Goal: Task Accomplishment & Management: Manage account settings

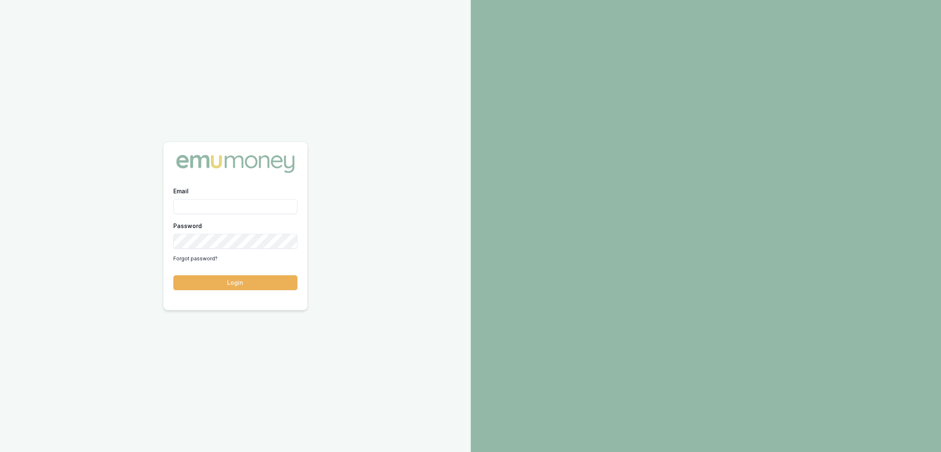
click at [203, 208] on input "Email" at bounding box center [235, 206] width 124 height 15
type input "robyn.adams@emumoney.com.au"
click at [249, 281] on button "Login" at bounding box center [235, 282] width 124 height 15
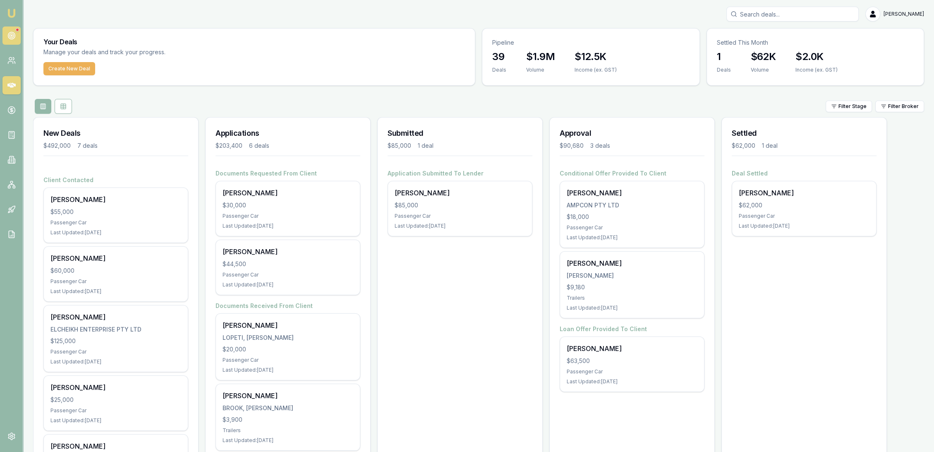
click at [7, 33] on link at bounding box center [11, 35] width 18 height 18
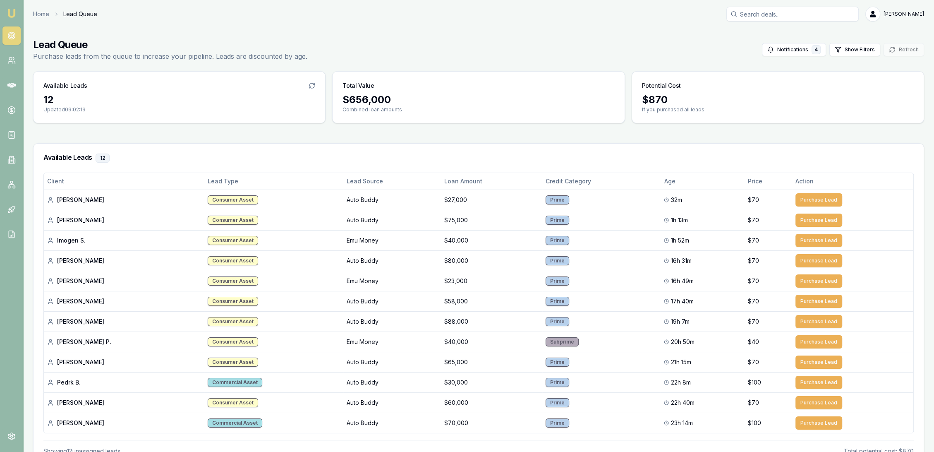
click at [8, 16] on img at bounding box center [12, 13] width 10 height 10
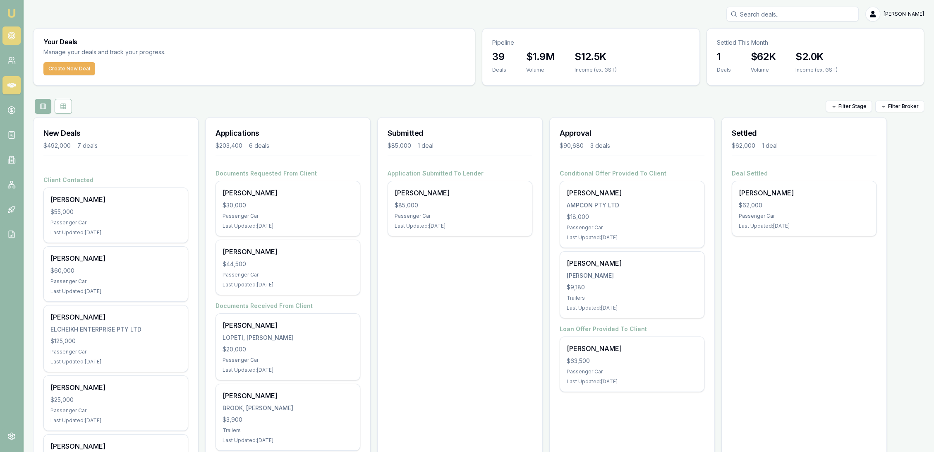
click at [16, 39] on link at bounding box center [11, 35] width 18 height 18
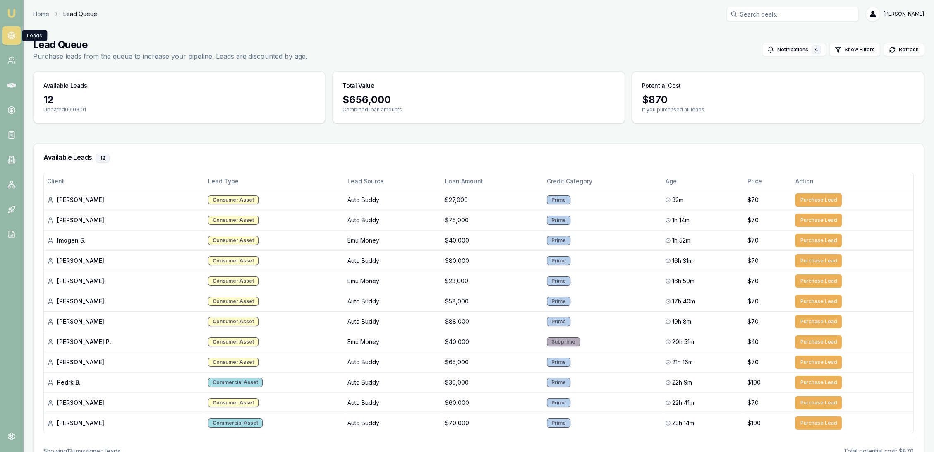
click at [9, 14] on img at bounding box center [12, 13] width 10 height 10
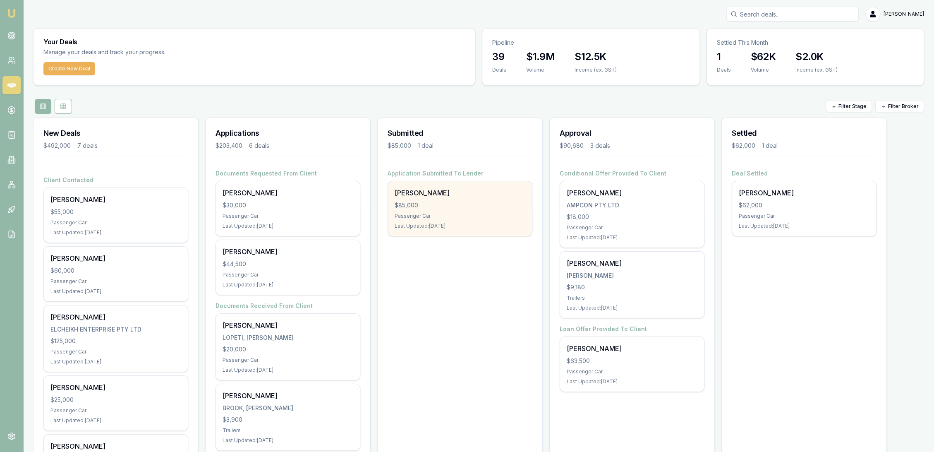
click at [472, 216] on div "Passenger Car" at bounding box center [460, 216] width 131 height 7
click at [410, 209] on div "Michael Webb $85,000 Passenger Car Last Updated: 3 days ago" at bounding box center [460, 208] width 144 height 55
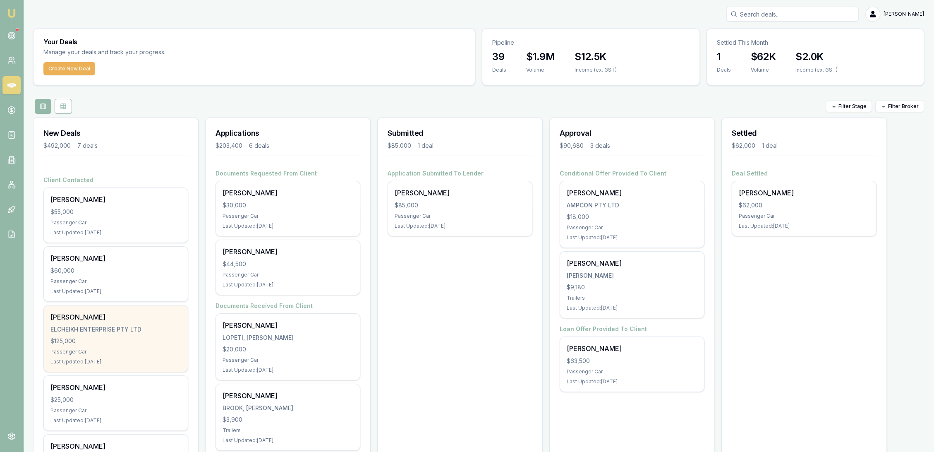
click at [103, 332] on div "ELCHEIKH ENTERPRISE PTY LTD" at bounding box center [115, 329] width 131 height 8
click at [94, 326] on div "ELCHEIKH ENTERPRISE PTY LTD" at bounding box center [115, 329] width 131 height 8
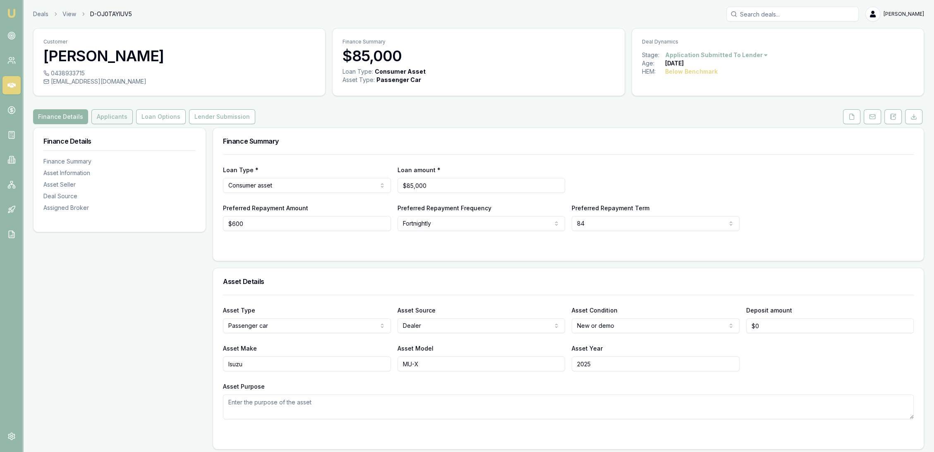
click at [119, 120] on button "Applicants" at bounding box center [111, 116] width 41 height 15
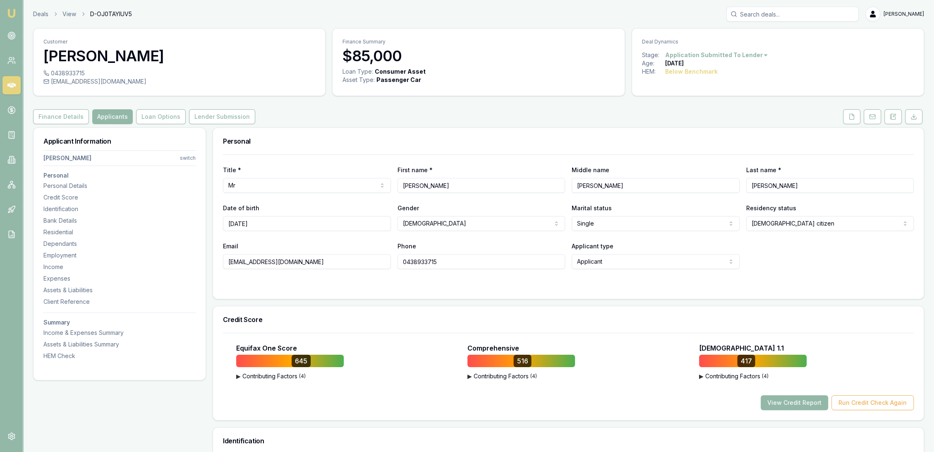
click at [70, 226] on nav "Michael Webb switch Personal Personal Details Credit Score Identification Bank …" at bounding box center [119, 253] width 152 height 213
click at [68, 233] on div "Residential" at bounding box center [119, 232] width 152 height 8
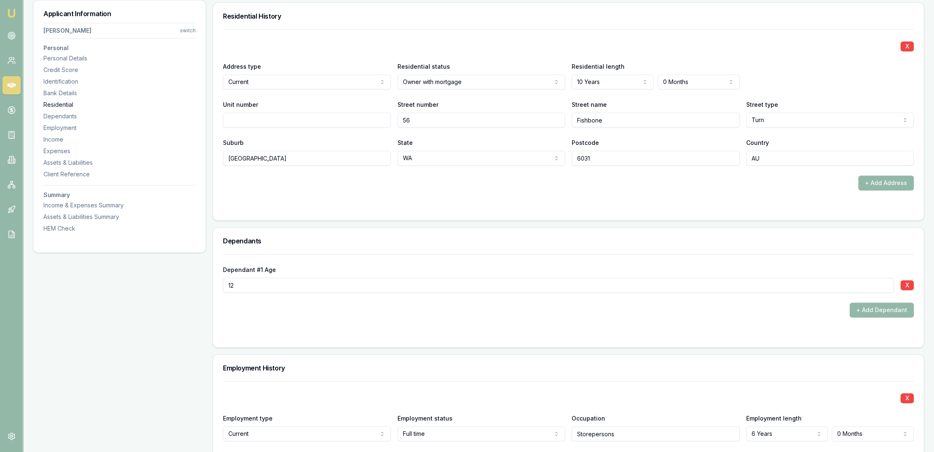
scroll to position [797, 0]
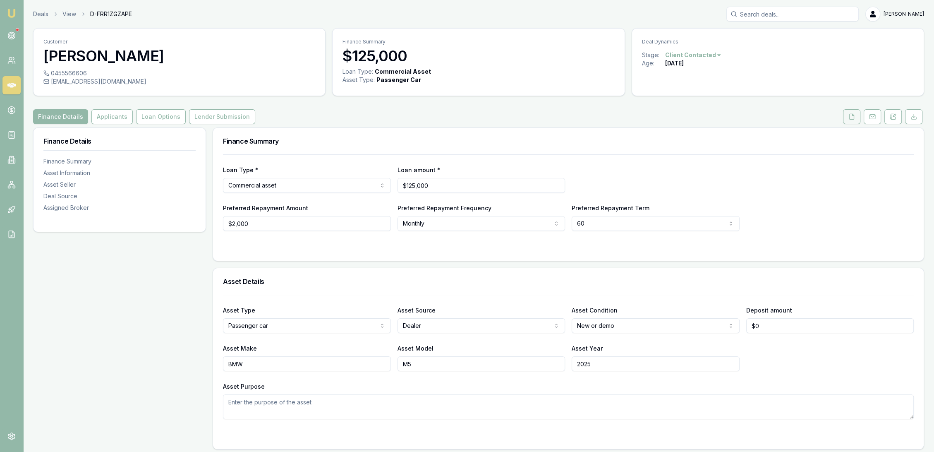
click at [849, 115] on icon at bounding box center [852, 116] width 7 height 7
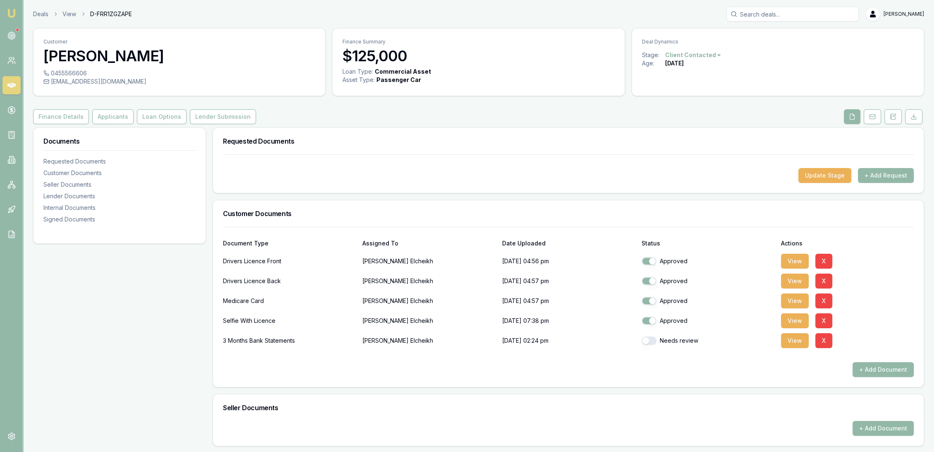
click at [655, 338] on button "button" at bounding box center [649, 340] width 15 height 8
checkbox input "true"
click at [793, 342] on button "View" at bounding box center [795, 340] width 28 height 15
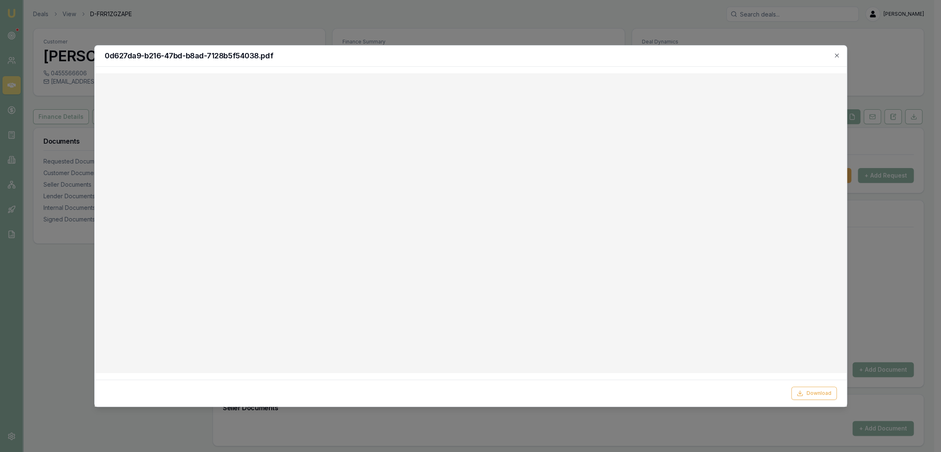
click at [837, 50] on div "0d627da9-b216-47bd-b8ad-7128b5f54038.pdf" at bounding box center [471, 56] width 752 height 21
click at [839, 57] on icon "button" at bounding box center [837, 55] width 7 height 7
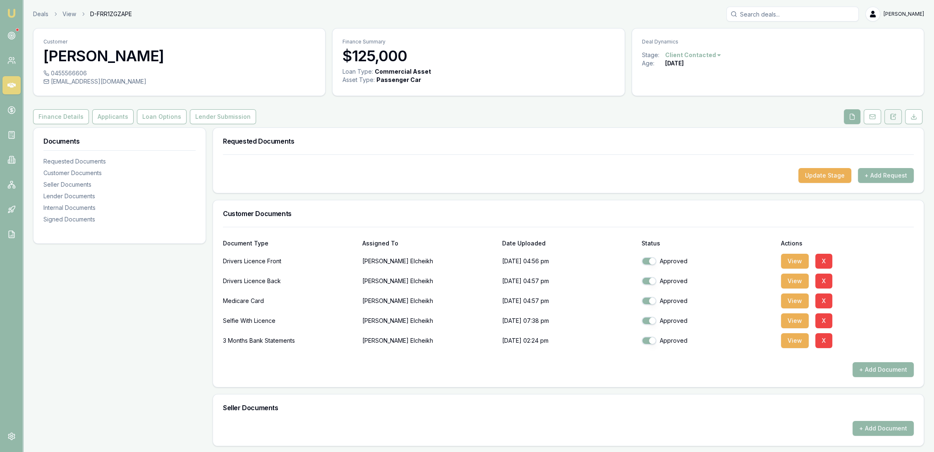
drag, startPoint x: 894, startPoint y: 116, endPoint x: 886, endPoint y: 121, distance: 9.0
click at [894, 116] on icon at bounding box center [894, 115] width 2 height 2
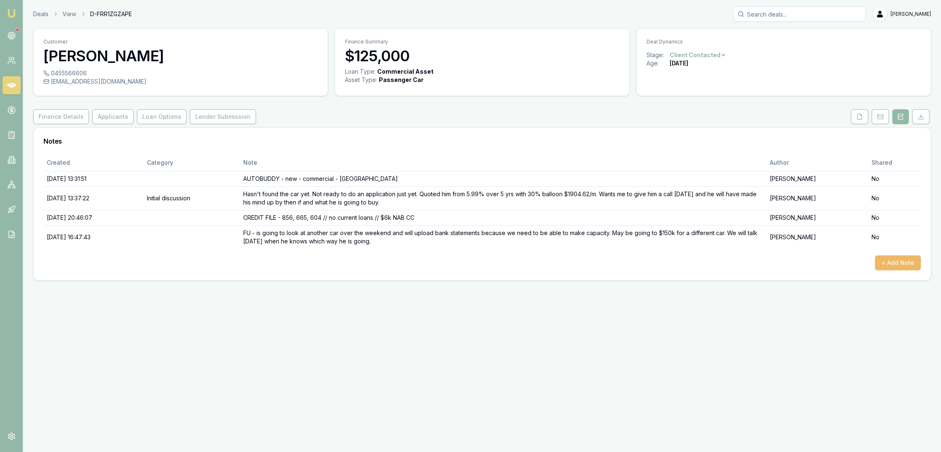
click at [916, 264] on button "+ Add Note" at bounding box center [898, 262] width 46 height 15
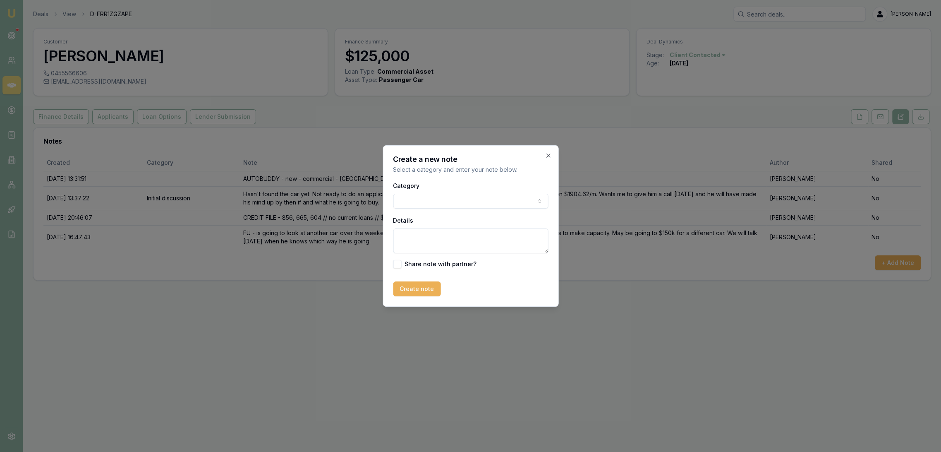
click at [422, 234] on textarea "Details" at bounding box center [470, 240] width 155 height 25
click at [469, 237] on textarea "BANK STATEMENT -" at bounding box center [470, 240] width 155 height 25
click at [539, 234] on textarea "BANK STATEMENT - shows income from 1 source" at bounding box center [470, 240] width 155 height 25
click at [519, 249] on textarea "BANK STATEMENT - shows income from 1 source @ $6142/m // 1 dishonour in July to…" at bounding box center [470, 240] width 155 height 25
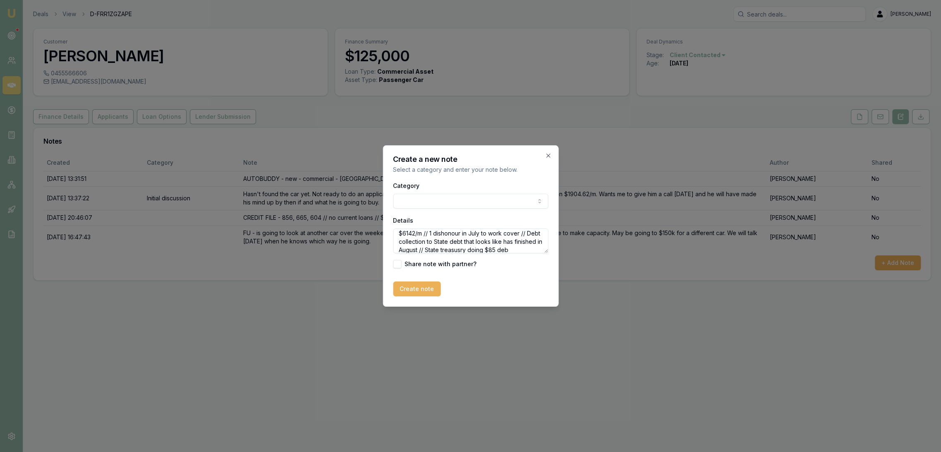
scroll to position [20, 0]
click at [489, 241] on textarea "BANK STATEMENT - shows income from 1 source @ $6142/m // 1 dishonour in July to…" at bounding box center [470, 240] width 155 height 25
click at [433, 247] on textarea "BANK STATEMENT - shows income from 1 source @ $6142/m // 1 dishonour in July to…" at bounding box center [470, 240] width 155 height 25
click at [476, 251] on textarea "BANK STATEMENT - shows income from 1 source @ $6142/m // 1 dishonour in July to…" at bounding box center [470, 240] width 155 height 25
click at [456, 246] on textarea "BANK STATEMENT - shows income from 1 source @ $6142/m // 1 dishonour in July to…" at bounding box center [470, 240] width 155 height 25
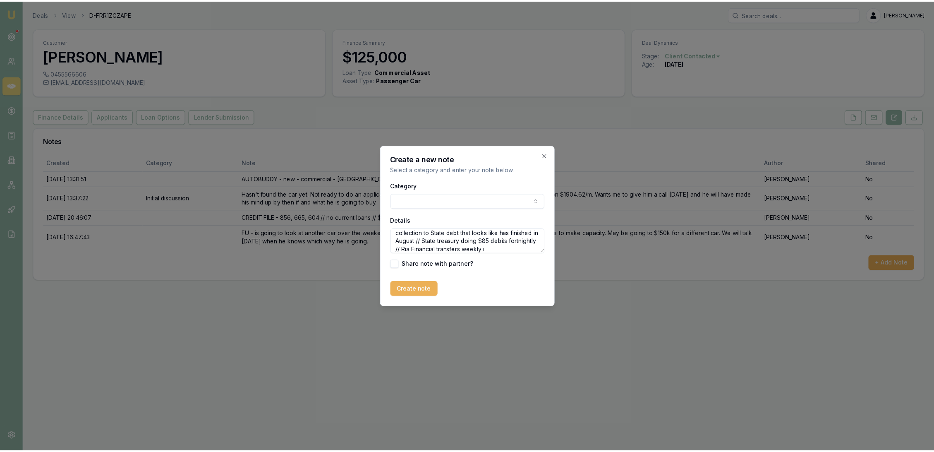
scroll to position [28, 0]
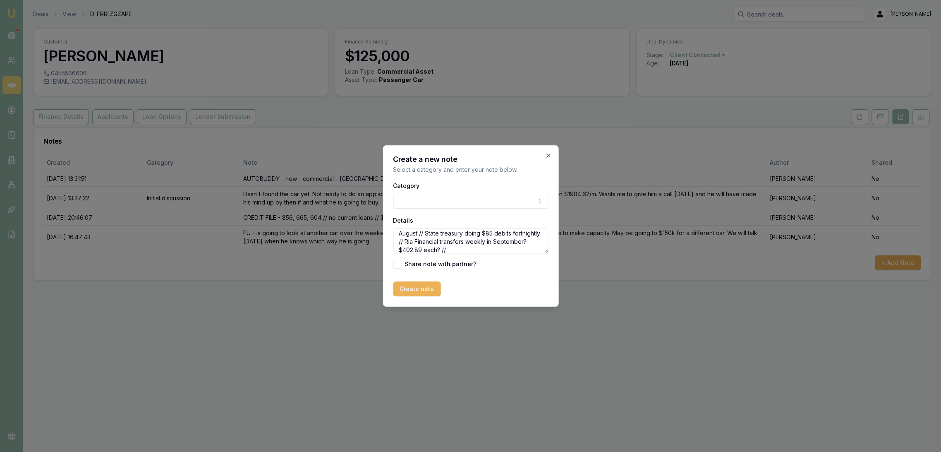
type textarea "BANK STATEMENT - shows income from 1 source @ $6142/m // 1 dishonour in July to…"
click at [419, 290] on button "Create note" at bounding box center [417, 288] width 48 height 15
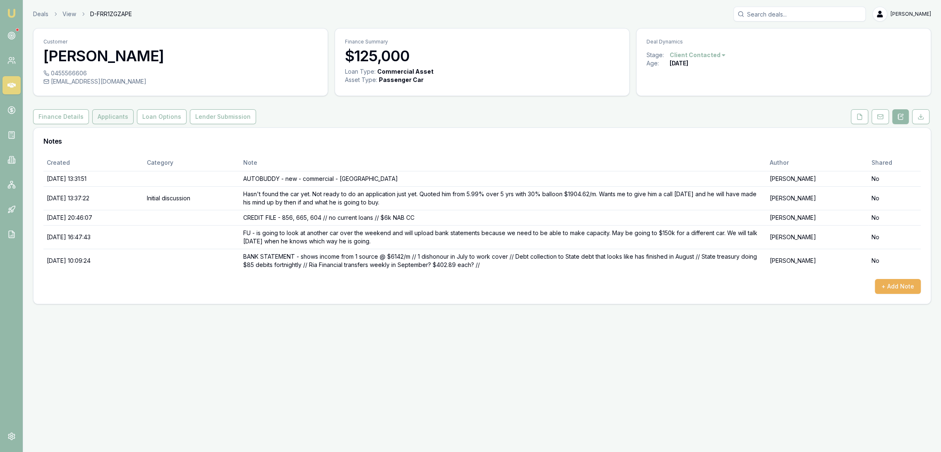
click at [111, 113] on button "Applicants" at bounding box center [112, 116] width 41 height 15
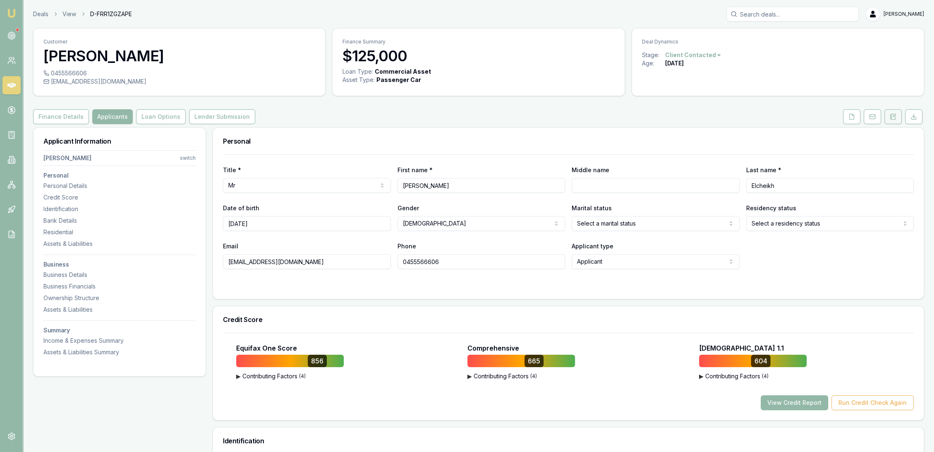
click at [897, 118] on button at bounding box center [893, 116] width 17 height 15
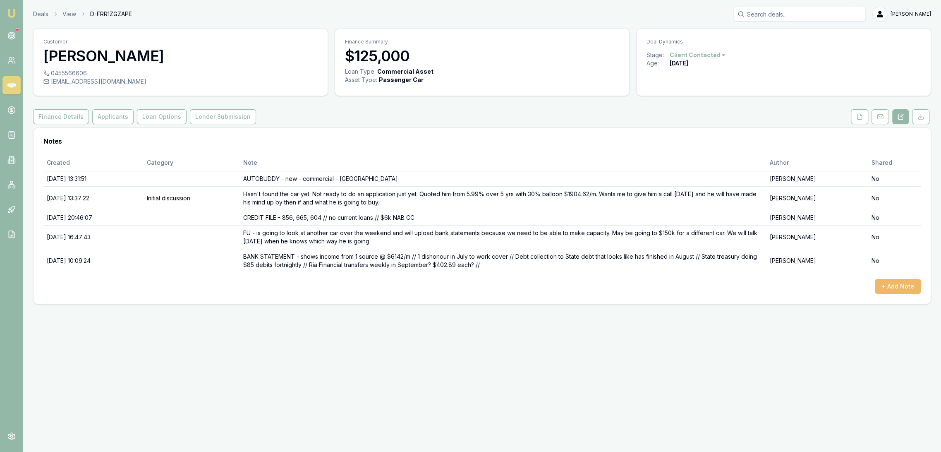
click at [894, 284] on button "+ Add Note" at bounding box center [898, 286] width 46 height 15
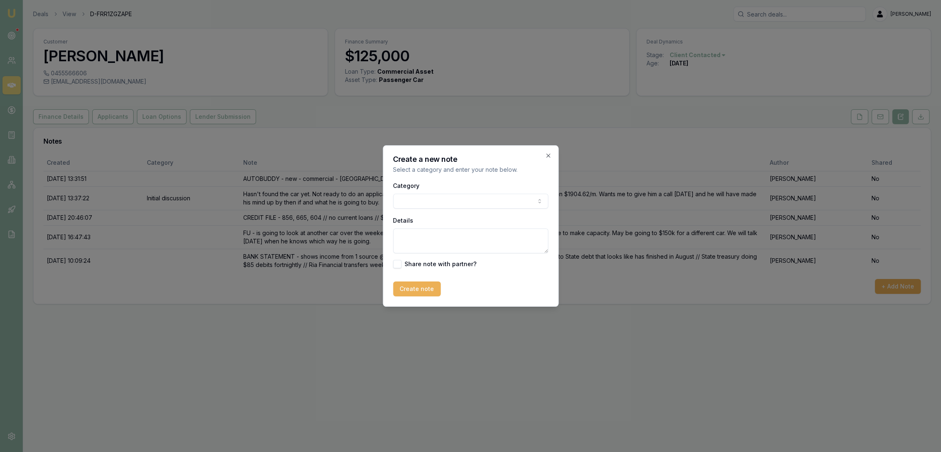
click at [446, 234] on textarea "Details" at bounding box center [470, 240] width 155 height 25
click at [471, 241] on textarea "FINANCIER OPTIONS -" at bounding box center [470, 240] width 155 height 25
click at [510, 243] on textarea "FINANCIER OPTIONS - ABN + GST 11/2022 (2yrs11mths), not asset backed, income" at bounding box center [470, 240] width 155 height 25
click at [443, 249] on textarea "FINANCIER OPTIONS - ABN + GST 11/2022 (2yrs11mths), not asset backed, income $6…" at bounding box center [470, 240] width 155 height 25
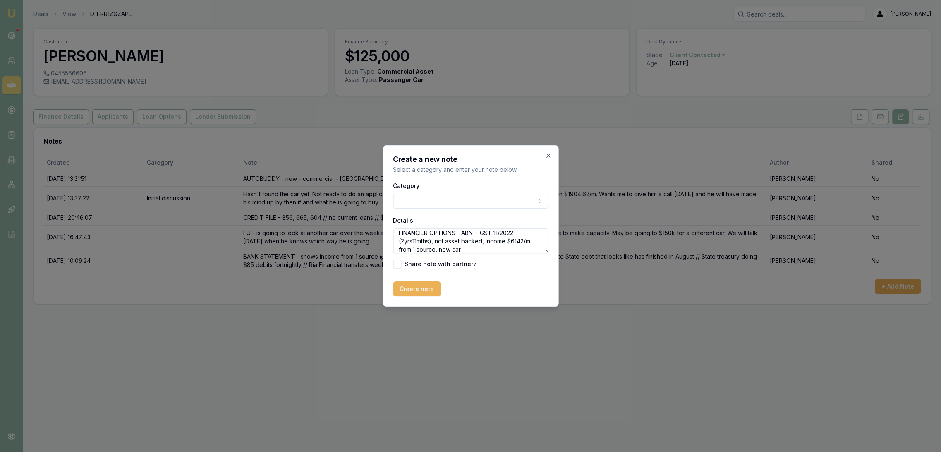
drag, startPoint x: 463, startPoint y: 247, endPoint x: 475, endPoint y: 251, distance: 13.2
click at [463, 247] on textarea "FINANCIER OPTIONS - ABN + GST 11/2022 (2yrs11mths), not asset backed, income $6…" at bounding box center [470, 240] width 155 height 25
type textarea "FINANCIER OPTIONS - ABN + GST 11/2022 (2yrs11mths), not asset backed, income $6…"
click at [415, 290] on button "Create note" at bounding box center [417, 288] width 48 height 15
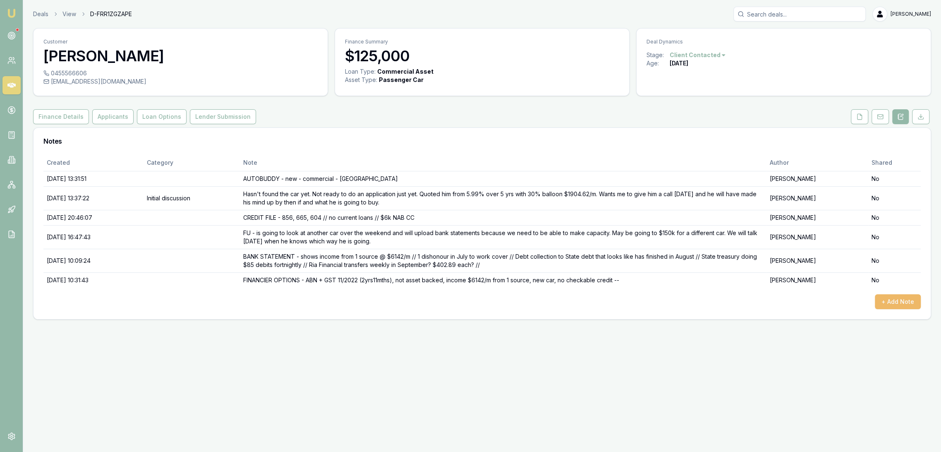
click at [896, 298] on button "+ Add Note" at bounding box center [898, 301] width 46 height 15
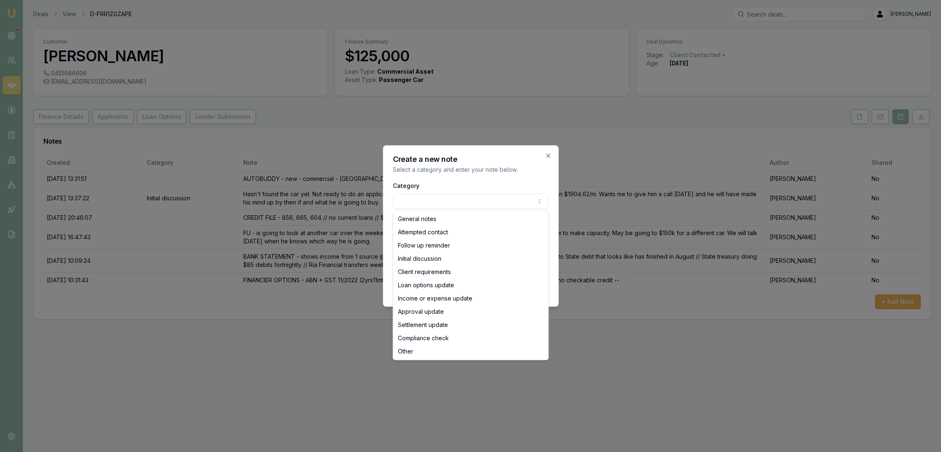
click at [424, 199] on body "Emu Broker Deals View D-FRR1ZGZAPE Robyn Adams Toggle Menu Customer Ahmed Elche…" at bounding box center [470, 226] width 941 height 452
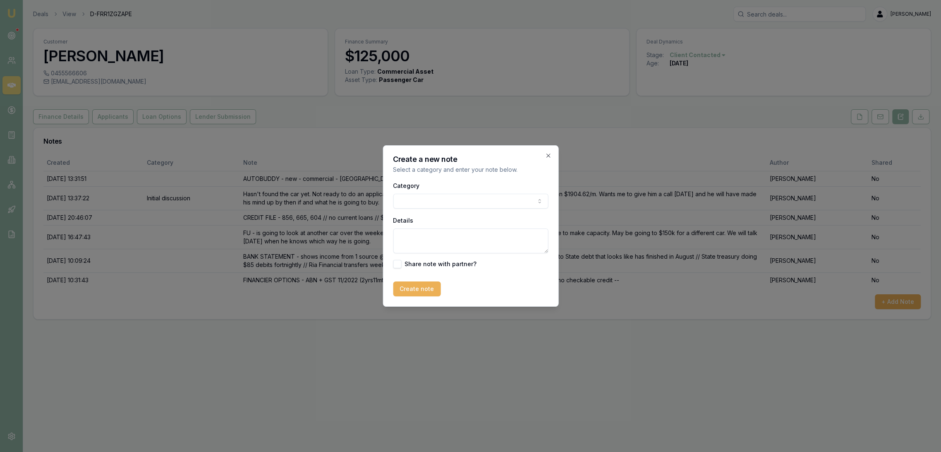
click at [424, 246] on textarea "Details" at bounding box center [470, 240] width 155 height 25
click at [429, 235] on textarea "DYNA -" at bounding box center [470, 240] width 155 height 25
click at [451, 235] on textarea "DYNA -" at bounding box center [470, 240] width 155 height 25
drag, startPoint x: 481, startPoint y: 246, endPoint x: 460, endPoint y: 244, distance: 21.2
click at [460, 244] on textarea "DYNA - may have to find a cheaper car due to income and outgoings and r" at bounding box center [470, 240] width 155 height 25
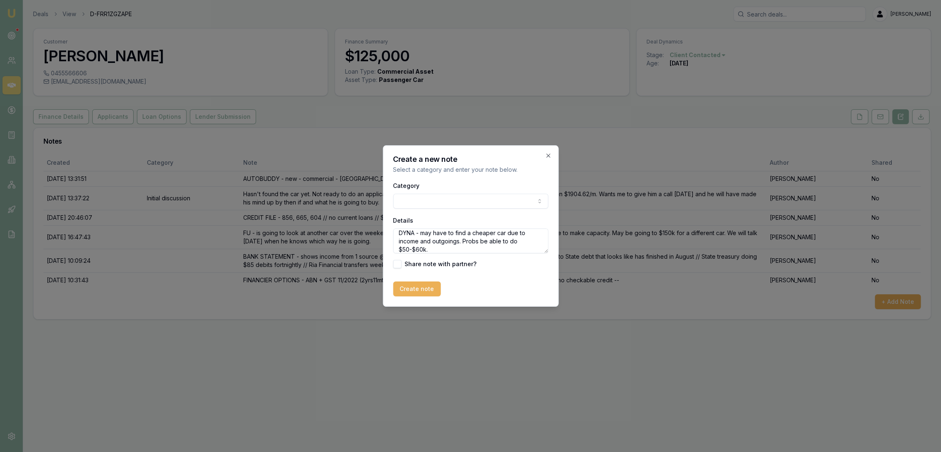
type textarea "DYNA - may have to find a cheaper car due to income and outgoings. Probs be abl…"
drag, startPoint x: 410, startPoint y: 290, endPoint x: 369, endPoint y: 309, distance: 45.7
click at [410, 290] on button "Create note" at bounding box center [417, 288] width 48 height 15
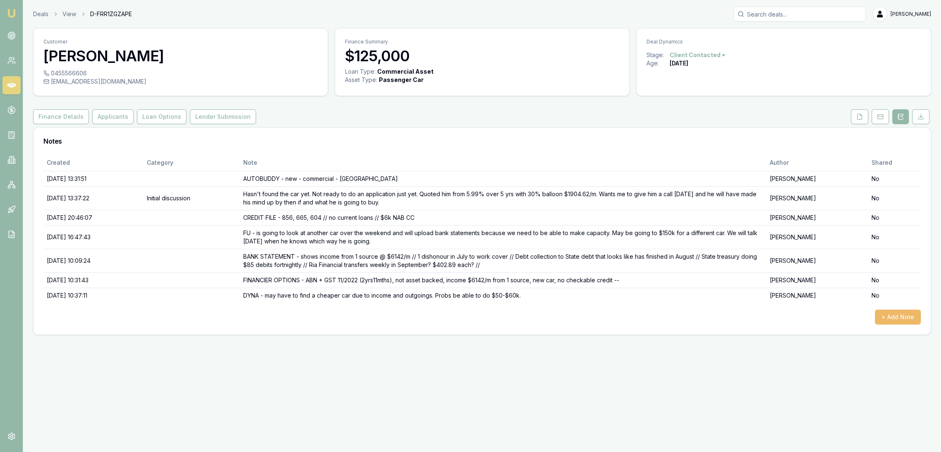
click at [900, 318] on button "+ Add Note" at bounding box center [898, 316] width 46 height 15
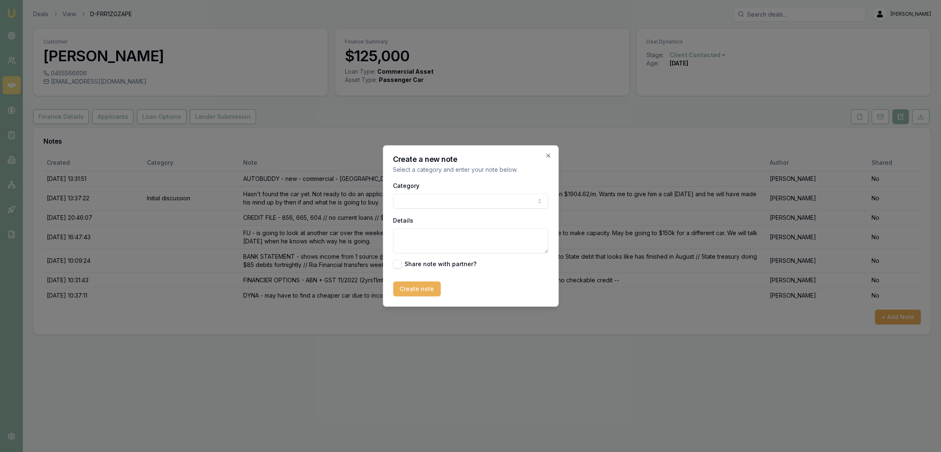
click at [432, 238] on textarea "Details" at bounding box center [470, 240] width 155 height 25
click at [425, 234] on textarea "ALLIED" at bounding box center [470, 240] width 155 height 25
type textarea "ALLIED - under $100k would be okay and would need to be a borrow amount of unde…"
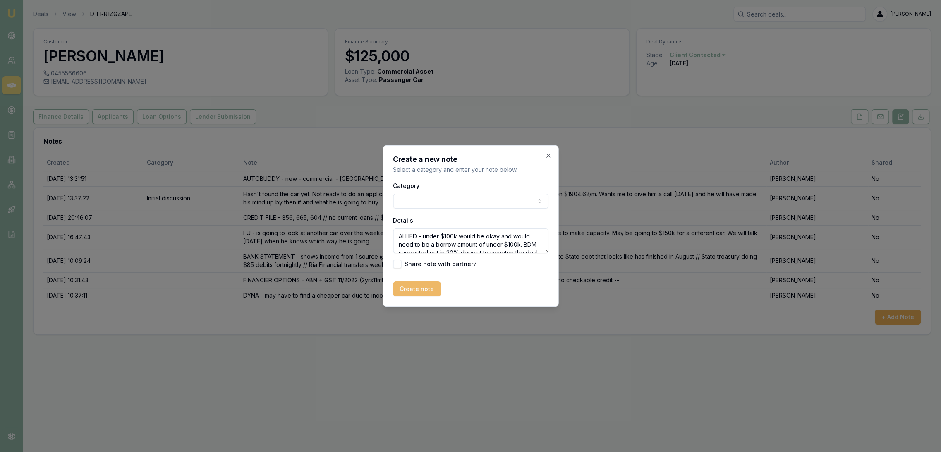
click at [409, 287] on button "Create note" at bounding box center [417, 288] width 48 height 15
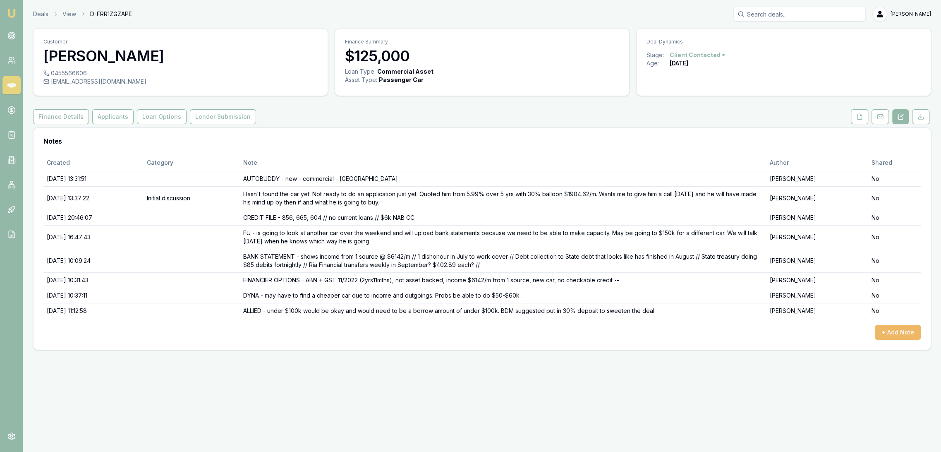
click at [907, 326] on button "+ Add Note" at bounding box center [898, 332] width 46 height 15
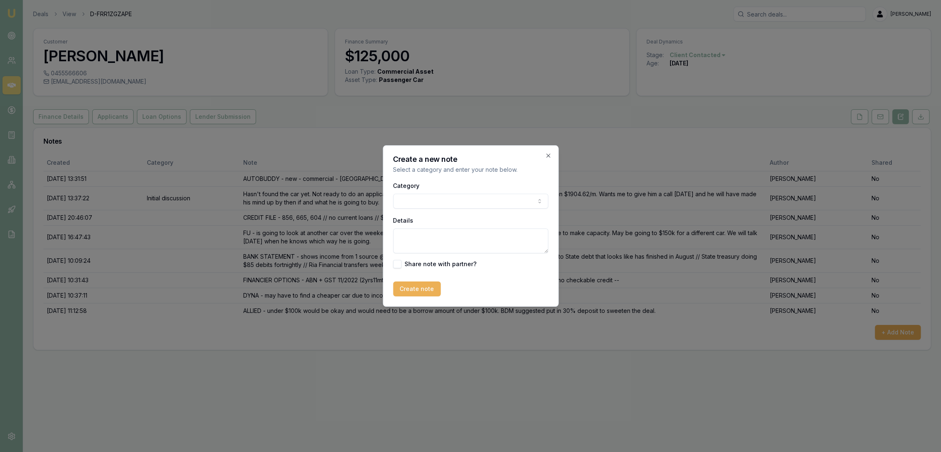
click at [448, 235] on textarea "Details" at bounding box center [470, 240] width 155 height 25
type textarea "ALLIED - above was to be low doc"
click at [414, 287] on button "Create note" at bounding box center [417, 288] width 48 height 15
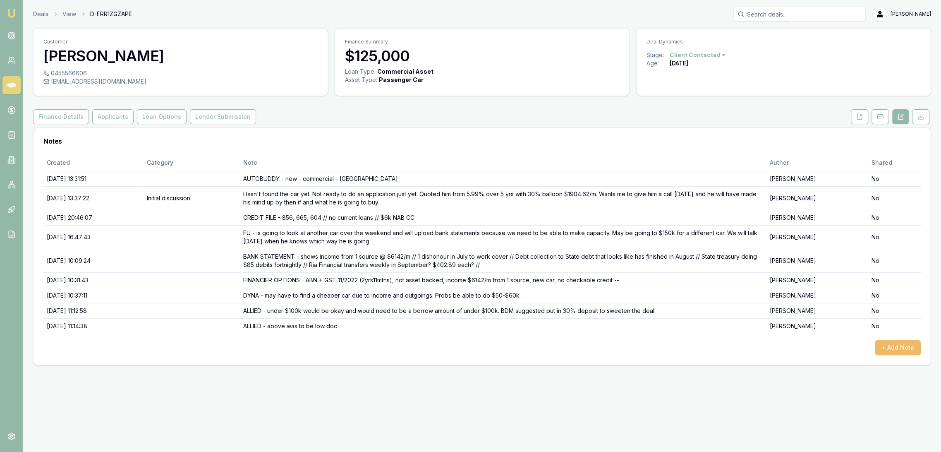
click at [899, 347] on button "+ Add Note" at bounding box center [898, 347] width 46 height 15
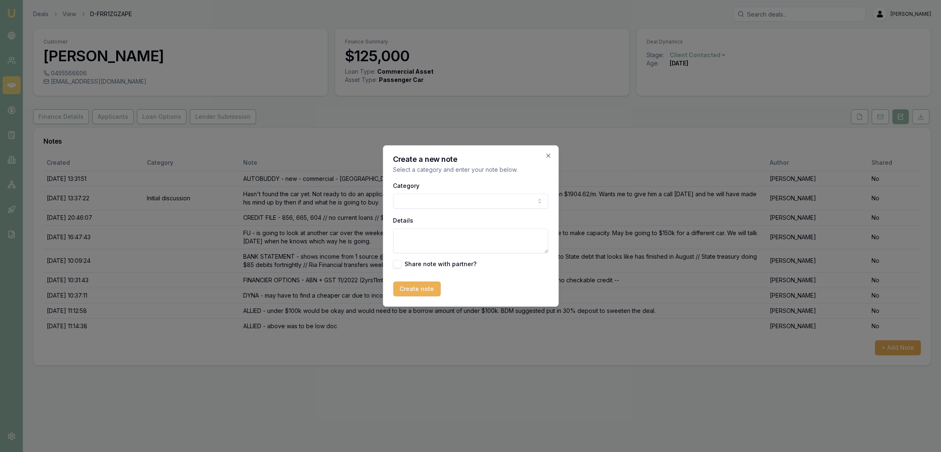
click at [435, 234] on textarea "Details" at bounding box center [470, 240] width 155 height 25
type textarea "DYNA up to $120k low doc"
click at [418, 285] on button "Create note" at bounding box center [417, 288] width 48 height 15
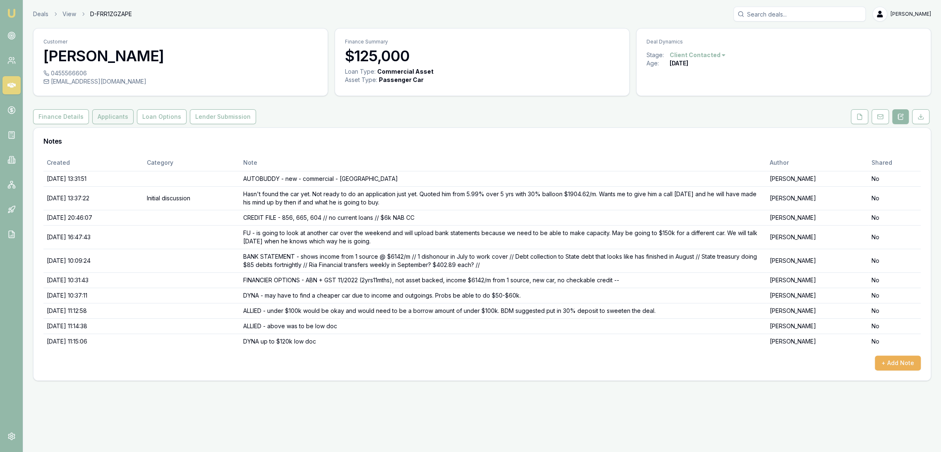
click at [106, 115] on button "Applicants" at bounding box center [112, 116] width 41 height 15
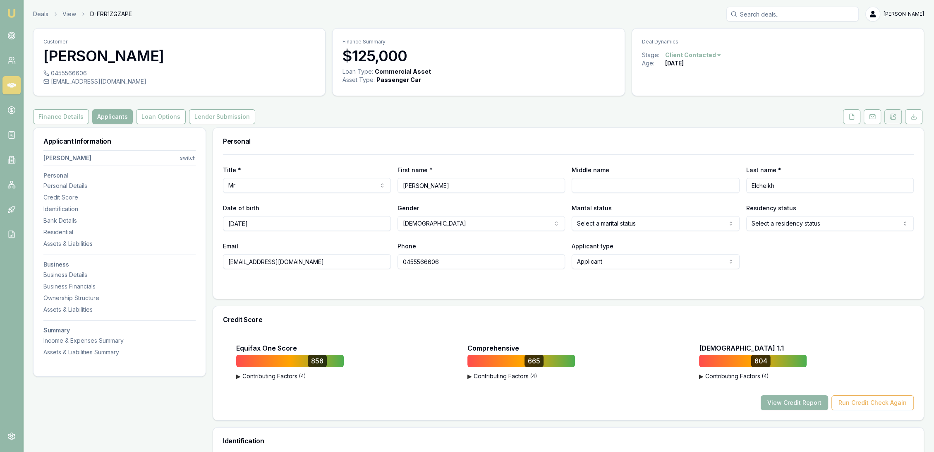
click at [893, 115] on icon at bounding box center [894, 115] width 2 height 2
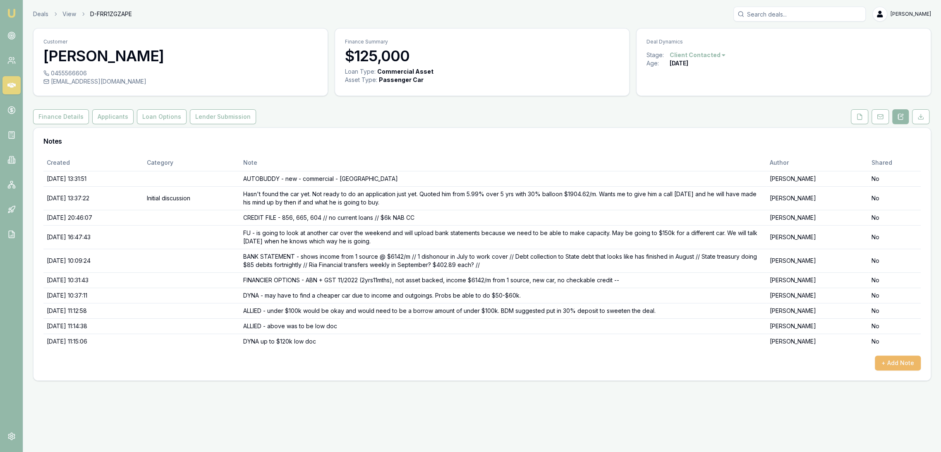
click at [897, 362] on button "+ Add Note" at bounding box center [898, 362] width 46 height 15
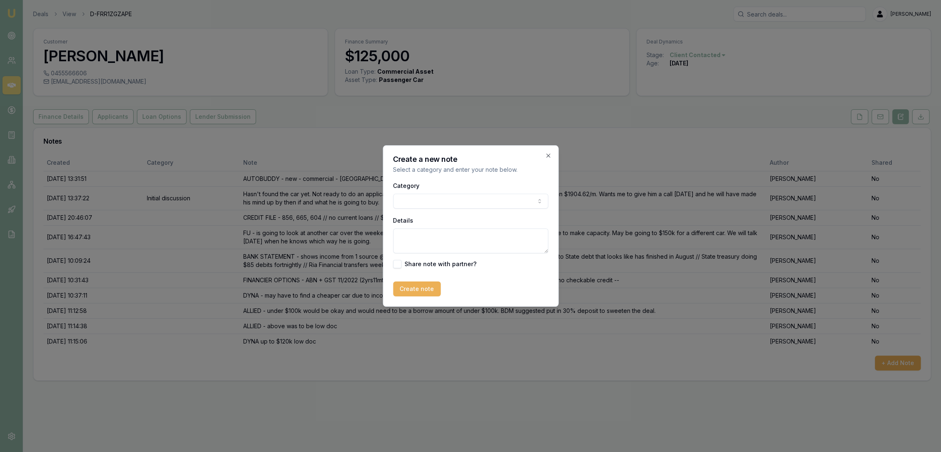
click at [419, 229] on textarea "Details" at bounding box center [470, 240] width 155 height 25
type textarea "Y"
type textarea "U"
type textarea "AUTOPAY - over $100k most recent BAS or 90 days bank statement - LVR 90% for no…"
click at [425, 284] on button "Create note" at bounding box center [417, 288] width 48 height 15
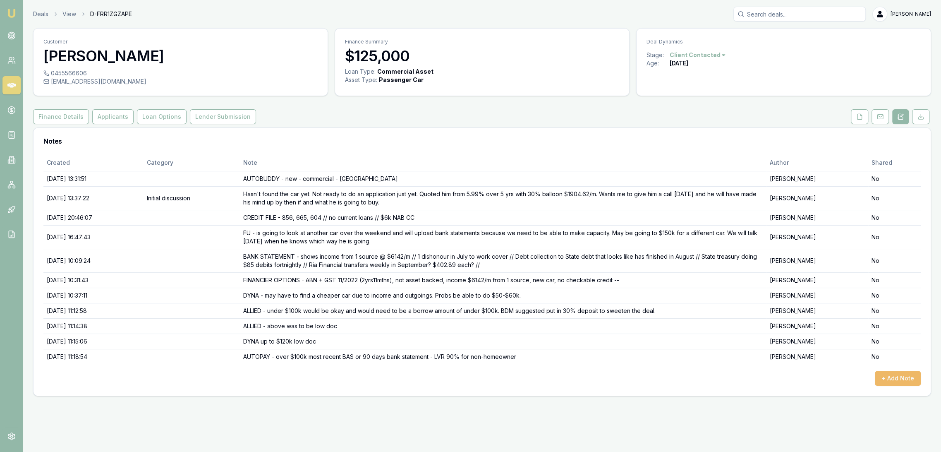
click at [895, 379] on button "+ Add Note" at bounding box center [898, 378] width 46 height 15
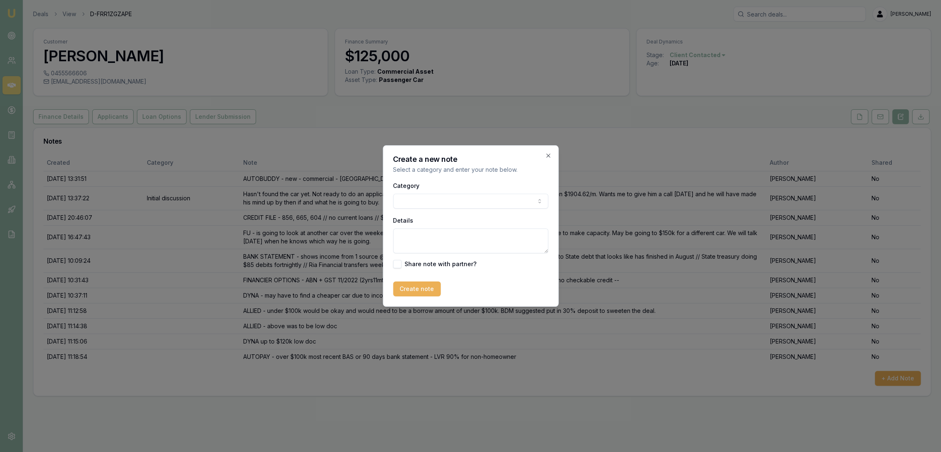
click at [444, 238] on textarea "Details" at bounding box center [470, 240] width 155 height 25
click at [470, 235] on textarea "MONEYTECH -" at bounding box center [470, 240] width 155 height 25
click at [509, 236] on textarea "MONEYTECH - from policy should do upt to $250k" at bounding box center [470, 240] width 155 height 25
click at [540, 236] on textarea "MONEYTECH - from policy should do up to $250k" at bounding box center [470, 240] width 155 height 25
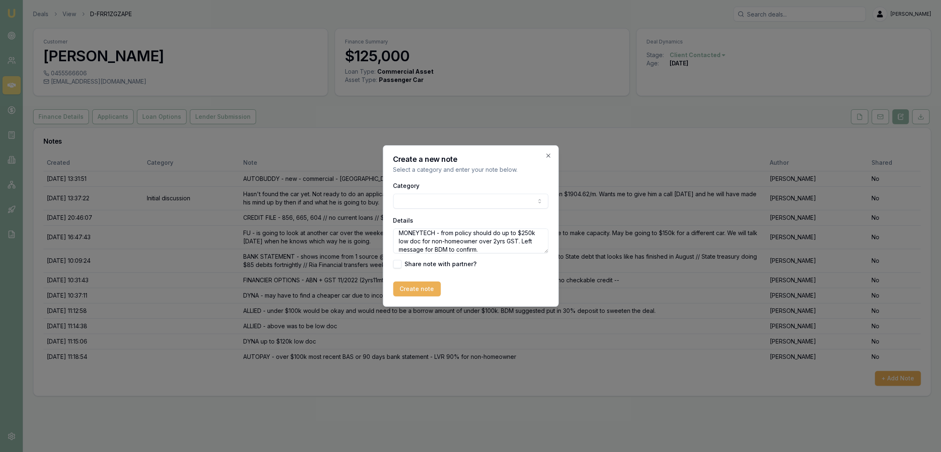
click at [484, 249] on textarea "MONEYTECH - from policy should do up to $250k low doc for non-homeowner over 2y…" at bounding box center [470, 240] width 155 height 25
click at [509, 248] on textarea "MONEYTECH - from policy should do up to $250k low doc for non-homeowner over 2y…" at bounding box center [470, 240] width 155 height 25
click at [414, 250] on textarea "MONEYTECH - from policy should do up to $250k low doc for non-homeowner over 2y…" at bounding box center [470, 240] width 155 height 25
click at [467, 249] on textarea "MONEYTECH - from policy should do up to $250k low doc for non-homeowner over 2y…" at bounding box center [470, 240] width 155 height 25
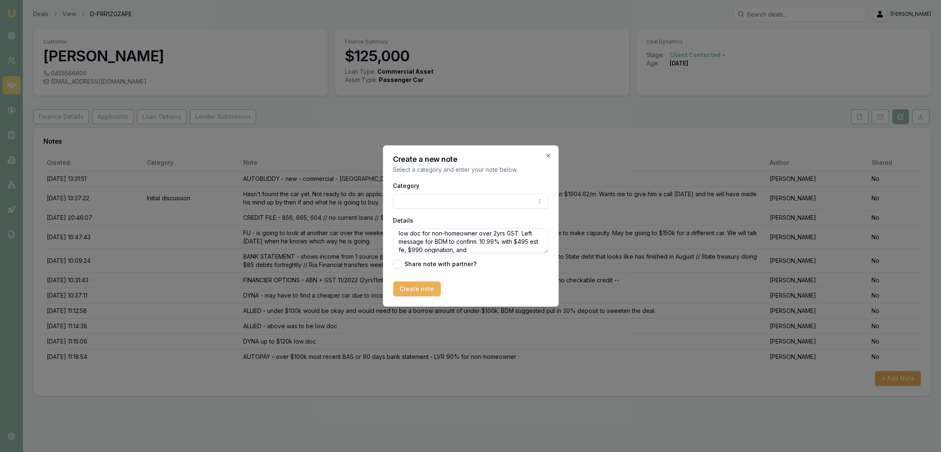
click at [492, 251] on textarea "MONEYTECH - from policy should do up to $250k low doc for non-homeowner over 2y…" at bounding box center [470, 240] width 155 height 25
type textarea "MONEYTECH - from policy should do up to $250k low doc for non-homeowner over 2y…"
click at [425, 287] on button "Create note" at bounding box center [417, 288] width 48 height 15
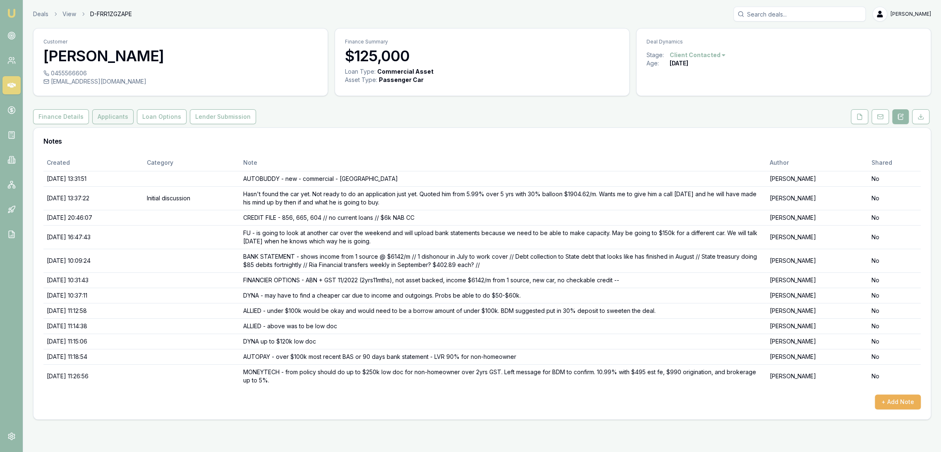
click at [113, 118] on button "Applicants" at bounding box center [112, 116] width 41 height 15
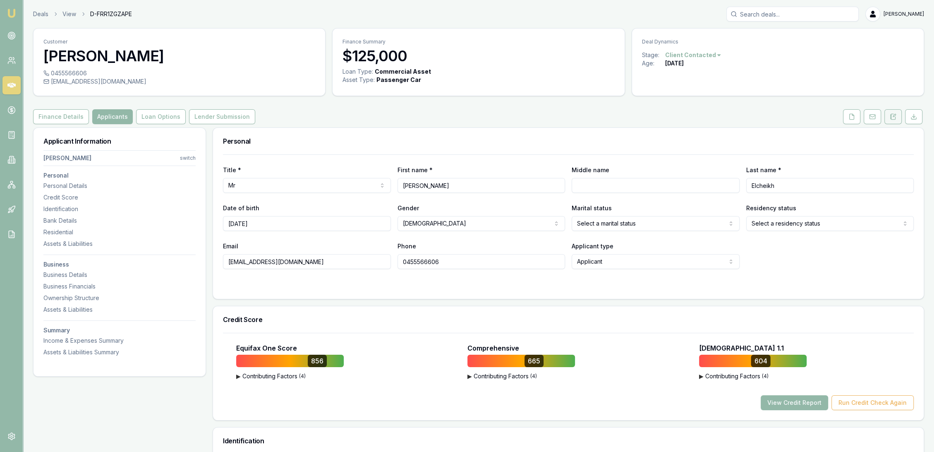
click at [893, 115] on icon at bounding box center [893, 116] width 7 height 7
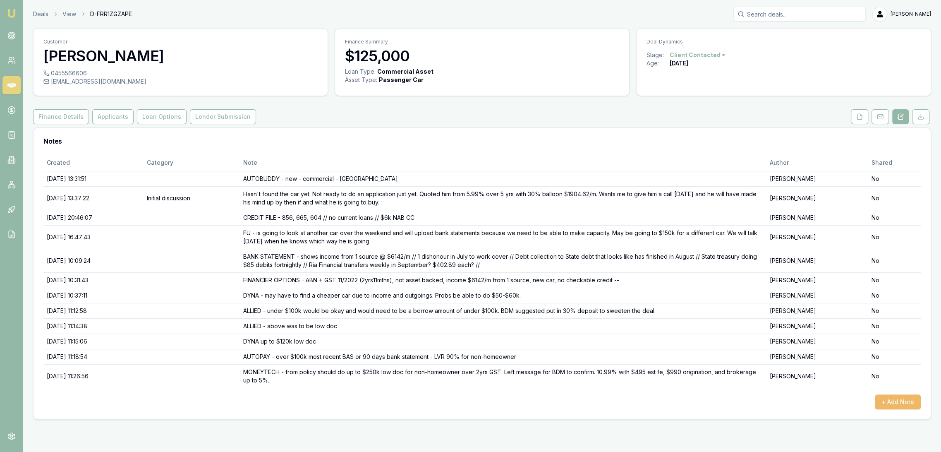
click at [907, 402] on button "+ Add Note" at bounding box center [898, 401] width 46 height 15
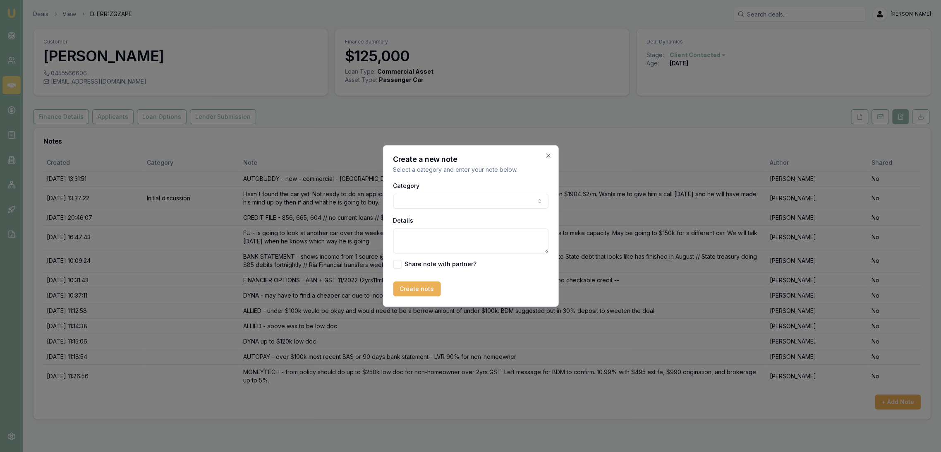
click at [441, 238] on textarea "Details" at bounding box center [470, 240] width 155 height 25
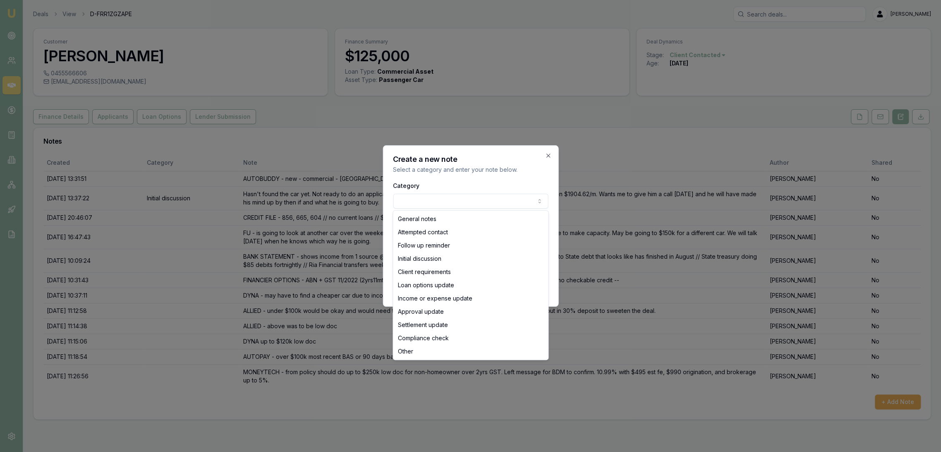
click at [442, 199] on body "Emu Broker Deals View D-FRR1ZGZAPE Robyn Adams Toggle Menu Customer Ahmed Elche…" at bounding box center [470, 226] width 941 height 452
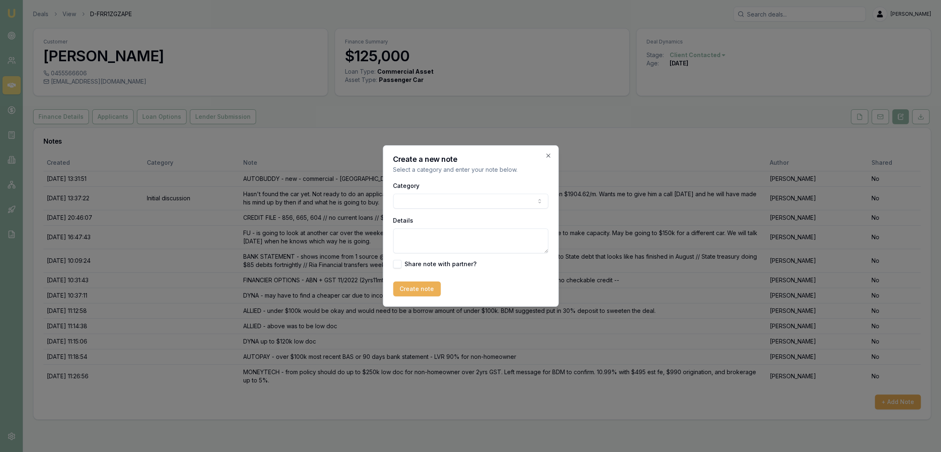
click at [442, 199] on body "Emu Broker Deals View D-FRR1ZGZAPE Robyn Adams Toggle Menu Customer Ahmed Elche…" at bounding box center [470, 226] width 941 height 452
click at [428, 237] on textarea "Details" at bounding box center [470, 240] width 155 height 25
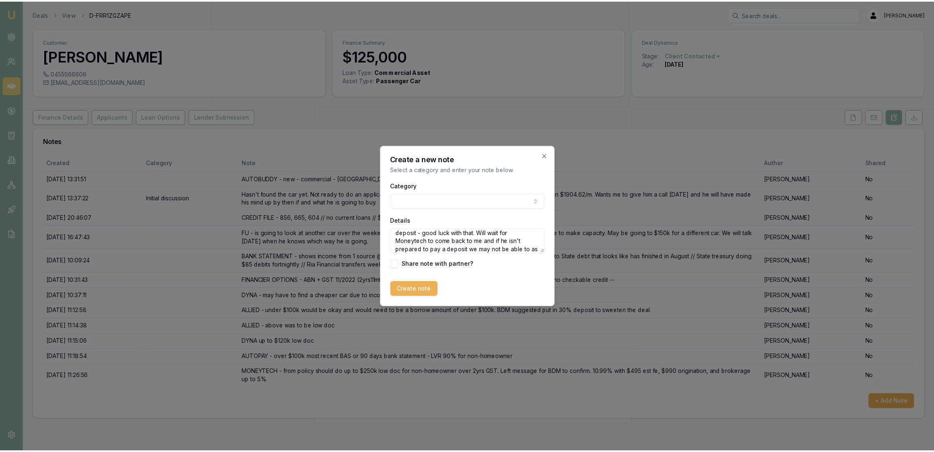
scroll to position [28, 0]
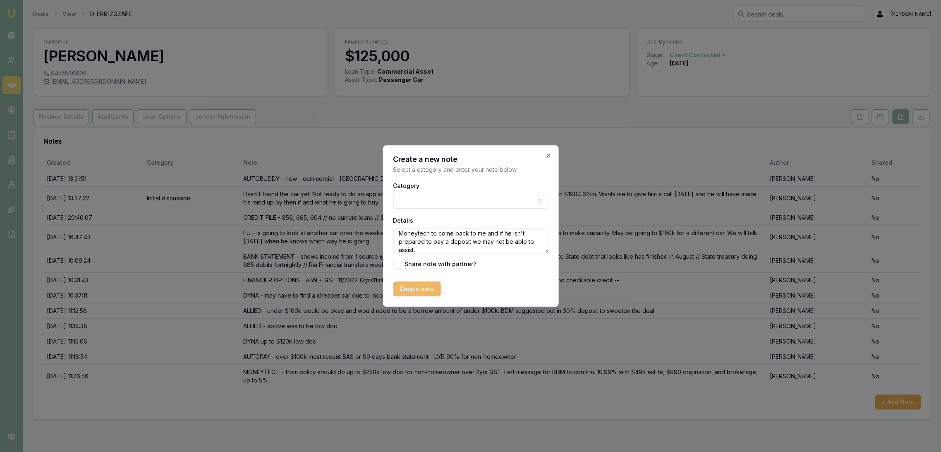
type textarea "CUSTOMER CONTACT - hasn't decided what car he is going to buy and says he isn't…"
click at [422, 287] on button "Create note" at bounding box center [417, 288] width 48 height 15
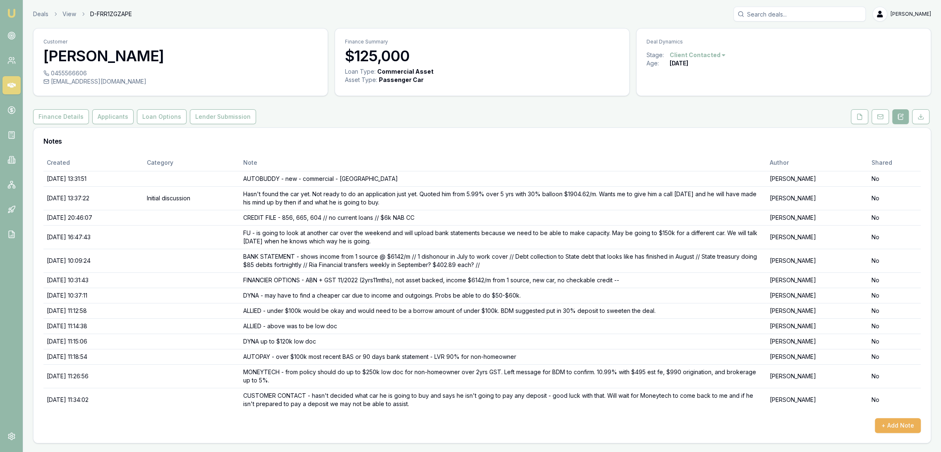
drag, startPoint x: 15, startPoint y: 10, endPoint x: 26, endPoint y: 2, distance: 13.3
click at [15, 10] on img at bounding box center [12, 13] width 10 height 10
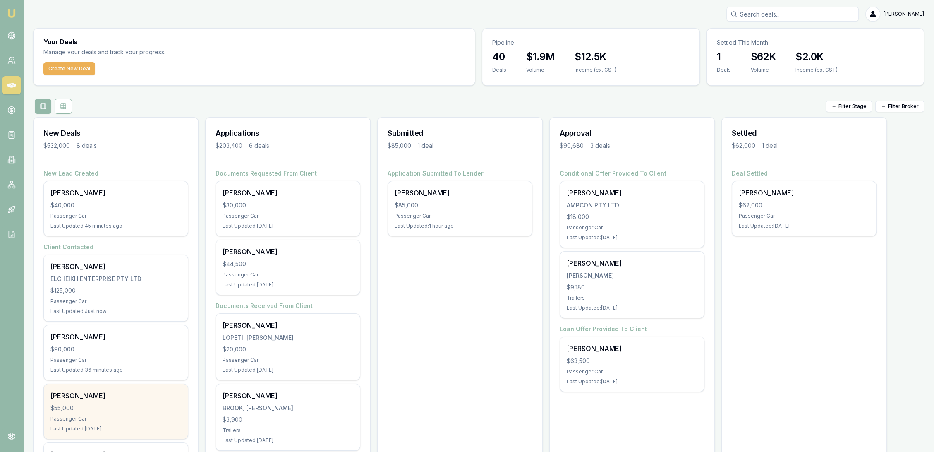
click at [102, 398] on div "[PERSON_NAME]" at bounding box center [115, 396] width 131 height 10
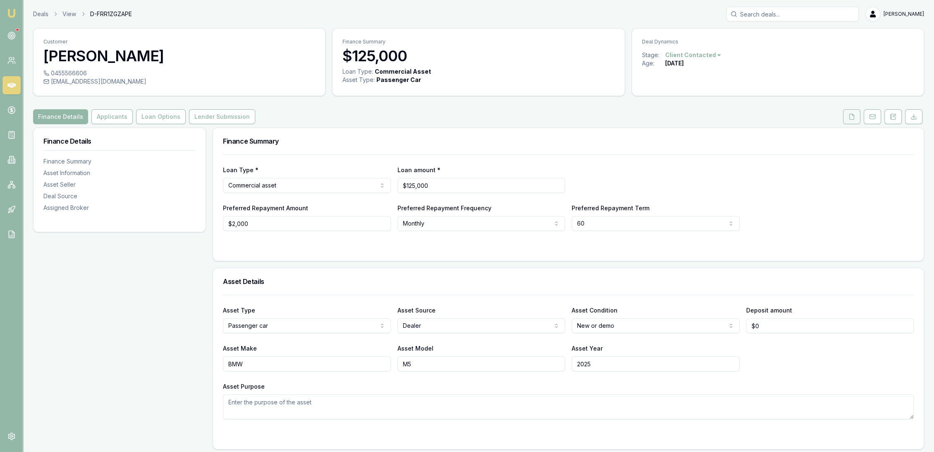
click at [854, 118] on icon at bounding box center [852, 116] width 5 height 5
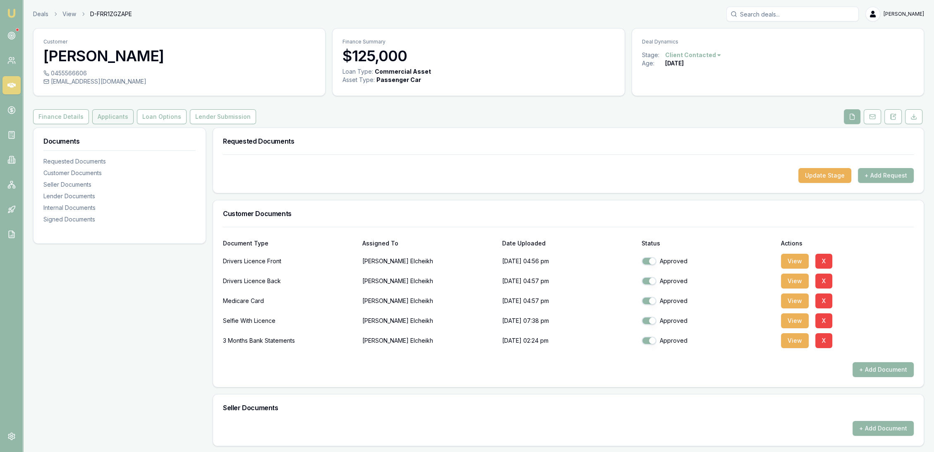
click at [105, 115] on button "Applicants" at bounding box center [112, 116] width 41 height 15
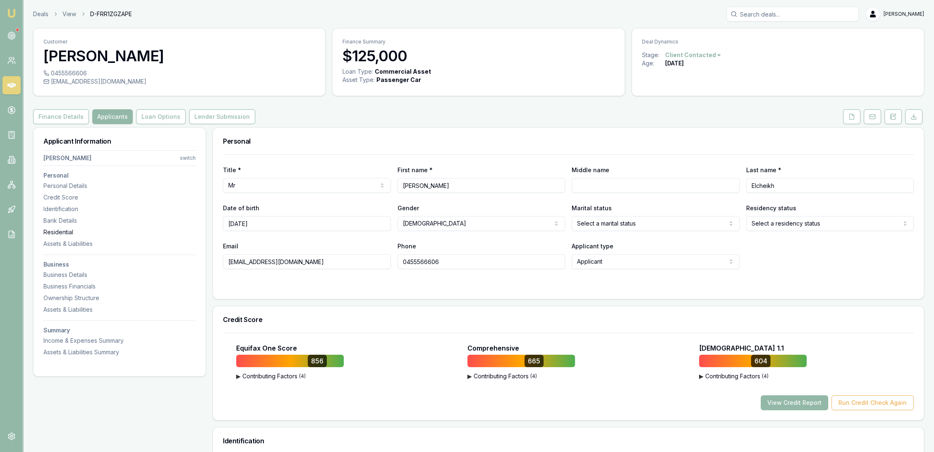
click at [67, 231] on div "Residential" at bounding box center [119, 232] width 152 height 8
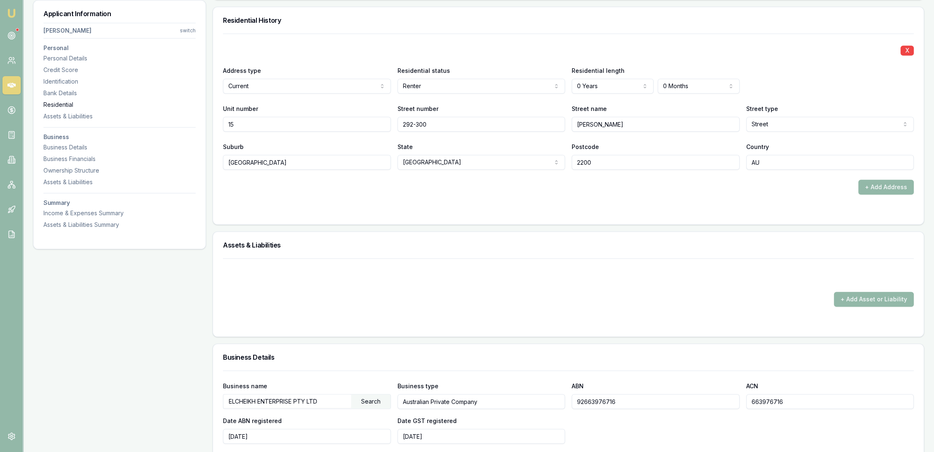
scroll to position [797, 0]
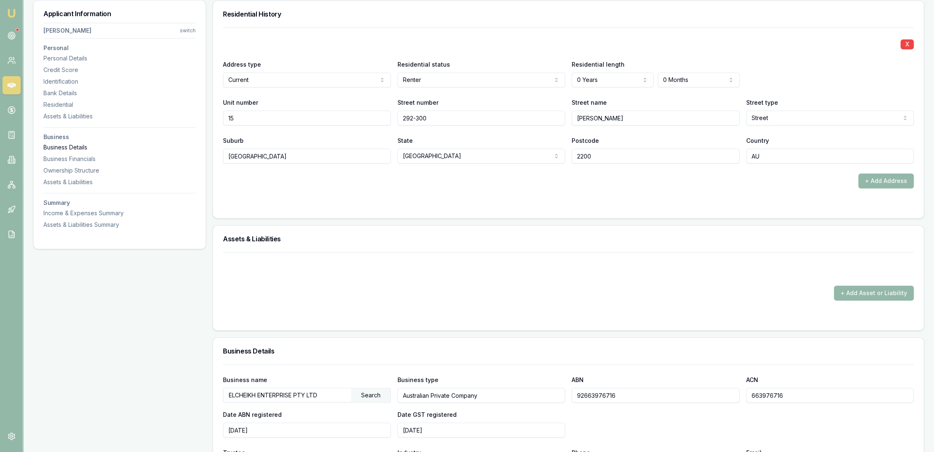
click at [79, 146] on div "Business Details" at bounding box center [119, 147] width 152 height 8
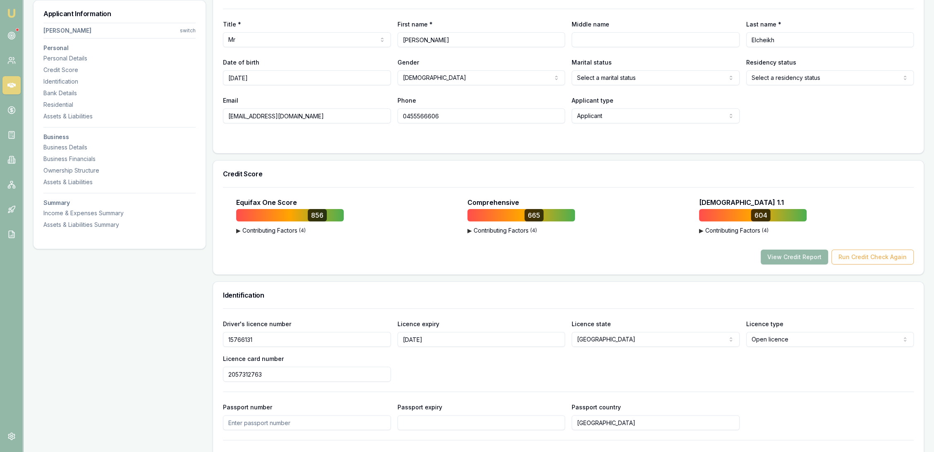
scroll to position [0, 0]
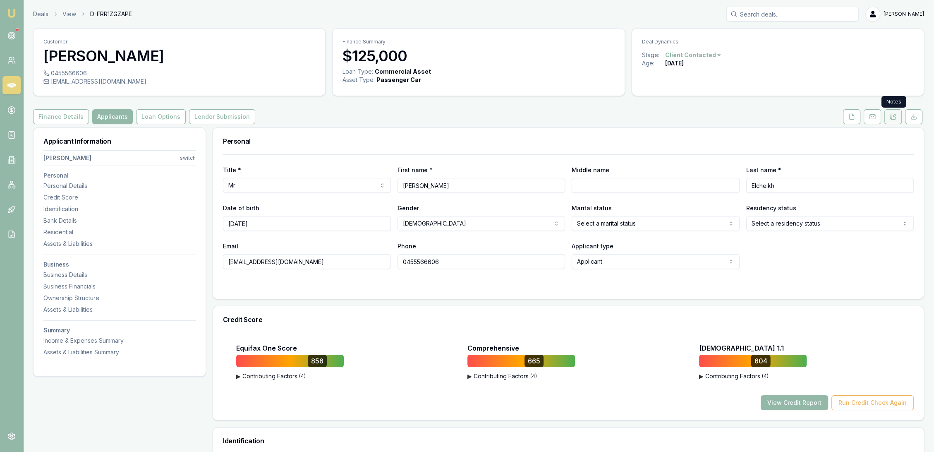
click at [890, 118] on button at bounding box center [893, 116] width 17 height 15
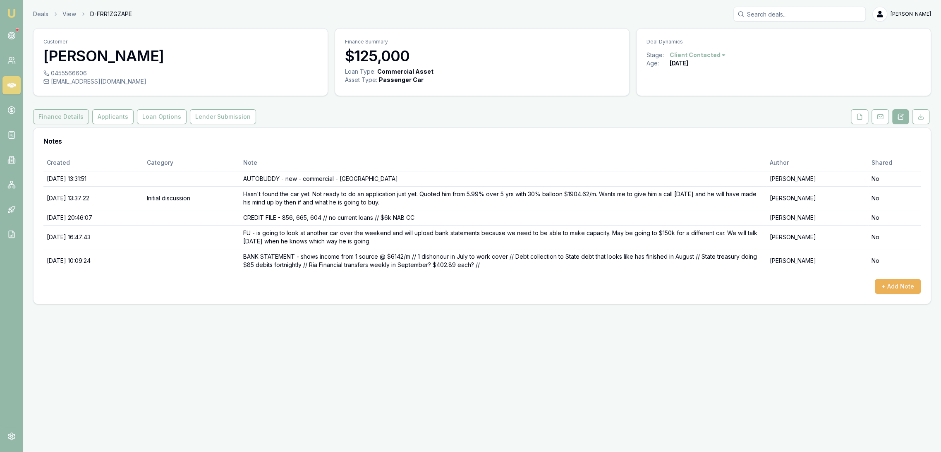
click at [60, 115] on button "Finance Details" at bounding box center [61, 116] width 56 height 15
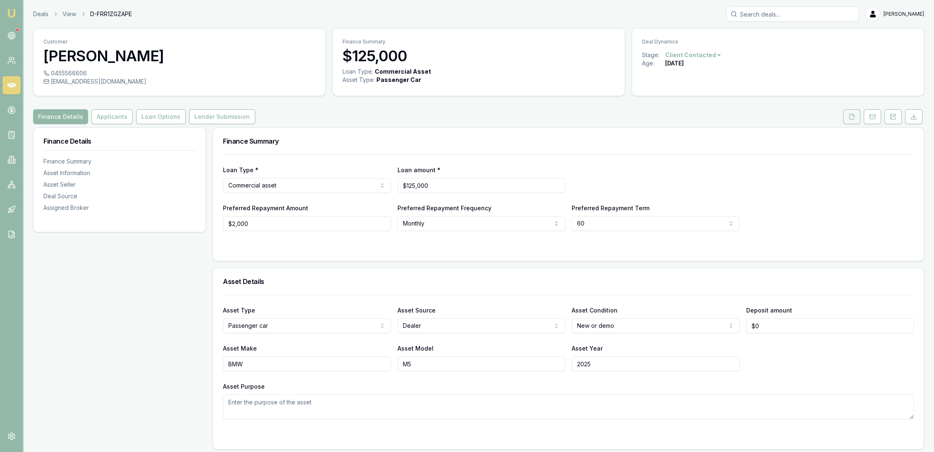
click at [848, 115] on button at bounding box center [851, 116] width 17 height 15
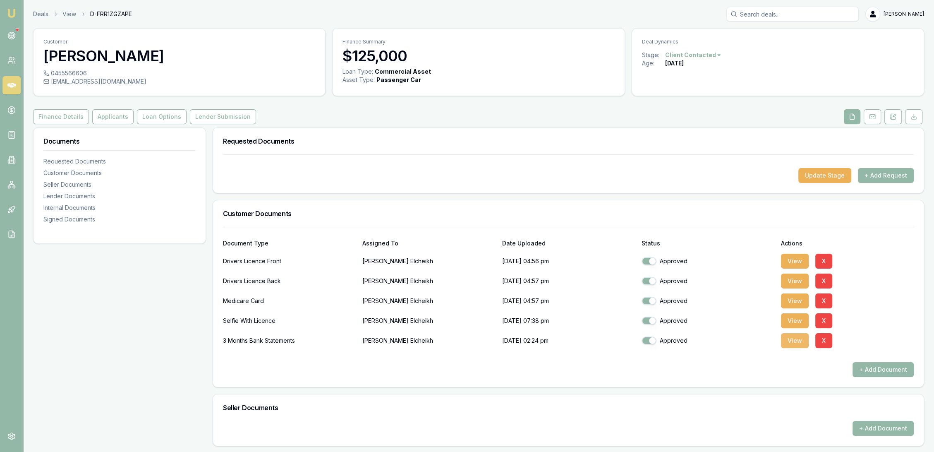
click at [799, 341] on button "View" at bounding box center [795, 340] width 28 height 15
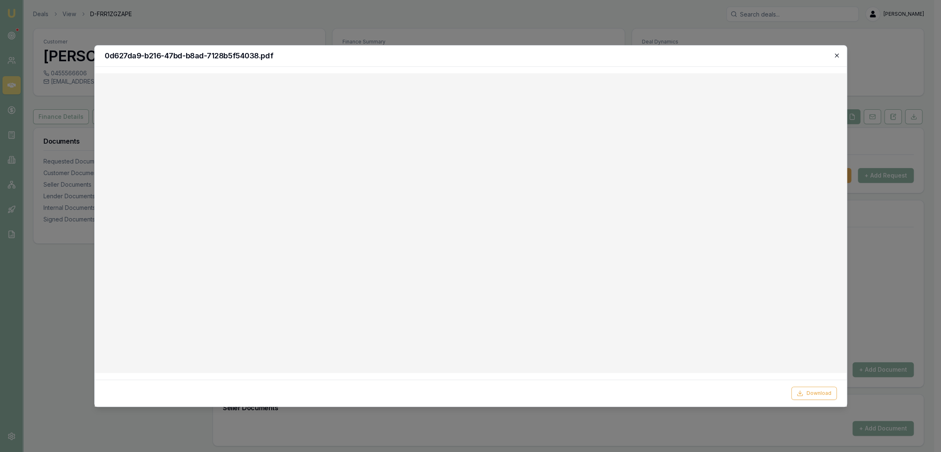
click at [835, 56] on icon "button" at bounding box center [837, 55] width 4 height 4
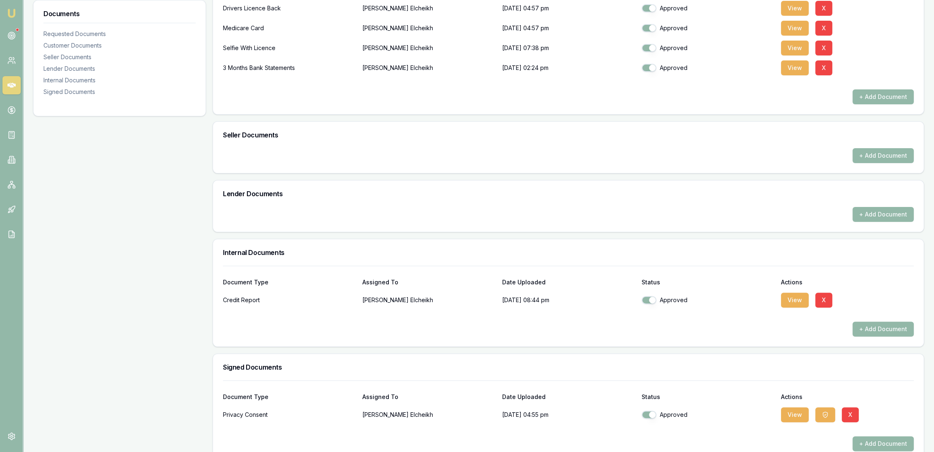
scroll to position [276, 0]
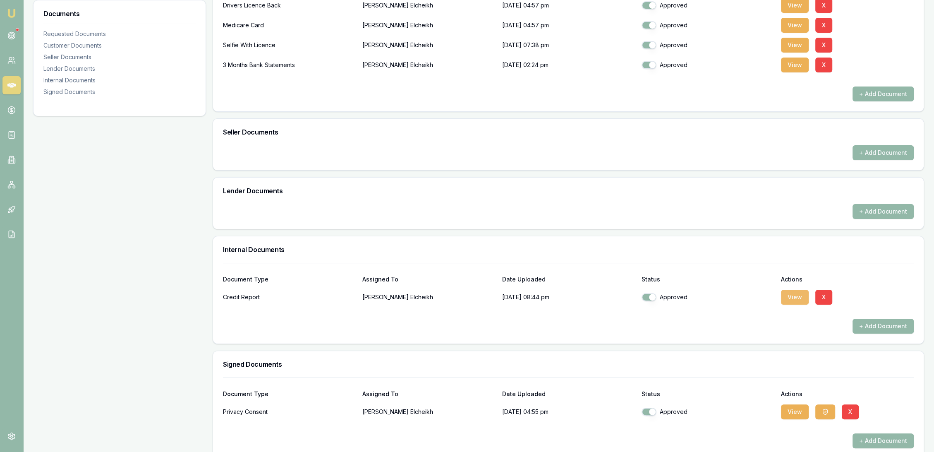
click at [801, 300] on button "View" at bounding box center [795, 297] width 28 height 15
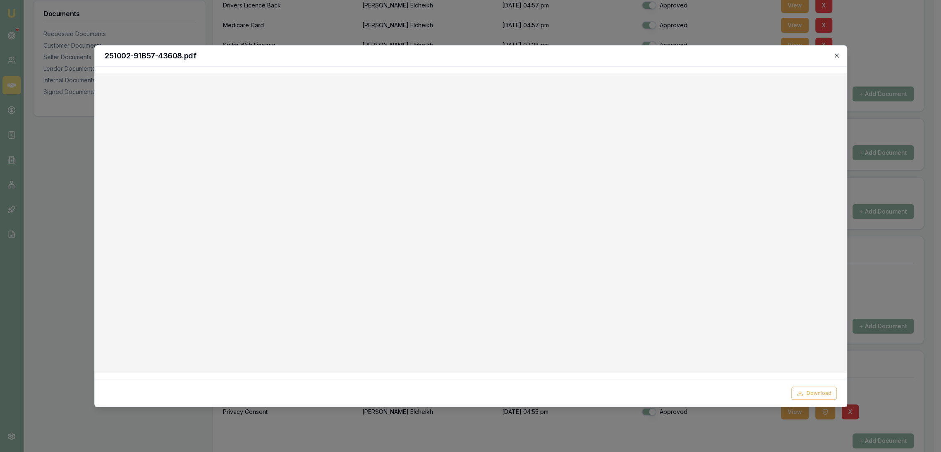
click at [835, 55] on icon "button" at bounding box center [837, 55] width 7 height 7
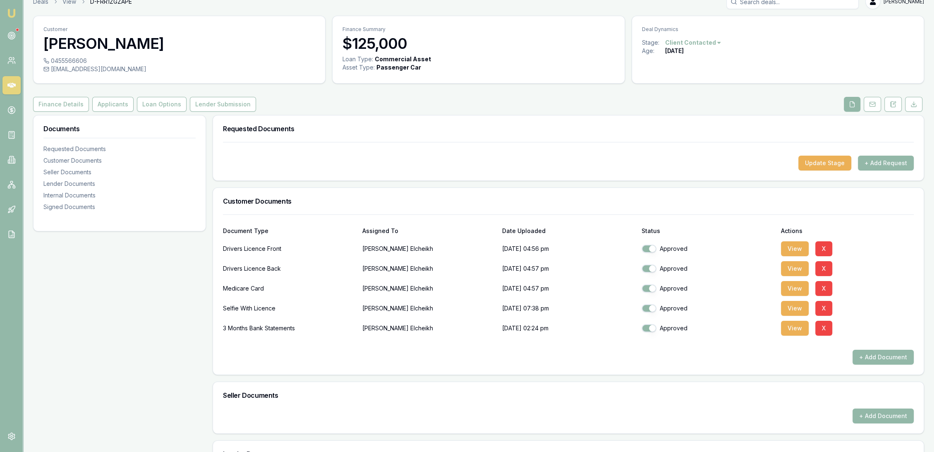
scroll to position [12, 0]
click at [897, 101] on button at bounding box center [893, 104] width 17 height 15
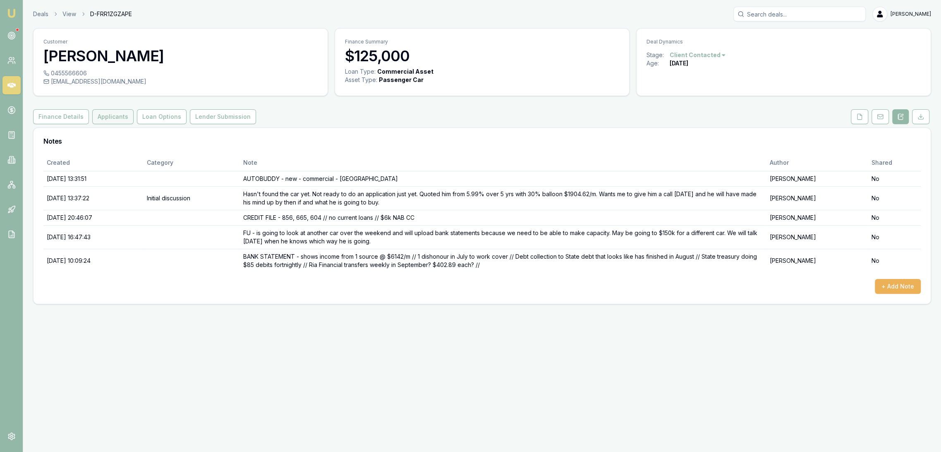
click at [108, 116] on button "Applicants" at bounding box center [112, 116] width 41 height 15
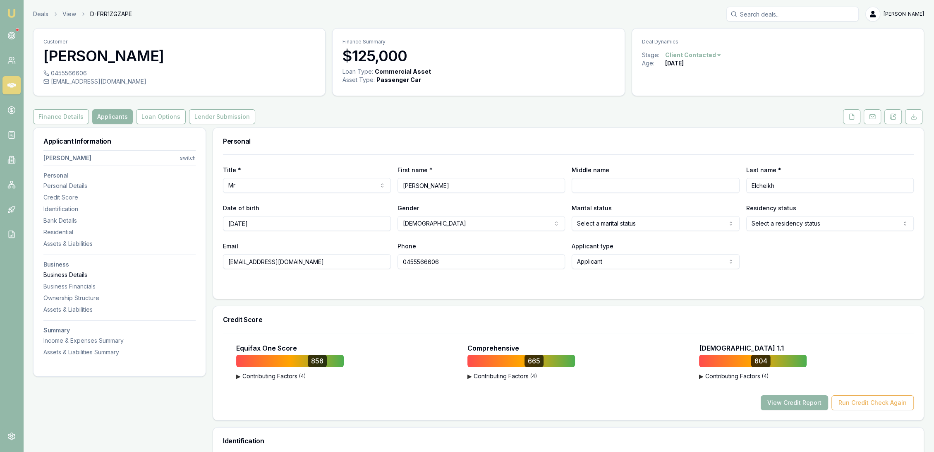
click at [79, 271] on div "Business Details" at bounding box center [119, 275] width 152 height 8
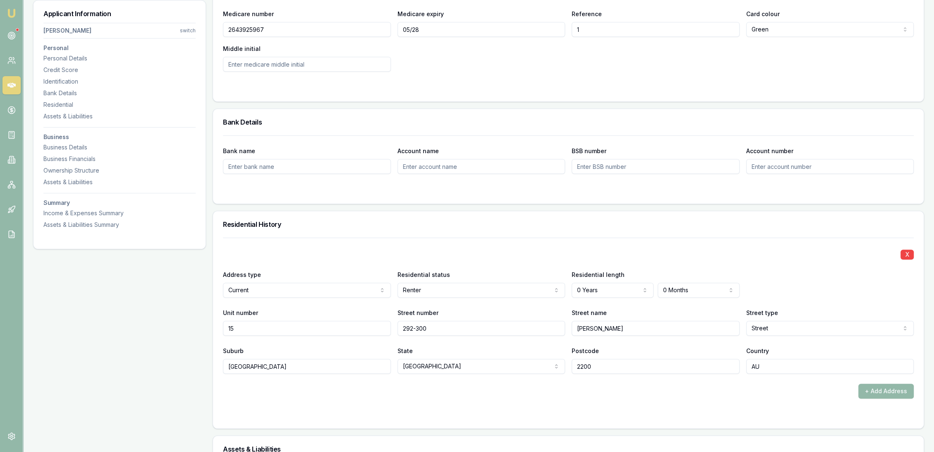
scroll to position [582, 0]
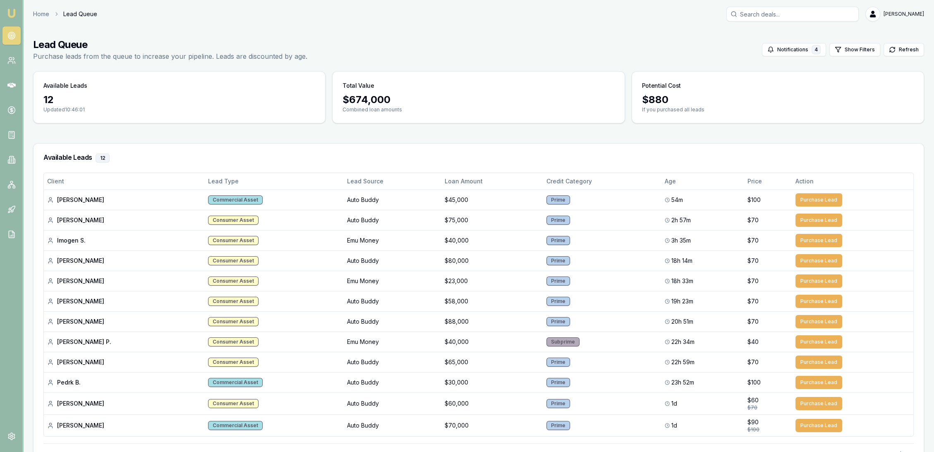
click at [12, 11] on img at bounding box center [12, 13] width 10 height 10
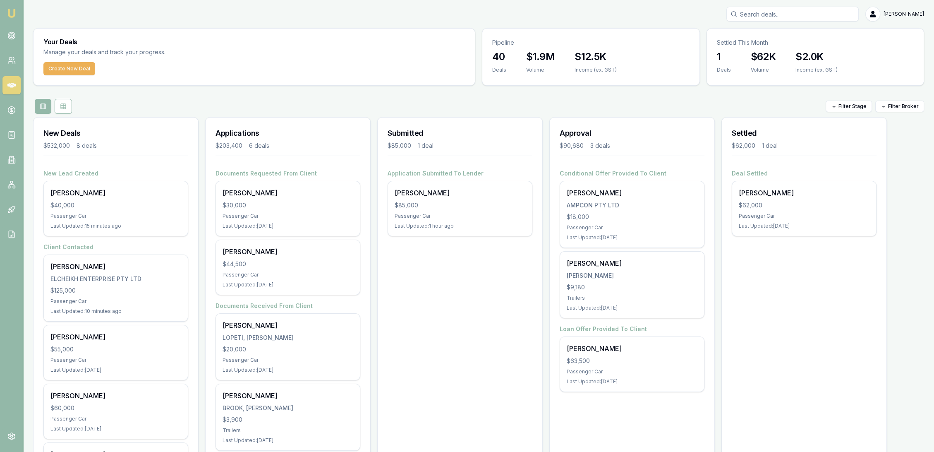
click at [792, 11] on input "Search deals" at bounding box center [793, 14] width 132 height 15
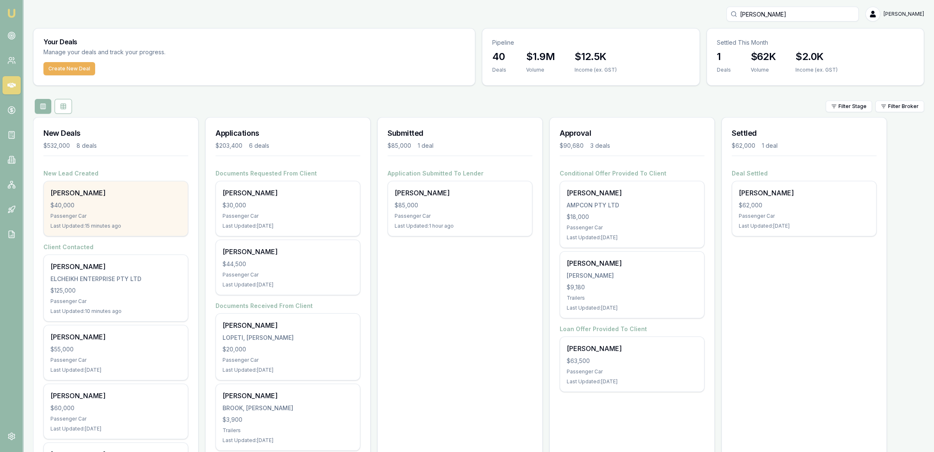
click at [105, 214] on div "Passenger Car" at bounding box center [115, 216] width 131 height 7
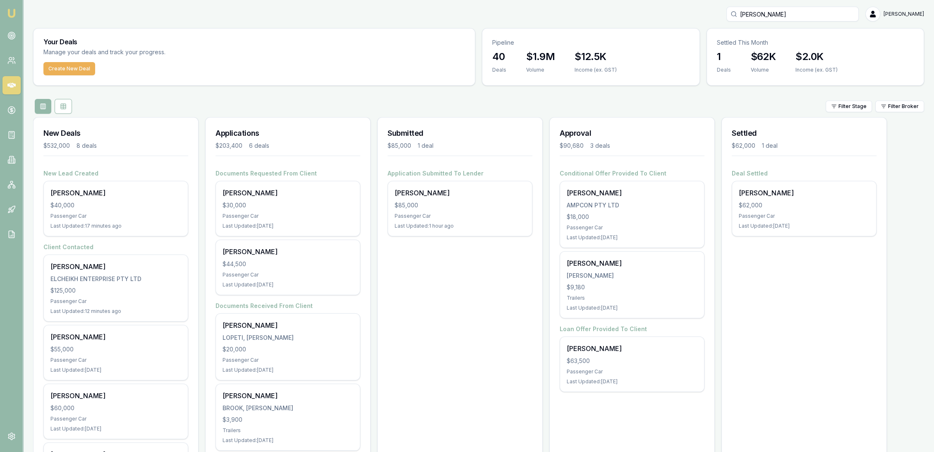
click at [801, 11] on input "[PERSON_NAME]" at bounding box center [793, 14] width 132 height 15
drag, startPoint x: 801, startPoint y: 11, endPoint x: 591, endPoint y: 20, distance: 210.0
click at [591, 20] on div "[PERSON_NAME] [PERSON_NAME]" at bounding box center [478, 14] width 891 height 15
click at [804, 15] on input "stephen ashby" at bounding box center [793, 14] width 132 height 15
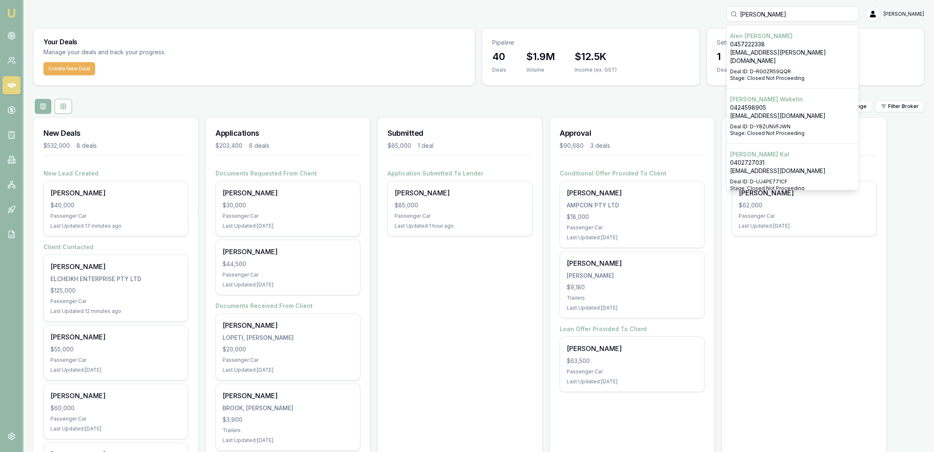
type input "stephen ashby"
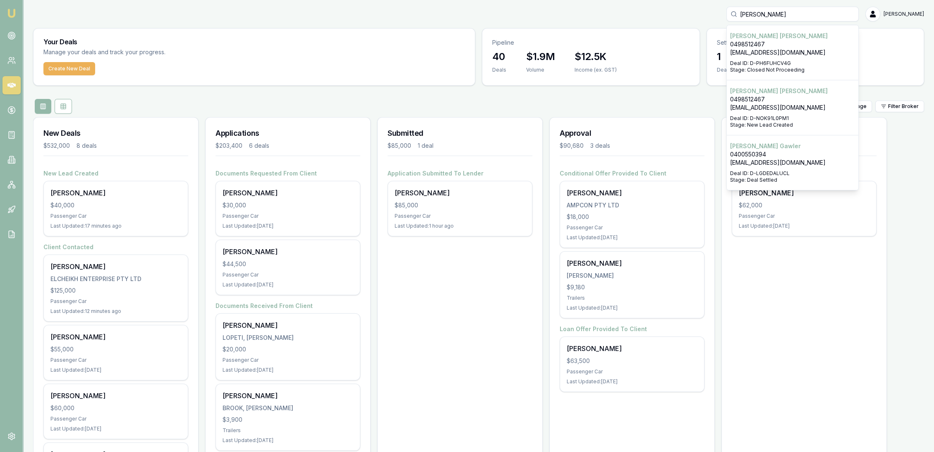
click at [782, 63] on p "Deal ID: D-PH6FUHCV4G" at bounding box center [792, 63] width 125 height 7
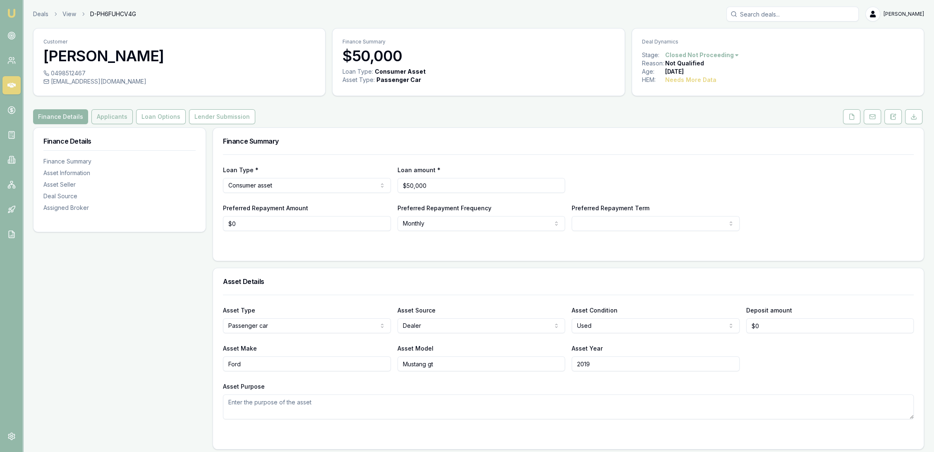
click at [104, 115] on button "Applicants" at bounding box center [111, 116] width 41 height 15
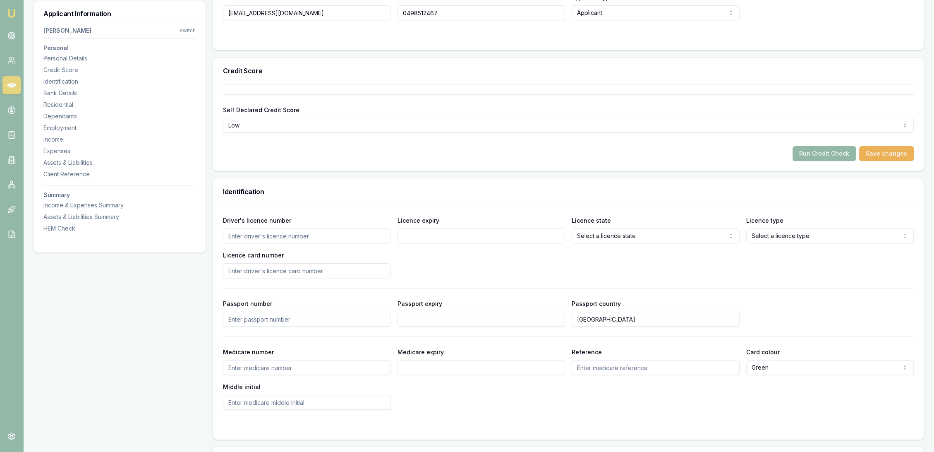
scroll to position [92, 0]
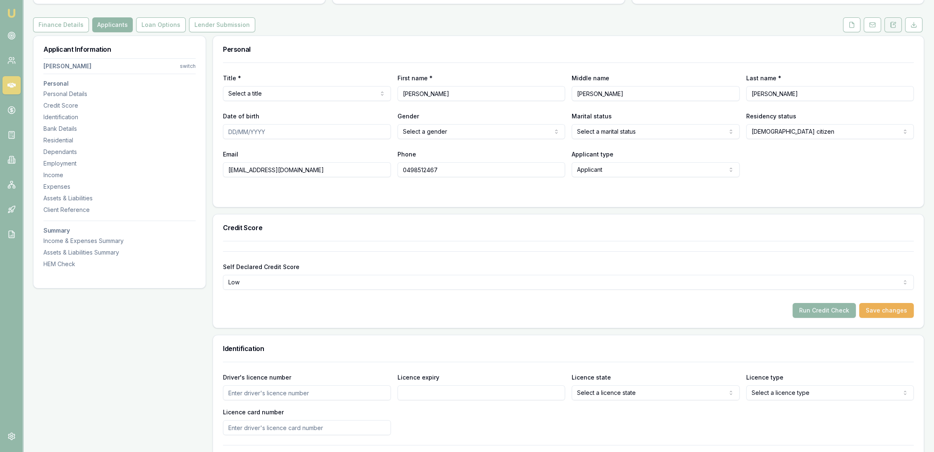
click at [892, 26] on icon at bounding box center [893, 25] width 7 height 7
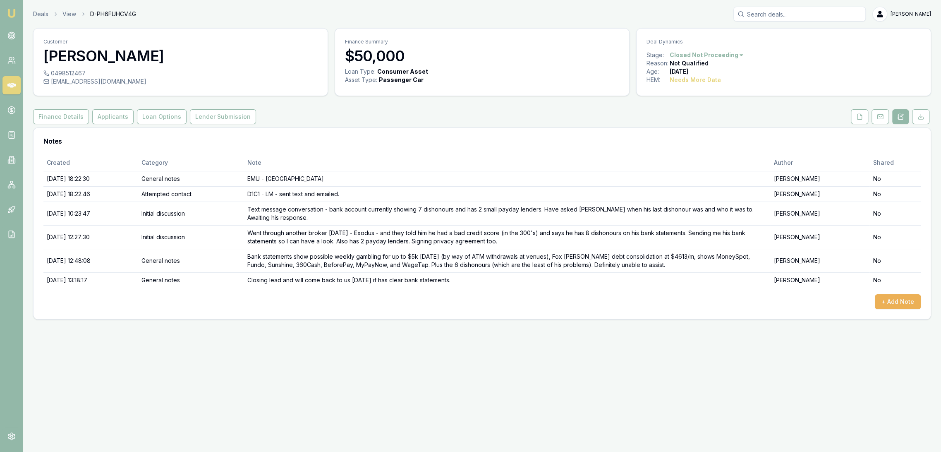
click at [13, 13] on img at bounding box center [12, 13] width 10 height 10
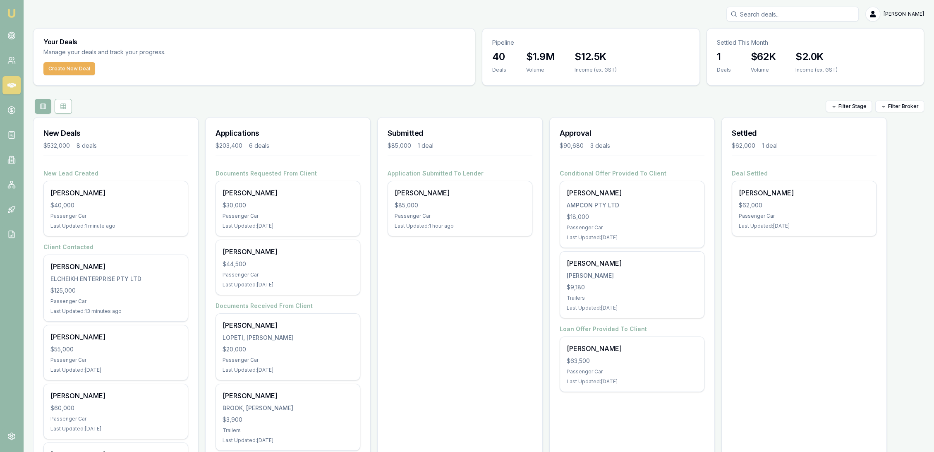
click at [794, 15] on input "Search deals" at bounding box center [793, 14] width 132 height 15
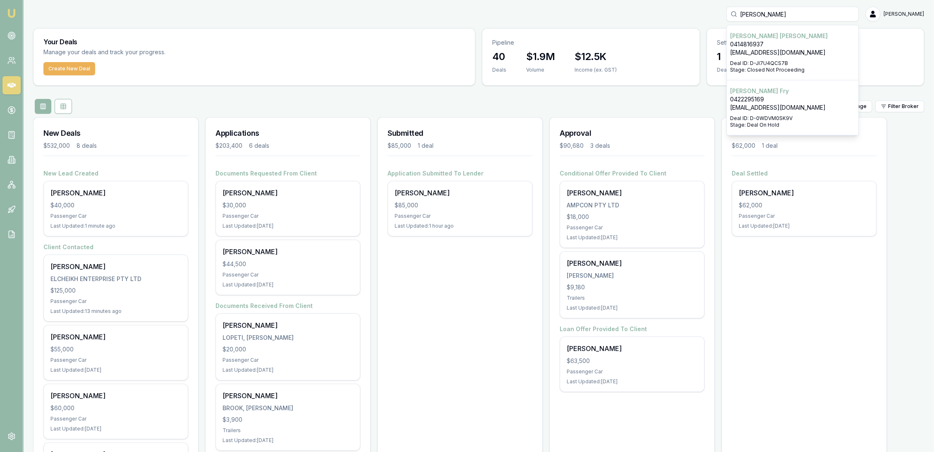
type input "andrew fog"
click at [787, 65] on p "Deal ID: D-JI7U4QCS7B" at bounding box center [792, 63] width 125 height 7
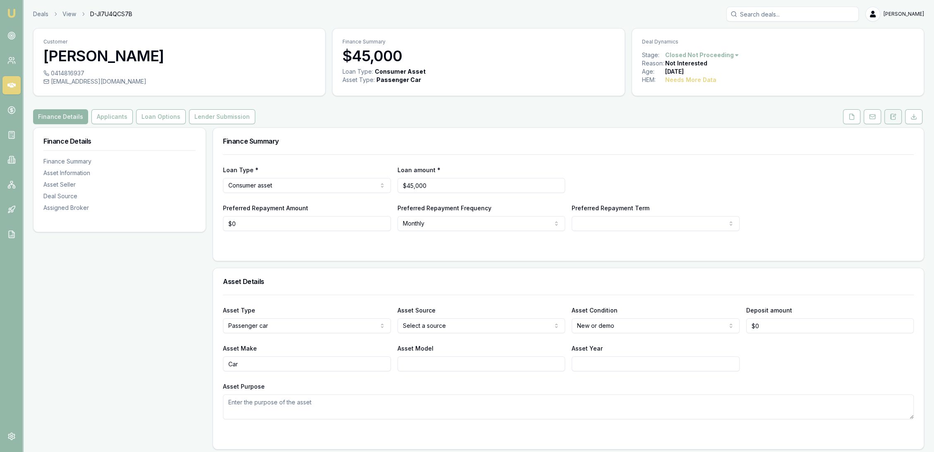
click at [892, 118] on icon at bounding box center [893, 116] width 7 height 7
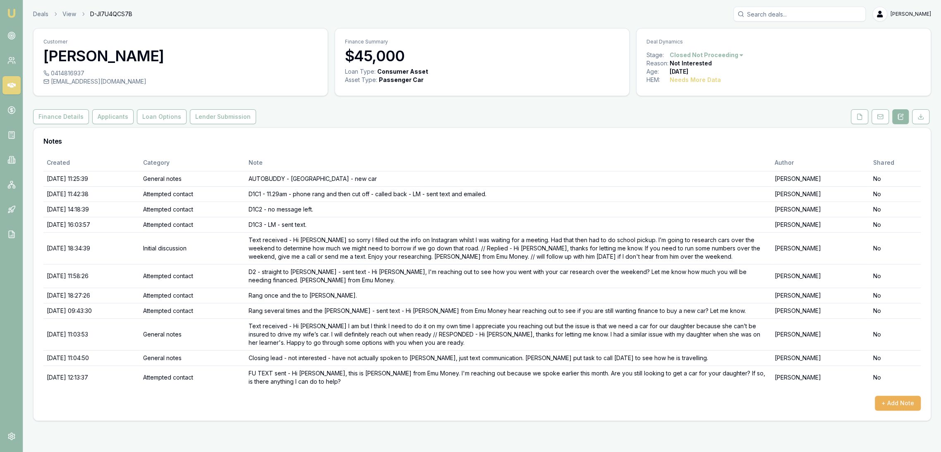
click at [11, 13] on img at bounding box center [12, 13] width 10 height 10
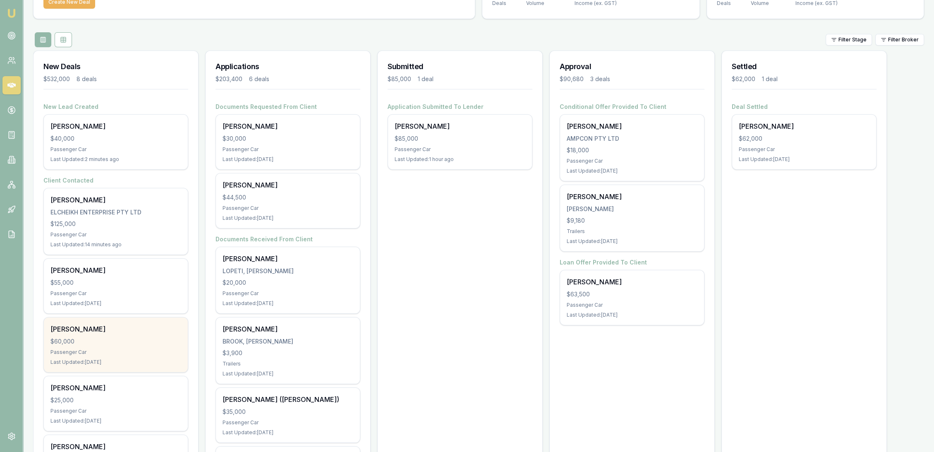
scroll to position [230, 0]
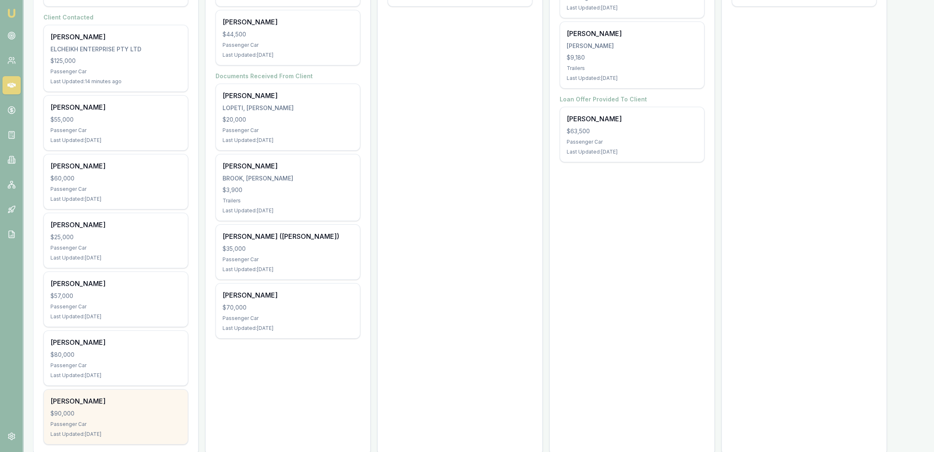
click at [99, 416] on div "$90,000" at bounding box center [115, 413] width 131 height 8
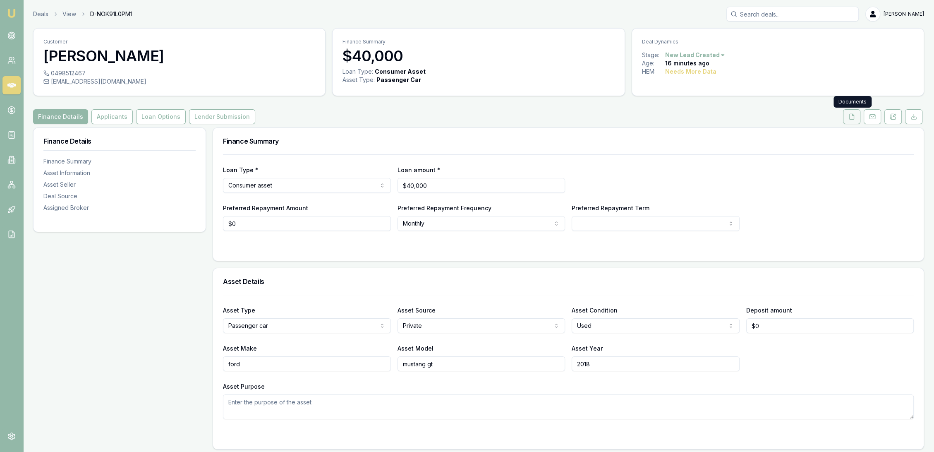
click at [853, 115] on polyline at bounding box center [853, 115] width 2 height 2
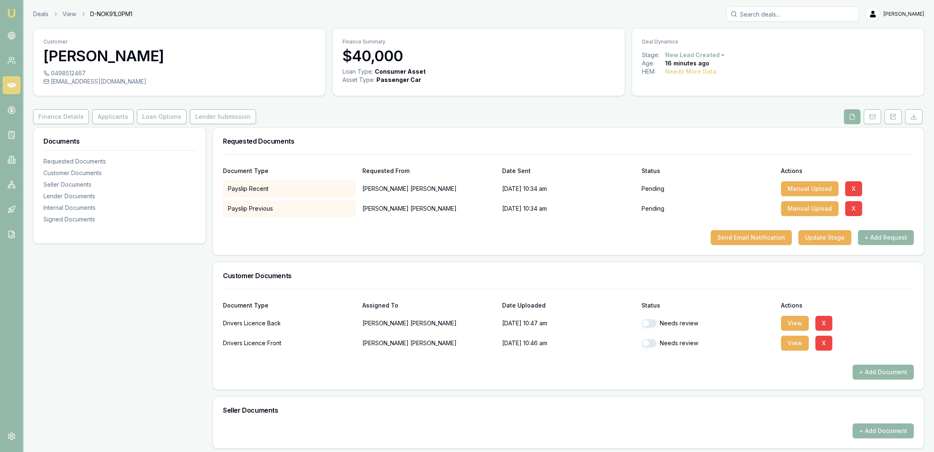
scroll to position [184, 0]
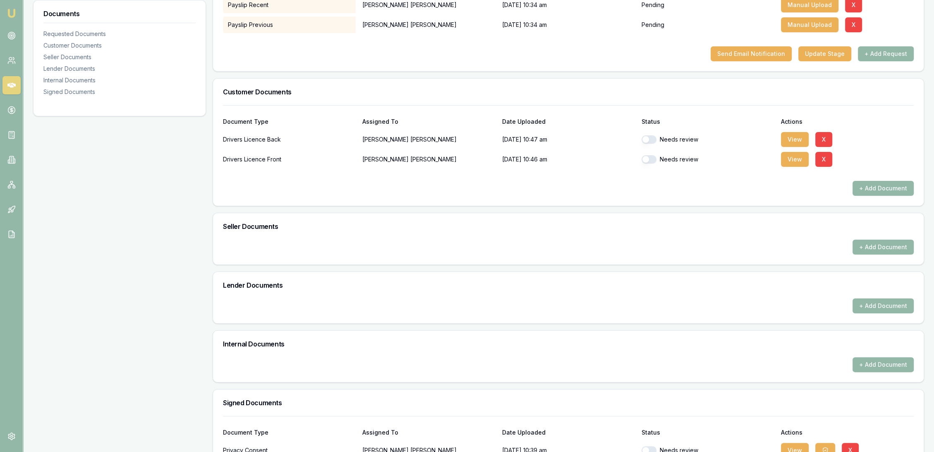
click at [657, 138] on div "Needs review" at bounding box center [708, 139] width 133 height 8
click at [655, 158] on button "button" at bounding box center [649, 159] width 15 height 8
checkbox input "true"
click at [652, 145] on div "Needs review" at bounding box center [708, 139] width 133 height 17
click at [652, 134] on div "Needs review" at bounding box center [708, 139] width 133 height 17
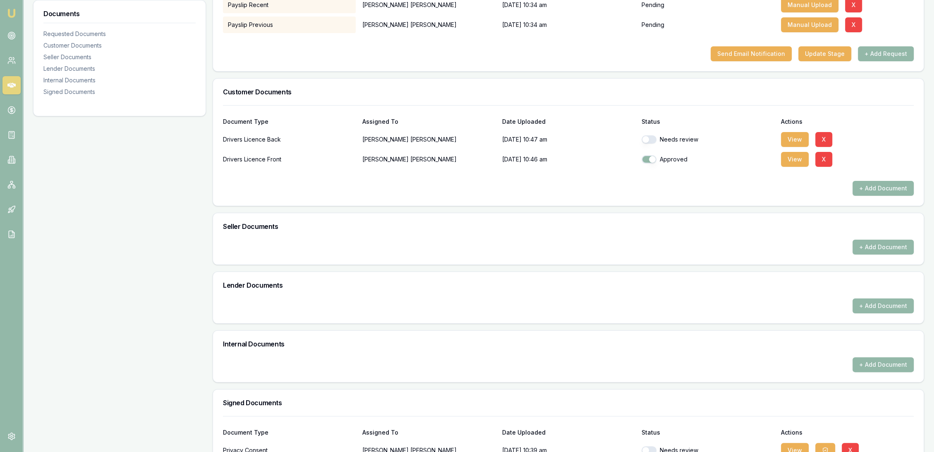
click at [652, 141] on button "button" at bounding box center [649, 139] width 15 height 8
checkbox input "true"
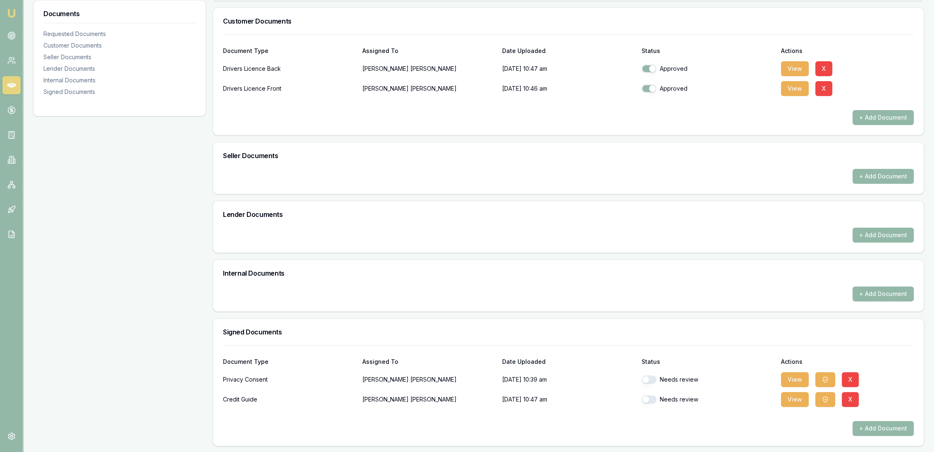
scroll to position [24, 0]
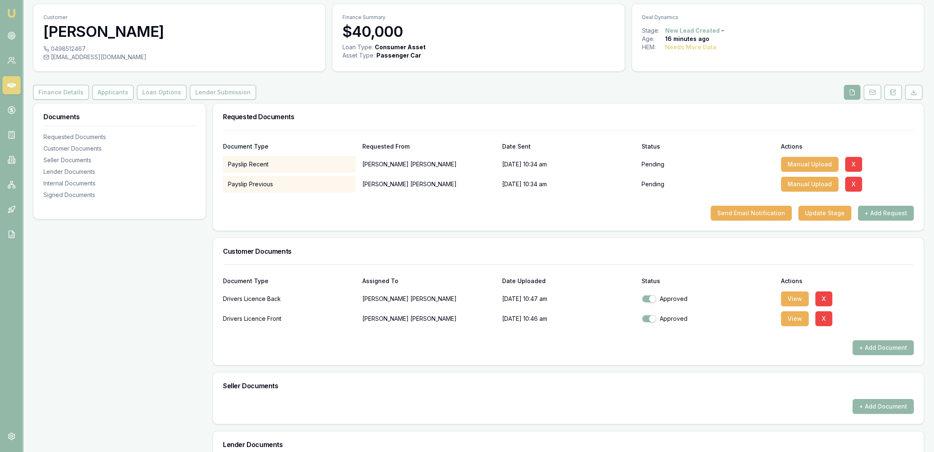
click at [882, 208] on button "+ Add Request" at bounding box center [886, 213] width 56 height 15
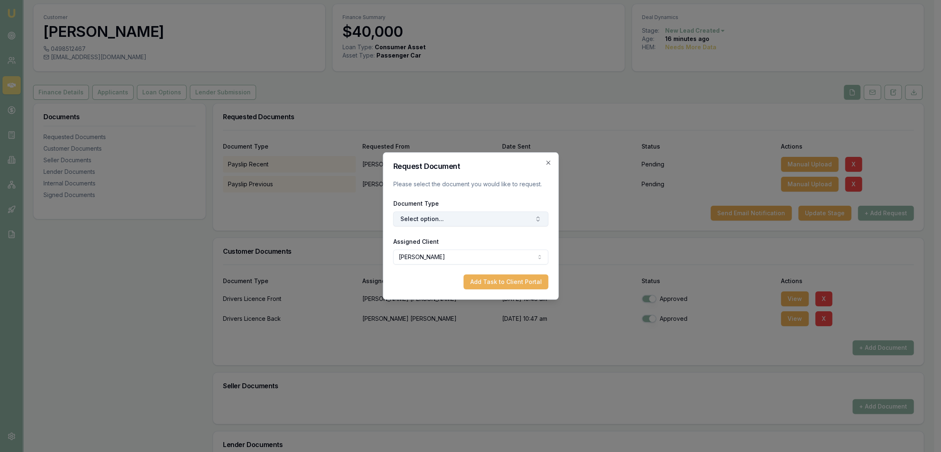
click at [462, 216] on button "Select option..." at bounding box center [470, 218] width 155 height 15
type input "medicare"
click at [457, 251] on div "Medicare Card" at bounding box center [474, 253] width 103 height 13
click at [482, 283] on button "Add Task to Client Portal" at bounding box center [505, 281] width 85 height 15
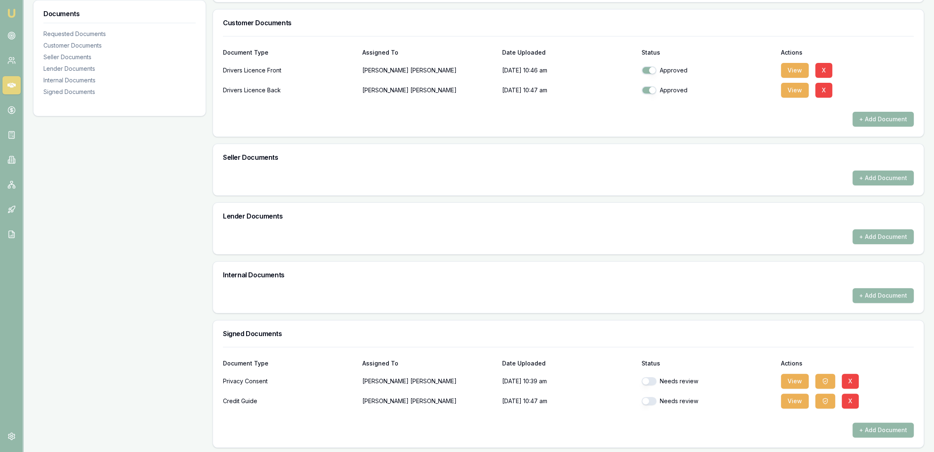
scroll to position [274, 0]
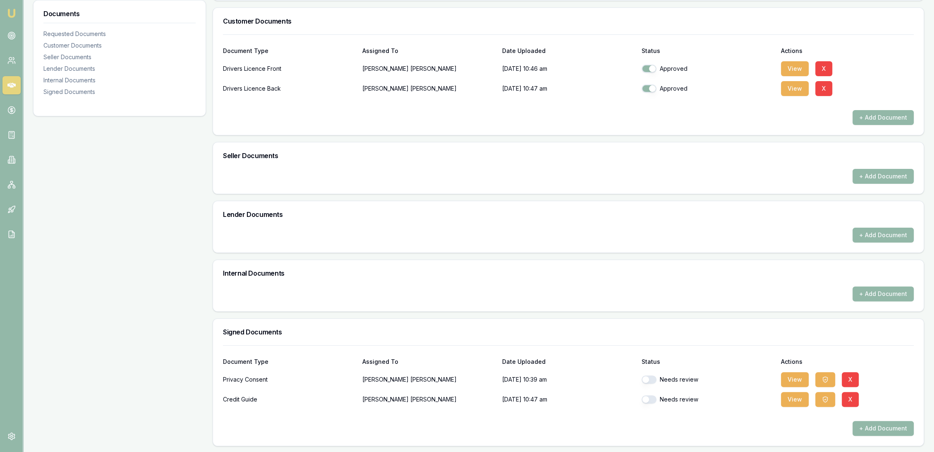
click at [648, 379] on button "button" at bounding box center [649, 379] width 15 height 8
checkbox input "true"
click at [650, 396] on button "button" at bounding box center [649, 399] width 15 height 8
checkbox input "true"
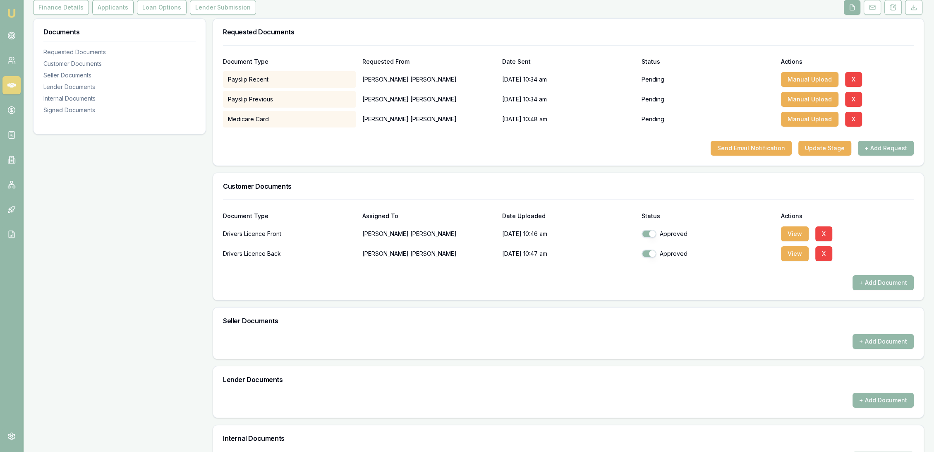
scroll to position [0, 0]
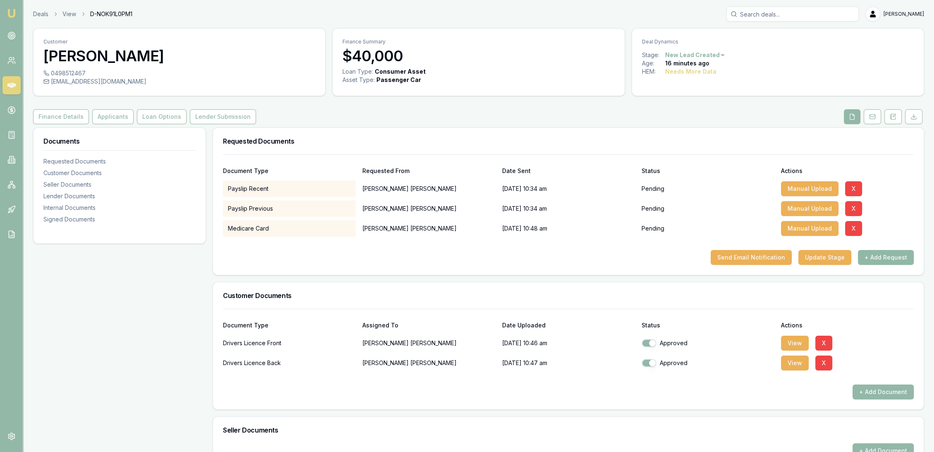
click at [891, 257] on button "+ Add Request" at bounding box center [886, 257] width 56 height 15
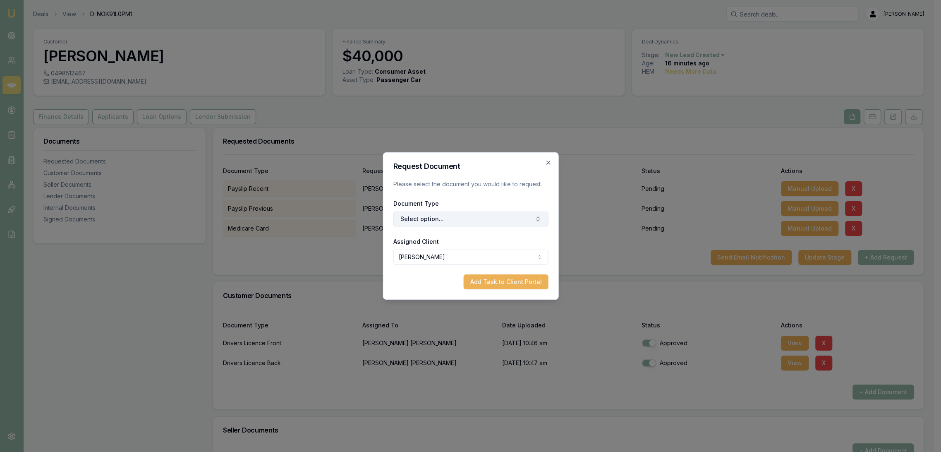
click at [434, 216] on button "Select option..." at bounding box center [470, 218] width 155 height 15
type input "selfie"
drag, startPoint x: 447, startPoint y: 256, endPoint x: 463, endPoint y: 257, distance: 16.2
click at [448, 256] on div "Selfie with Licence" at bounding box center [474, 253] width 103 height 13
click at [503, 278] on button "Add Task to Client Portal" at bounding box center [505, 281] width 85 height 15
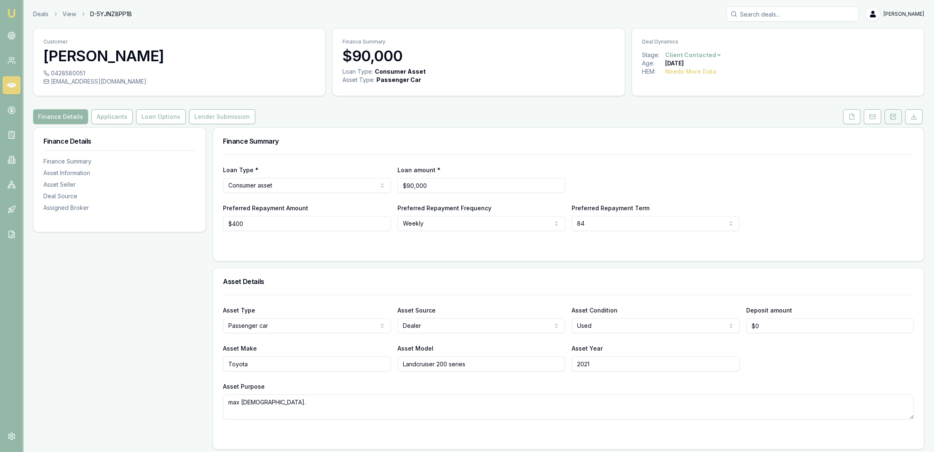
click at [892, 114] on icon at bounding box center [893, 116] width 5 height 5
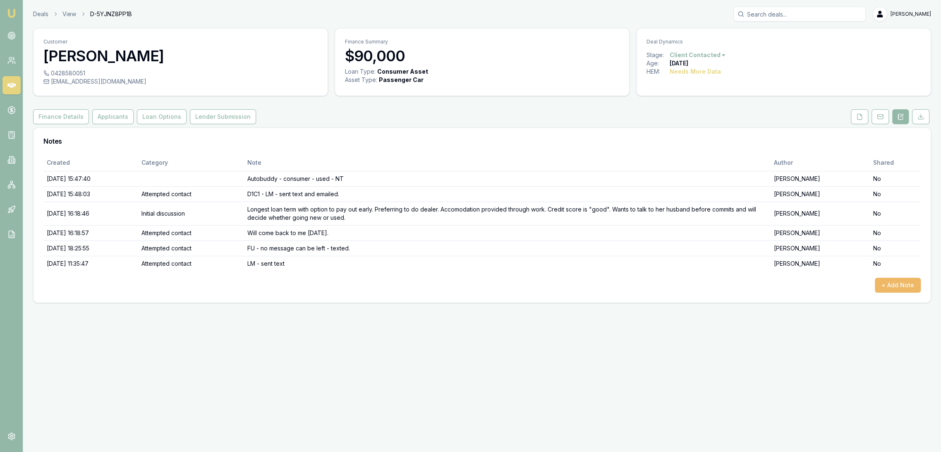
click at [892, 282] on button "+ Add Note" at bounding box center [898, 285] width 46 height 15
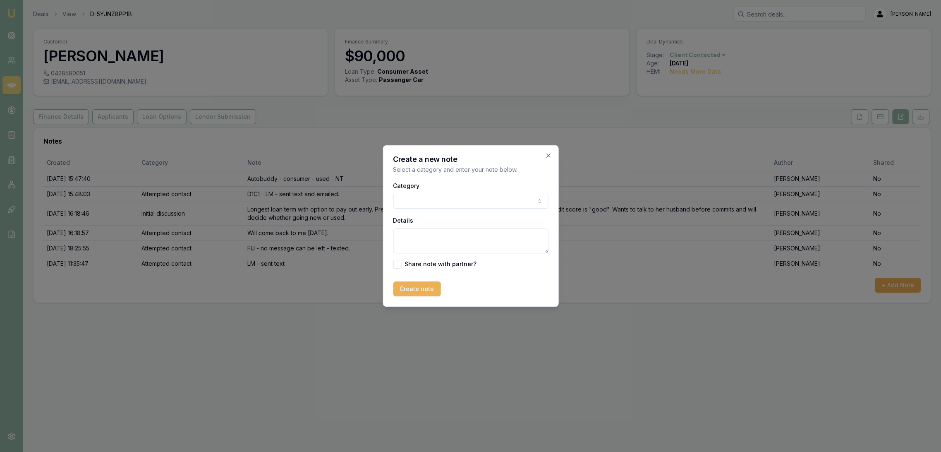
click at [444, 242] on textarea "Details" at bounding box center [470, 240] width 155 height 25
type textarea "Q"
type textarea "D"
type textarea "Q"
click at [459, 235] on textarea "D4 QFU -" at bounding box center [470, 240] width 155 height 25
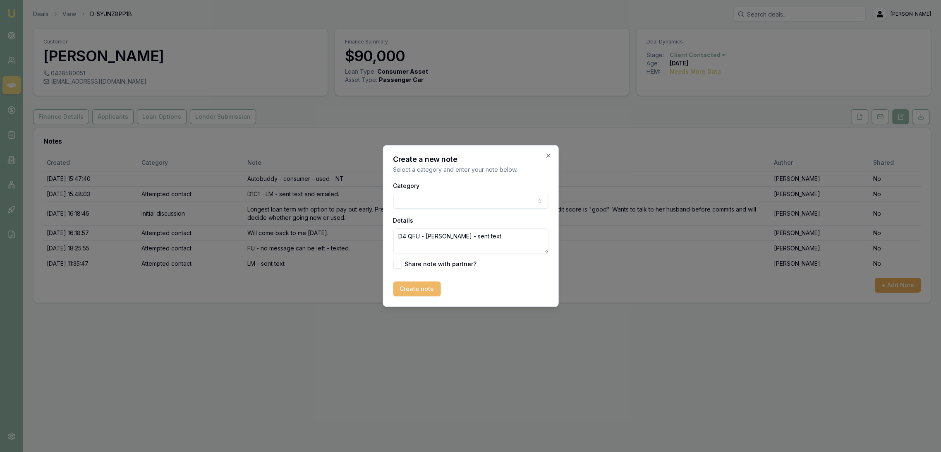
type textarea "D4 QFU - VM - LM - sent text."
click at [421, 288] on button "Create note" at bounding box center [417, 288] width 48 height 15
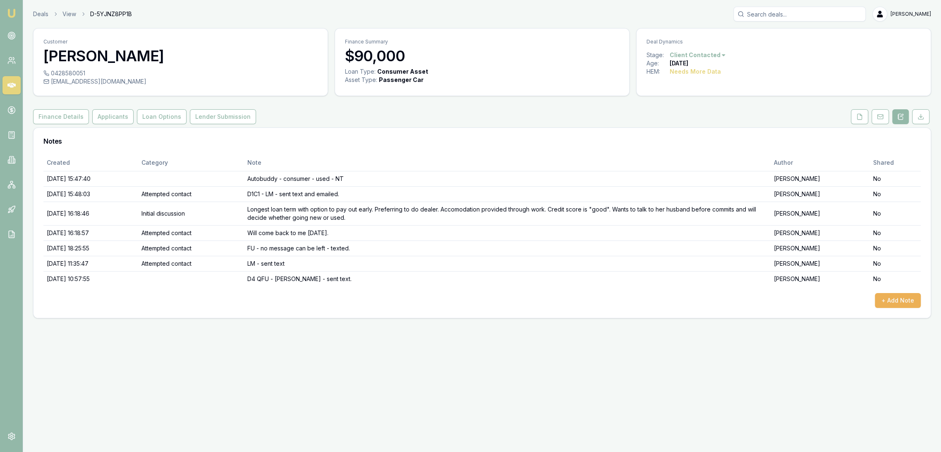
click at [13, 14] on img at bounding box center [12, 13] width 10 height 10
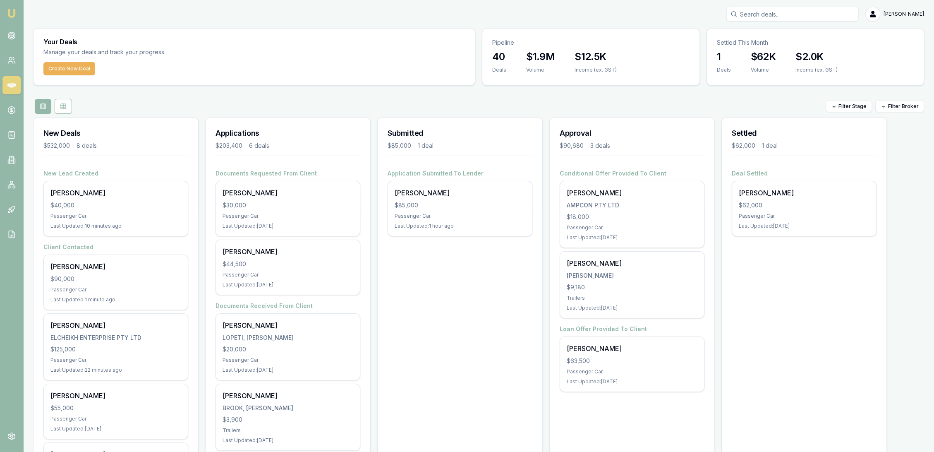
click at [806, 15] on input "Search deals" at bounding box center [793, 14] width 132 height 15
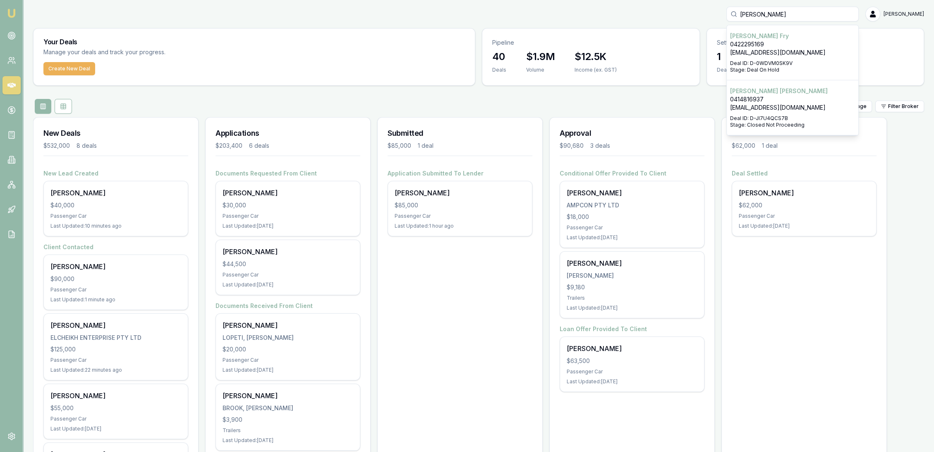
type input "andrew fry"
click at [784, 60] on p "Deal ID: D-0WDVM0SK9V" at bounding box center [792, 63] width 125 height 7
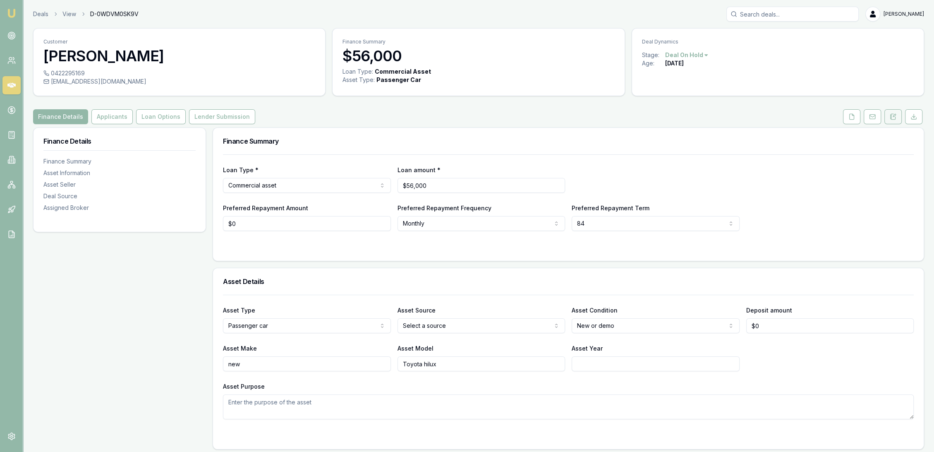
click at [894, 118] on icon at bounding box center [893, 116] width 7 height 7
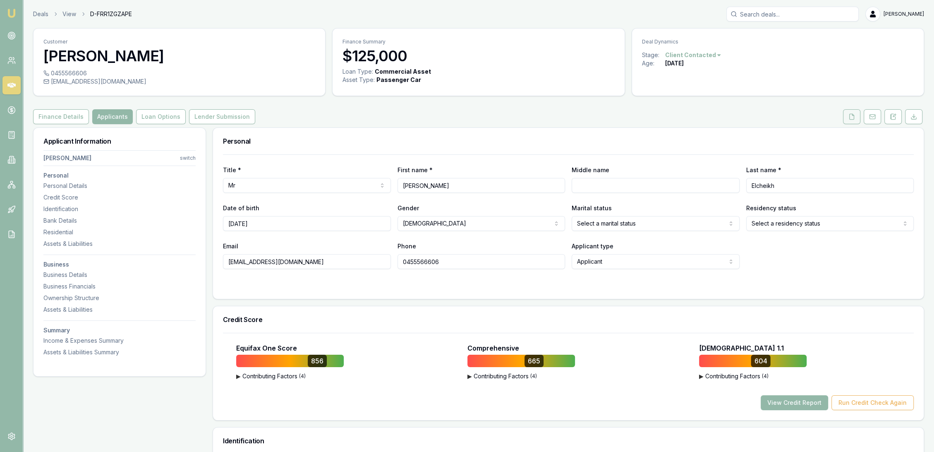
click at [847, 114] on button at bounding box center [851, 116] width 17 height 15
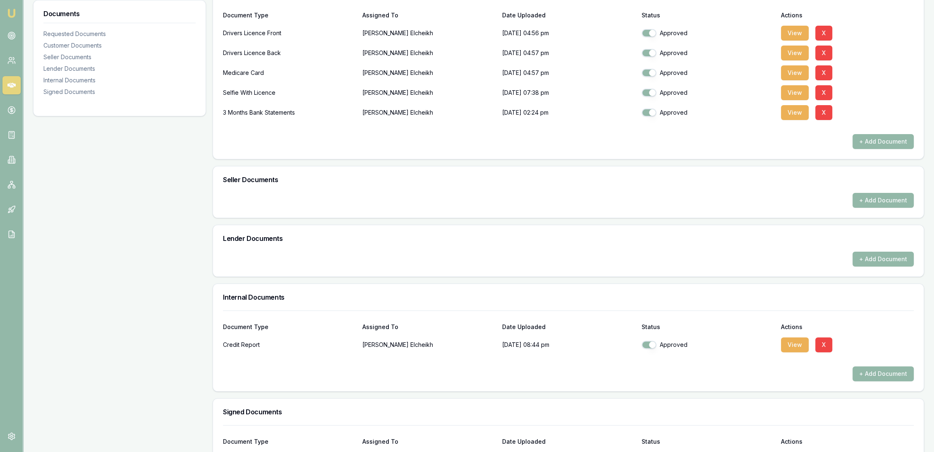
scroll to position [230, 0]
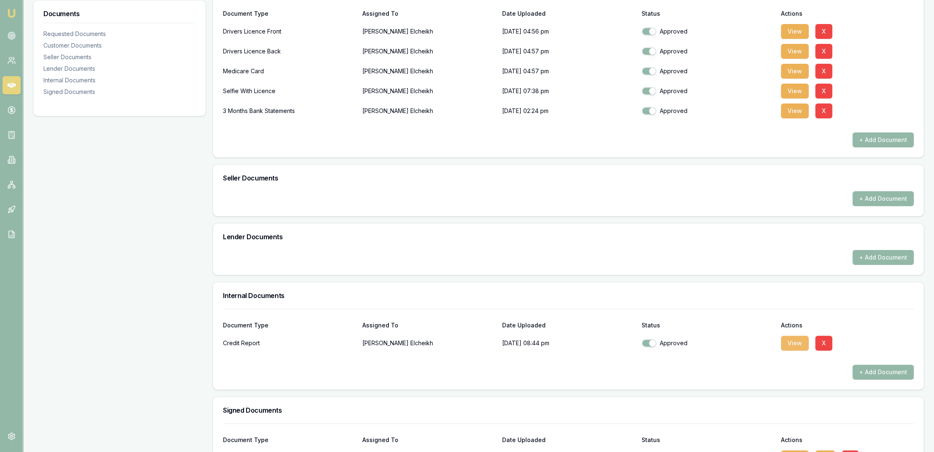
click at [792, 342] on button "View" at bounding box center [795, 343] width 28 height 15
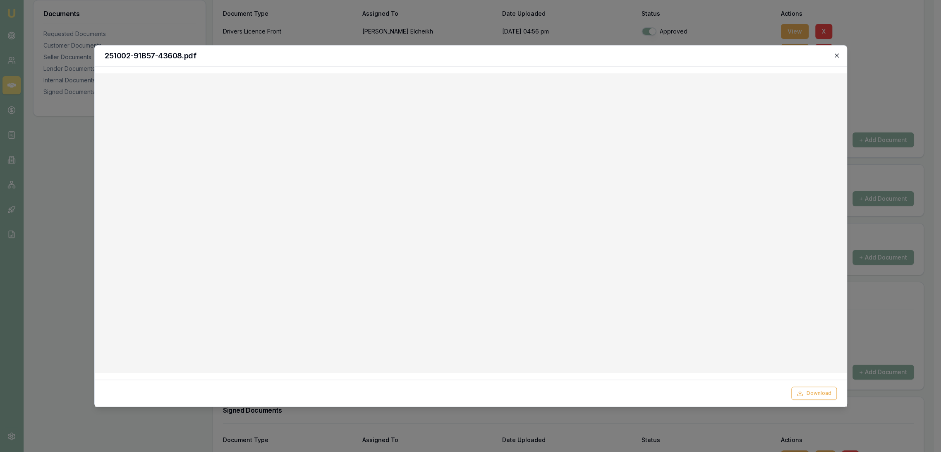
click at [838, 53] on icon "button" at bounding box center [837, 55] width 7 height 7
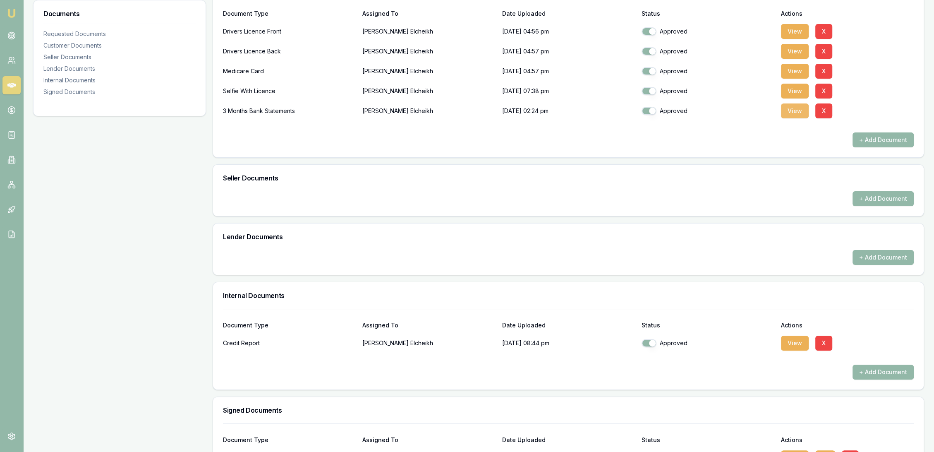
click at [793, 110] on button "View" at bounding box center [795, 110] width 28 height 15
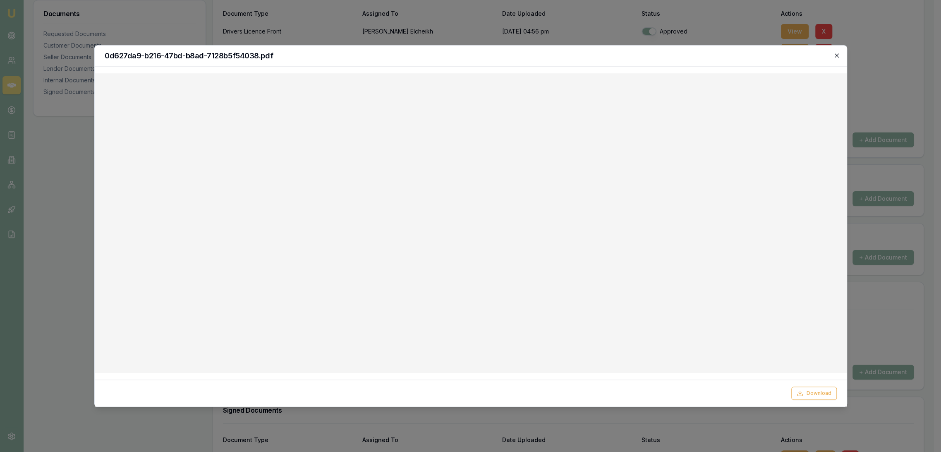
click at [835, 55] on icon "button" at bounding box center [837, 55] width 7 height 7
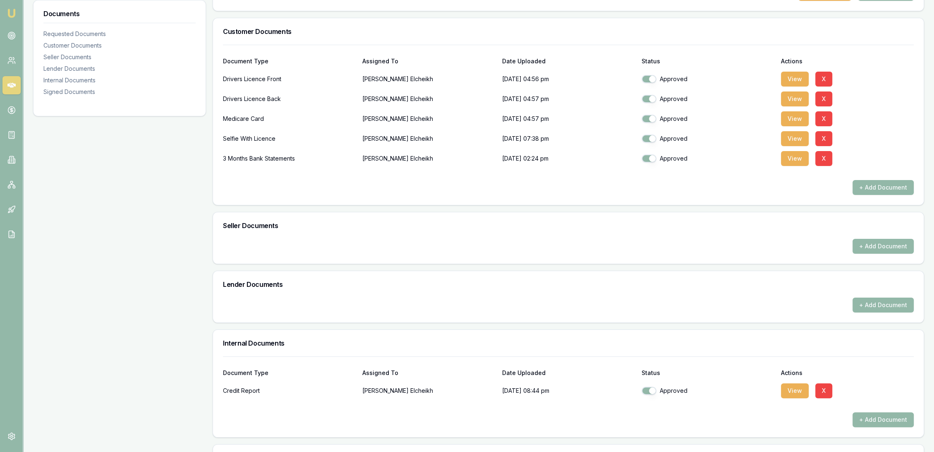
scroll to position [184, 0]
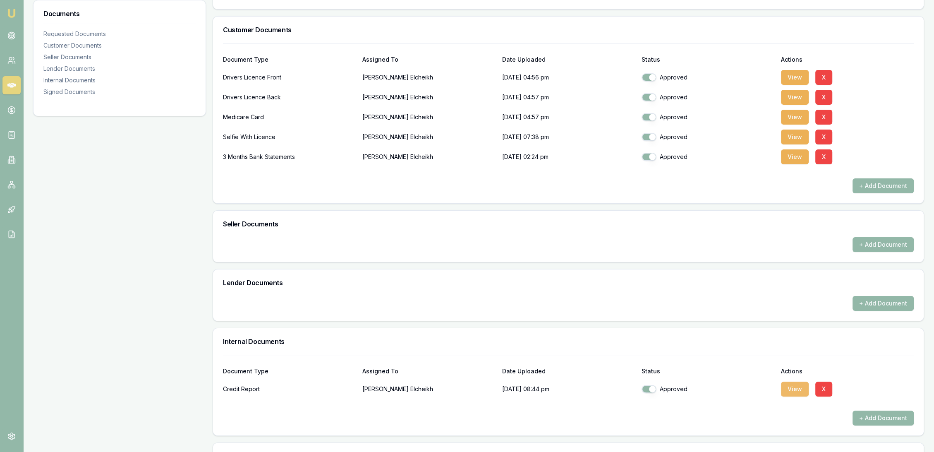
click at [800, 387] on button "View" at bounding box center [795, 388] width 28 height 15
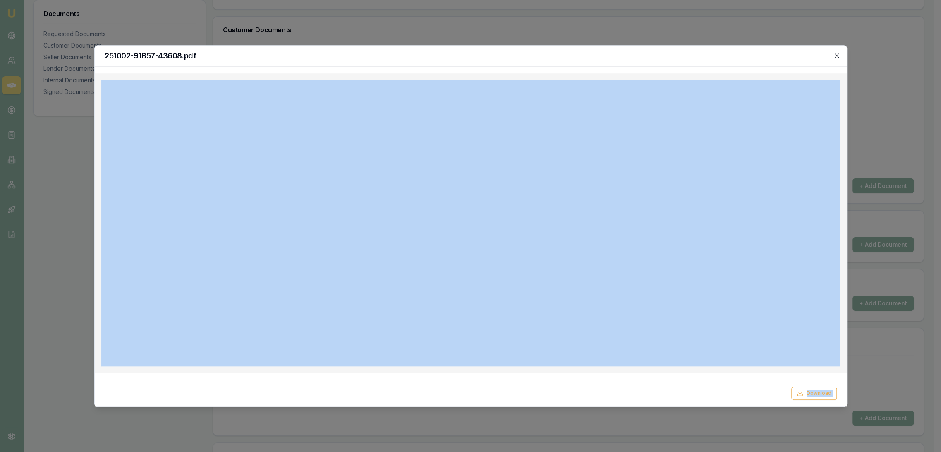
click at [839, 53] on div "251002-91B57-43608.pdf Download Close" at bounding box center [470, 226] width 753 height 362
click at [837, 55] on icon "button" at bounding box center [837, 55] width 7 height 7
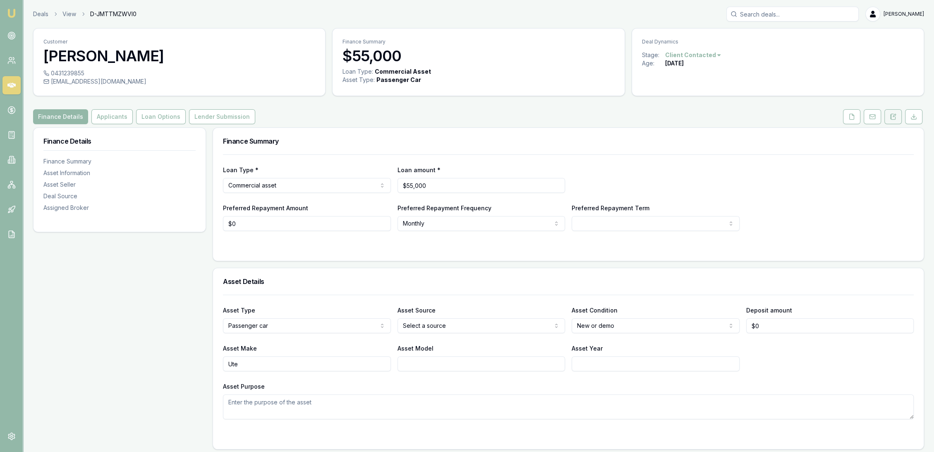
drag, startPoint x: 894, startPoint y: 116, endPoint x: 890, endPoint y: 120, distance: 5.9
click at [894, 116] on icon at bounding box center [894, 115] width 2 height 2
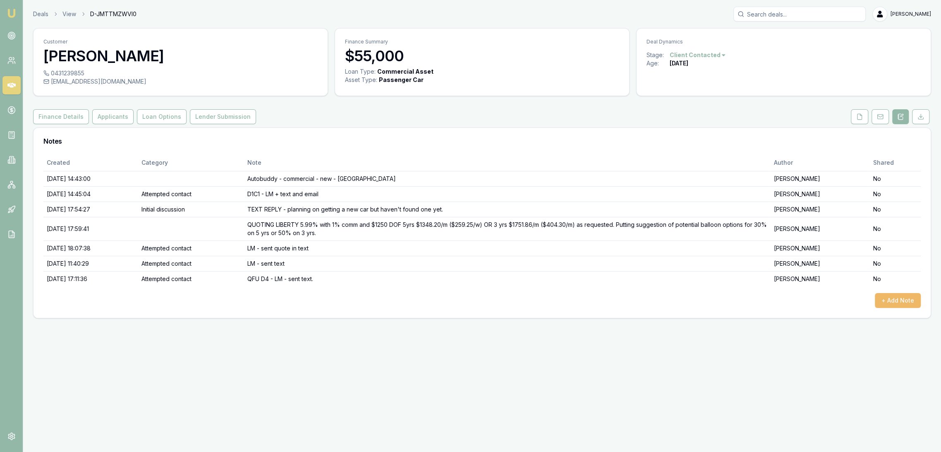
click at [896, 299] on button "+ Add Note" at bounding box center [898, 300] width 46 height 15
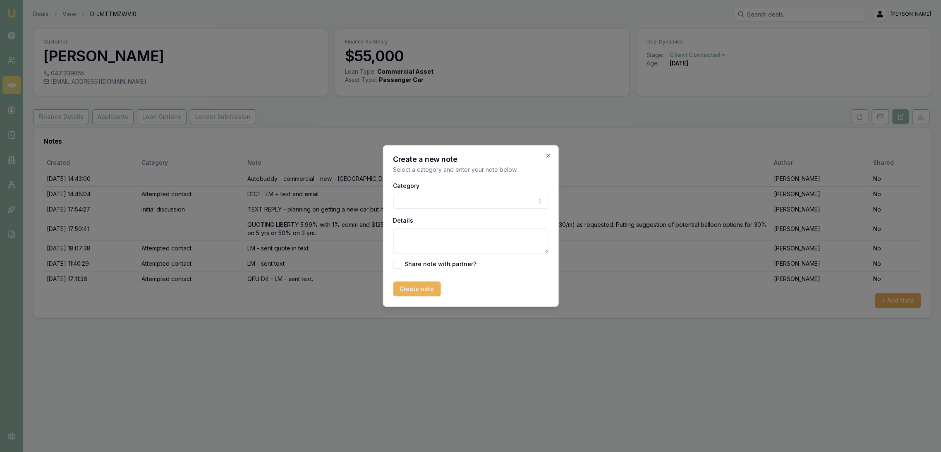
click at [446, 201] on body "Emu Broker Deals View D-JMTTMZWVI0 [PERSON_NAME] Toggle Menu Customer [PERSON_N…" at bounding box center [470, 226] width 941 height 452
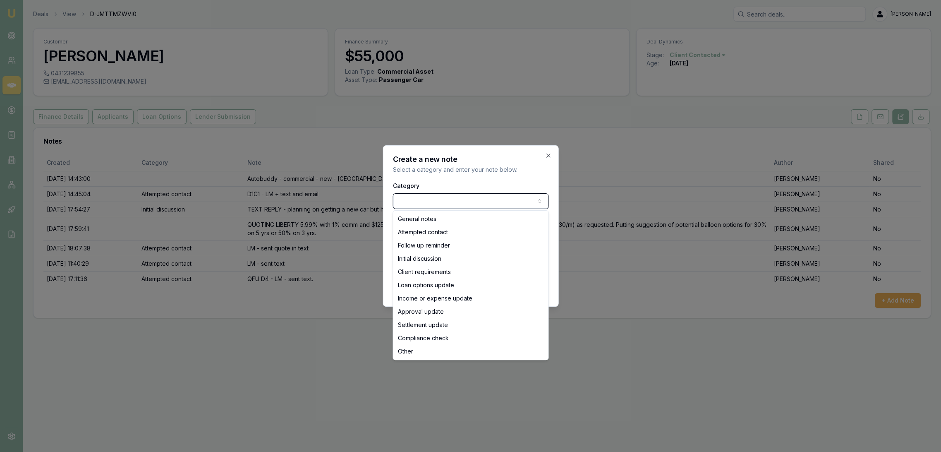
click at [444, 199] on body "Emu Broker Deals View D-JMTTMZWVI0 Robyn Adams Toggle Menu Customer Aaron Sykes…" at bounding box center [470, 226] width 941 height 452
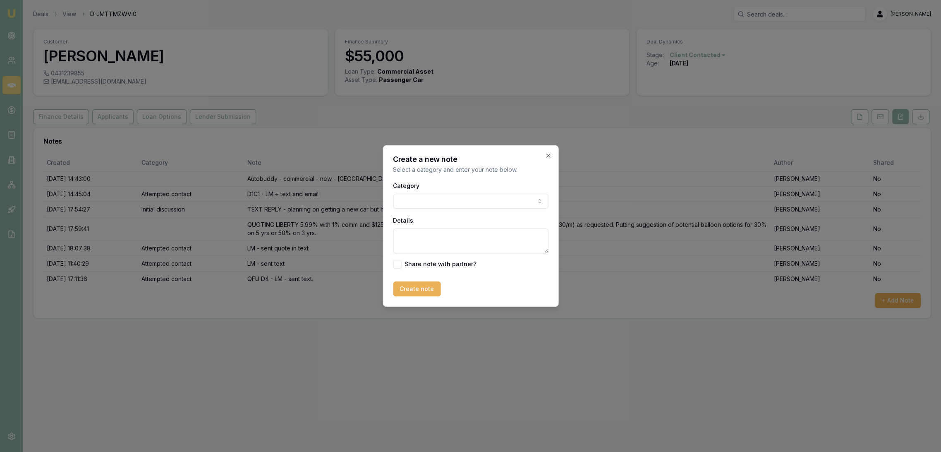
click at [444, 199] on body "Emu Broker Deals View D-JMTTMZWVI0 Robyn Adams Toggle Menu Customer Aaron Sykes…" at bounding box center [470, 226] width 941 height 452
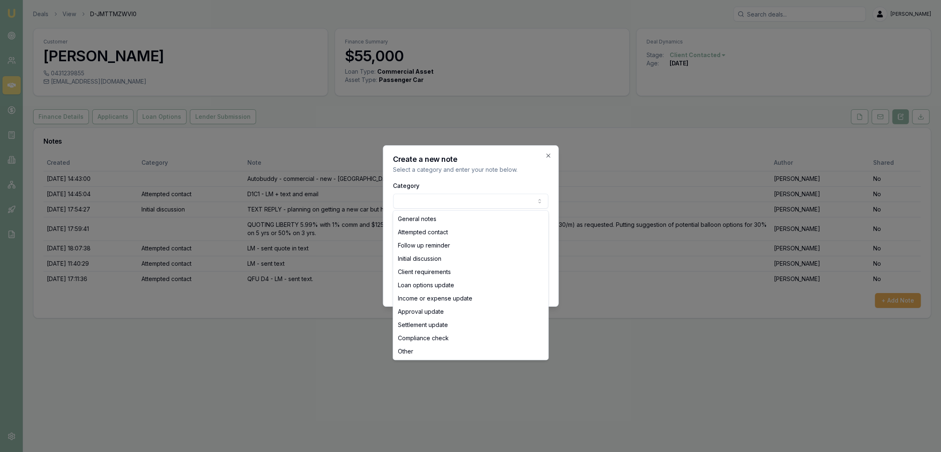
select select "ATTEMPTED_CONTACT"
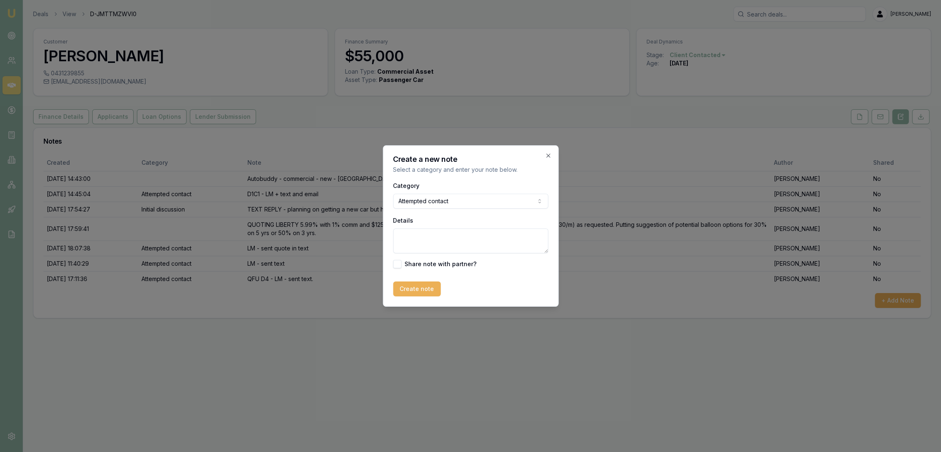
click at [433, 237] on textarea "Details" at bounding box center [470, 240] width 155 height 25
type textarea "A"
type textarea "QFU D5 - LM - sent tex"
click at [548, 155] on icon "button" at bounding box center [548, 155] width 7 height 7
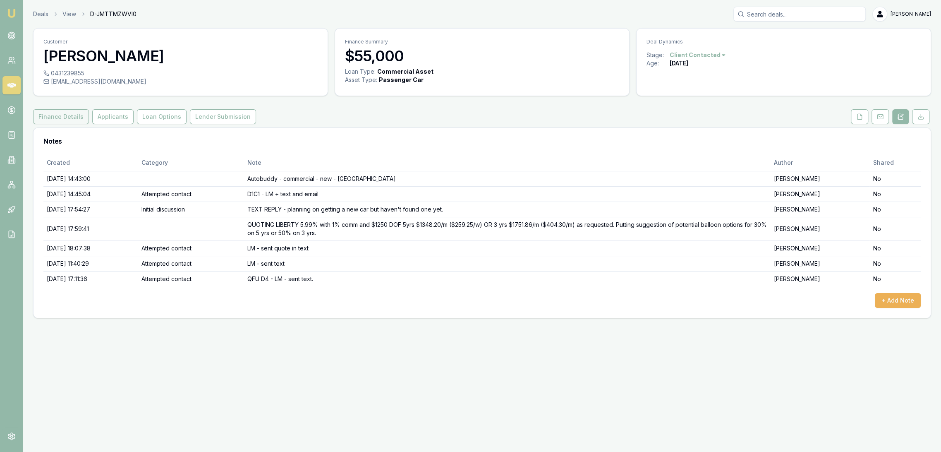
click at [52, 118] on button "Finance Details" at bounding box center [61, 116] width 56 height 15
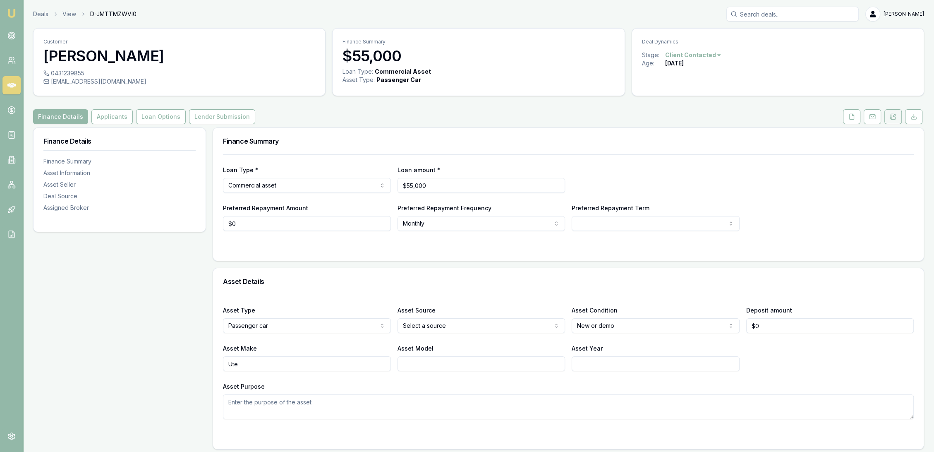
click at [892, 117] on icon at bounding box center [893, 116] width 7 height 7
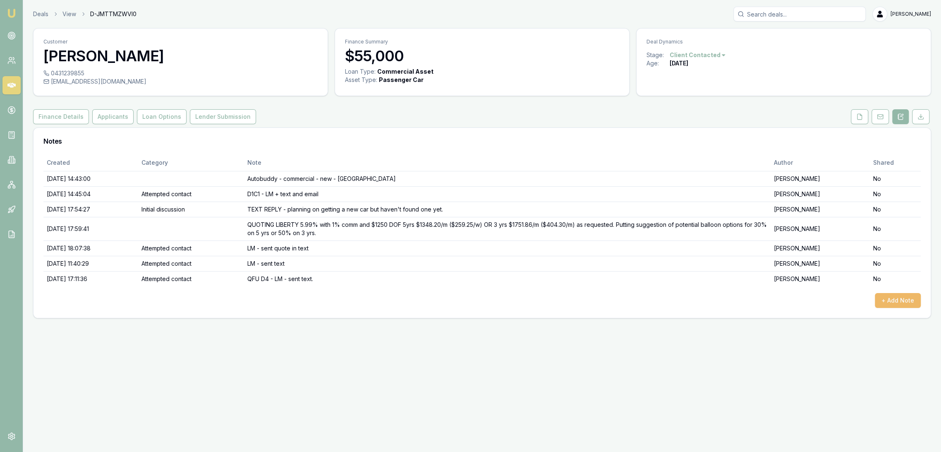
click at [911, 302] on button "+ Add Note" at bounding box center [898, 300] width 46 height 15
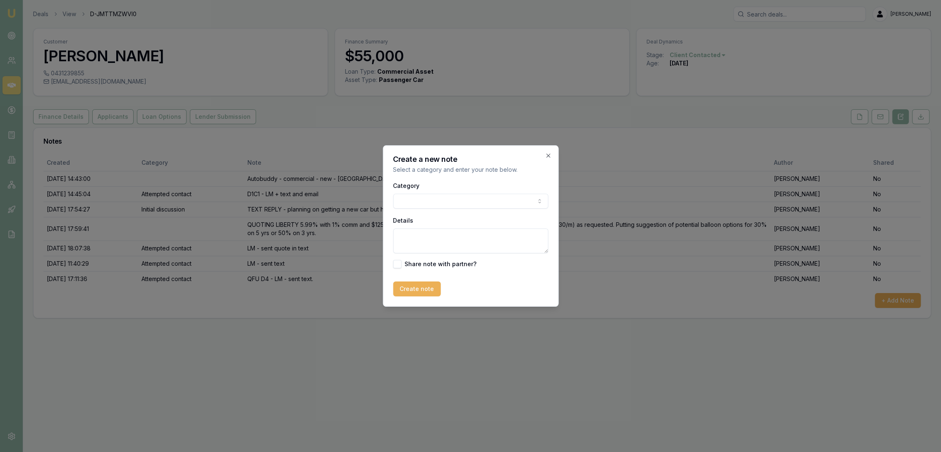
click at [428, 236] on textarea "Details" at bounding box center [470, 240] width 155 height 25
drag, startPoint x: 494, startPoint y: 231, endPoint x: 499, endPoint y: 234, distance: 6.3
click at [494, 231] on textarea "CUSTOMER CONTACT - very interested. Hasn't chosen the car he wants to buy yet. …" at bounding box center [470, 240] width 155 height 25
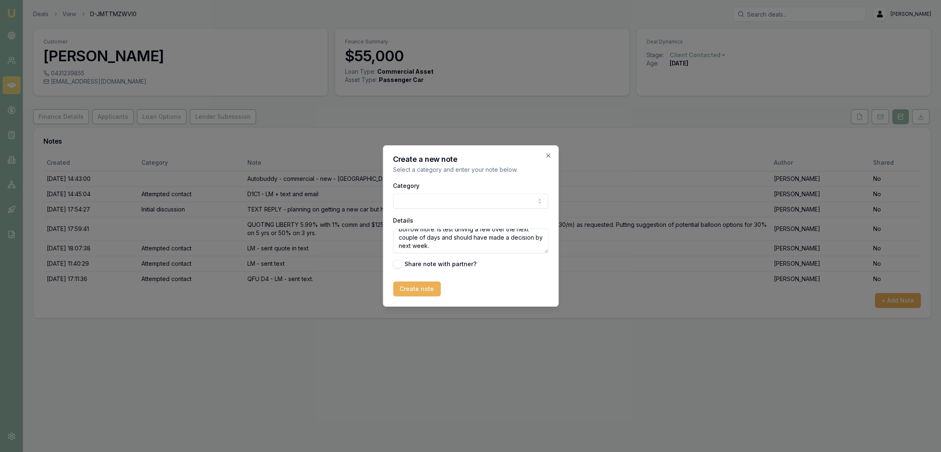
click at [460, 249] on textarea "CUSTOMER CONTACT - very interested. Hasn't chosen the car he wants to buy yet a…" at bounding box center [470, 240] width 155 height 25
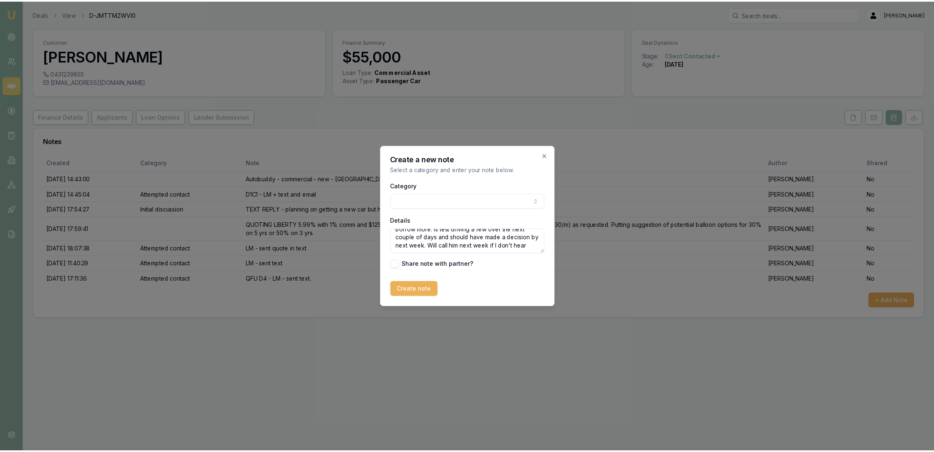
scroll to position [28, 0]
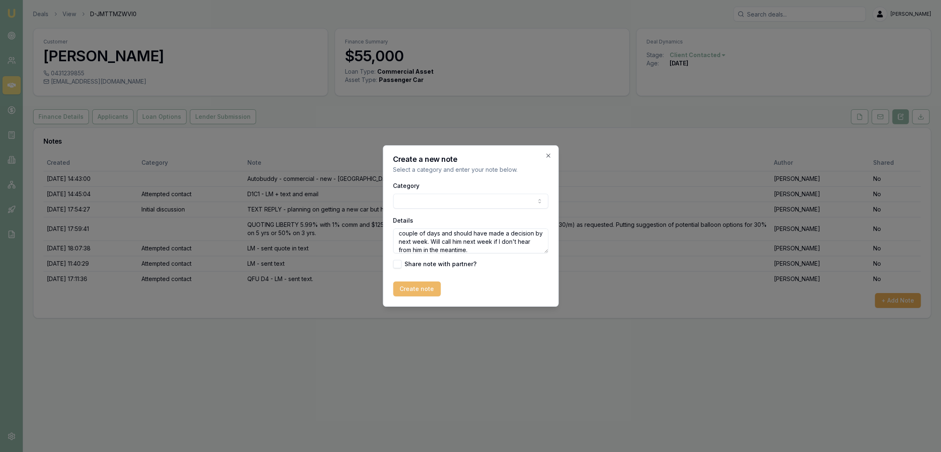
type textarea "CUSTOMER CONTACT - very interested. Hasn't chosen the car he wants to buy yet a…"
click at [407, 287] on button "Create note" at bounding box center [417, 288] width 48 height 15
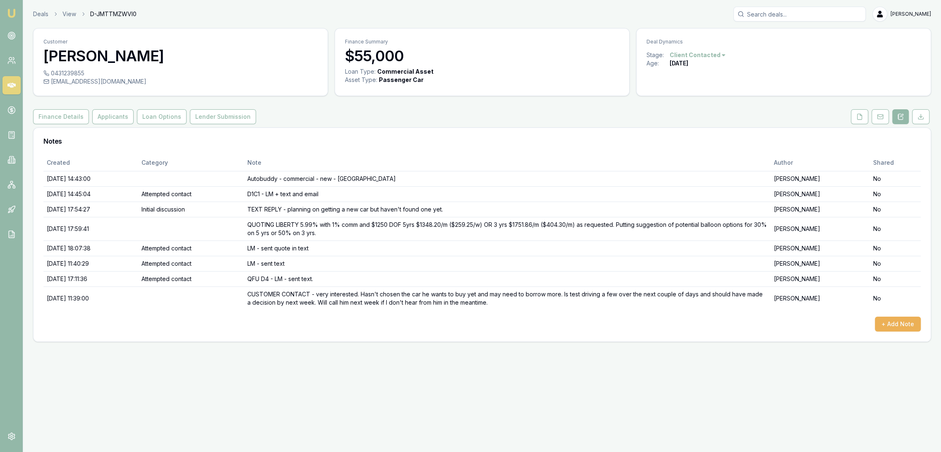
click at [710, 54] on html "Emu Broker Deals View D-JMTTMZWVI0 Robyn Adams Toggle Menu Customer Aaron Sykes…" at bounding box center [470, 226] width 941 height 452
click at [770, 54] on html "Emu Broker Deals View D-JMTTMZWVI0 Robyn Adams Toggle Menu Customer Aaron Sykes…" at bounding box center [470, 226] width 941 height 452
click at [14, 12] on img at bounding box center [12, 13] width 10 height 10
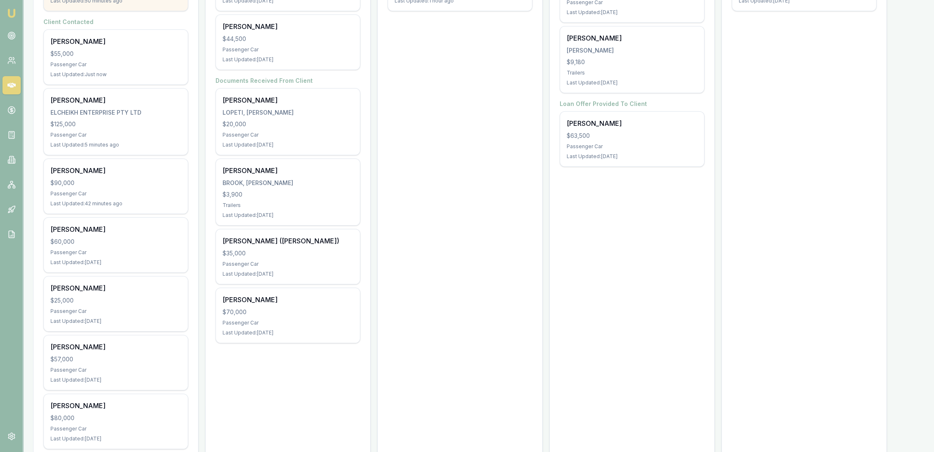
scroll to position [245, 0]
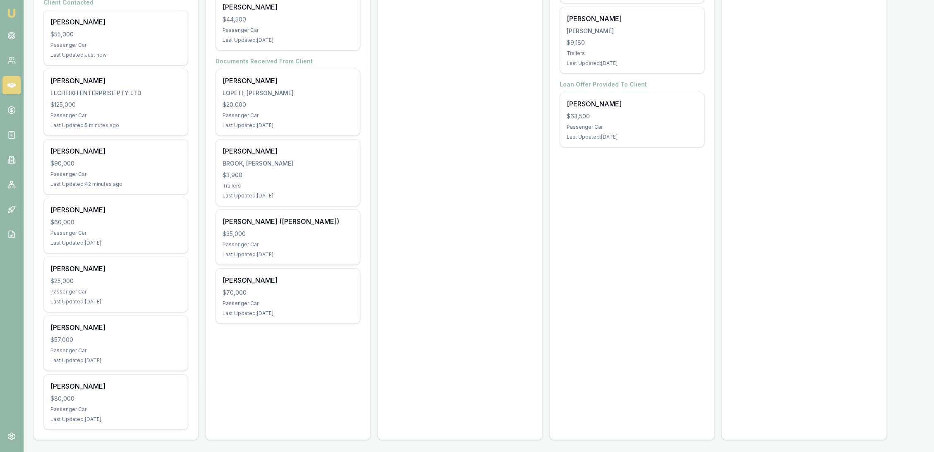
click at [109, 235] on div "Passenger Car" at bounding box center [115, 233] width 131 height 7
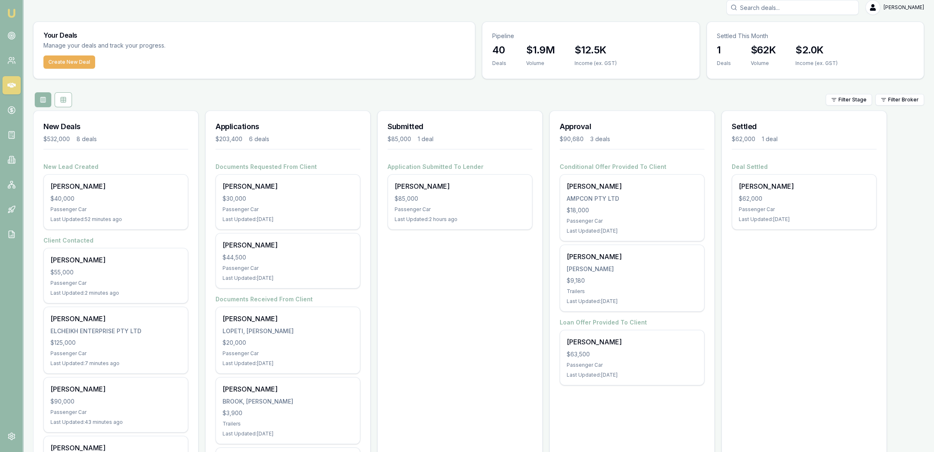
scroll to position [0, 0]
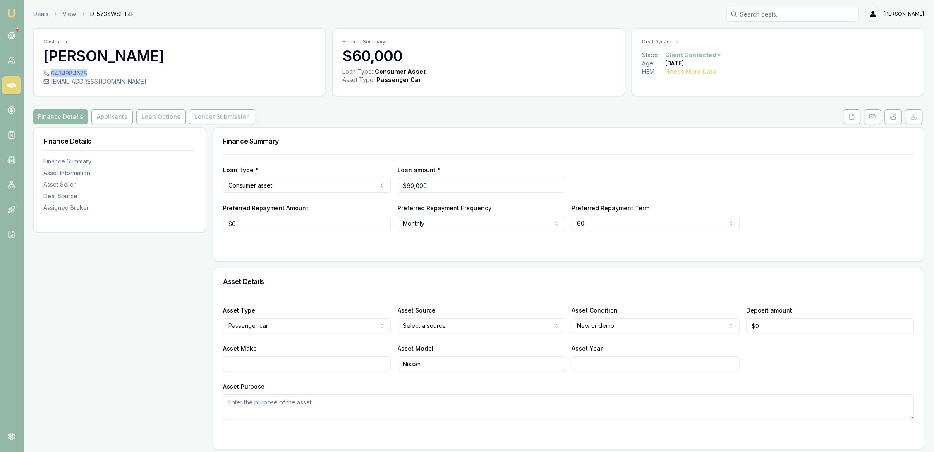
drag, startPoint x: 53, startPoint y: 72, endPoint x: 86, endPoint y: 72, distance: 33.9
click at [86, 72] on div "0434984628" at bounding box center [179, 73] width 272 height 8
copy div "0434984628"
click at [892, 114] on icon at bounding box center [893, 116] width 5 height 5
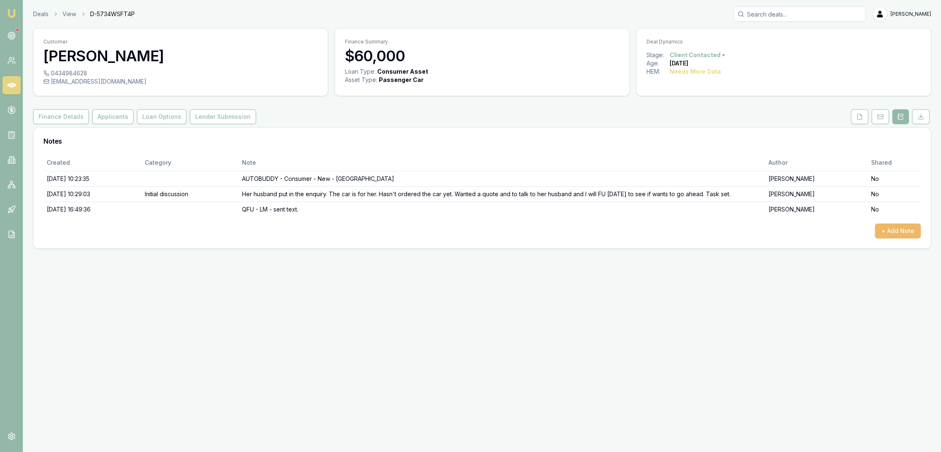
click at [898, 230] on button "+ Add Note" at bounding box center [898, 230] width 46 height 15
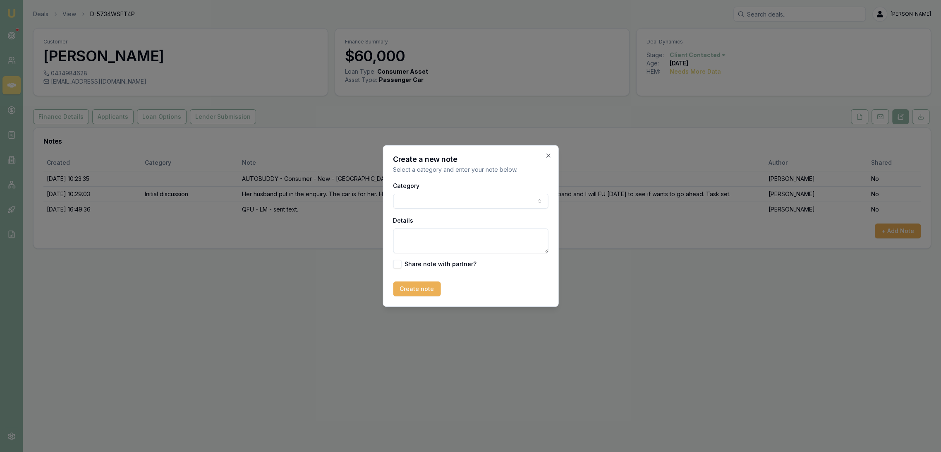
drag, startPoint x: 409, startPoint y: 233, endPoint x: 411, endPoint y: 238, distance: 5.6
click at [410, 235] on textarea "Details" at bounding box center [470, 240] width 155 height 25
type textarea "q"
drag, startPoint x: 420, startPoint y: 233, endPoint x: 398, endPoint y: 235, distance: 21.3
click at [397, 235] on textarea "QFU D2 - putting car purchase on hold until first week of January. Will call ba…" at bounding box center [470, 240] width 155 height 25
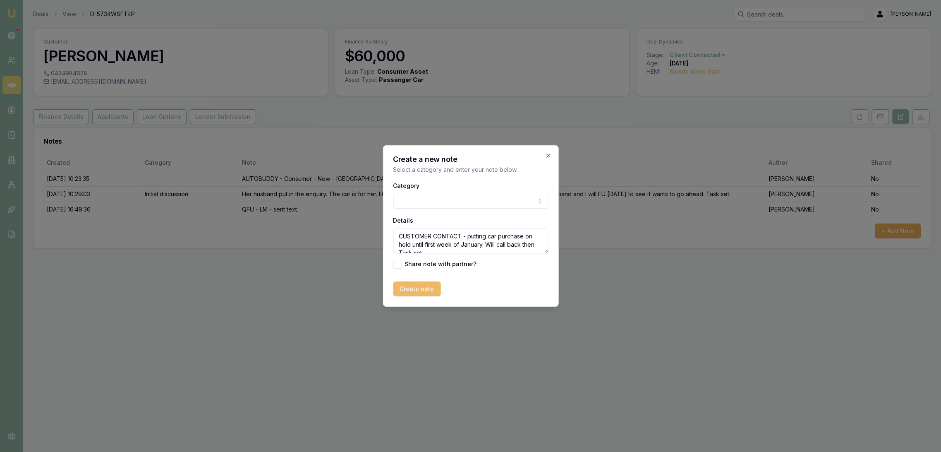
type textarea "CUSTOMER CONTACT - putting car purchase on hold until first week of January. Wi…"
click at [412, 285] on button "Create note" at bounding box center [417, 288] width 48 height 15
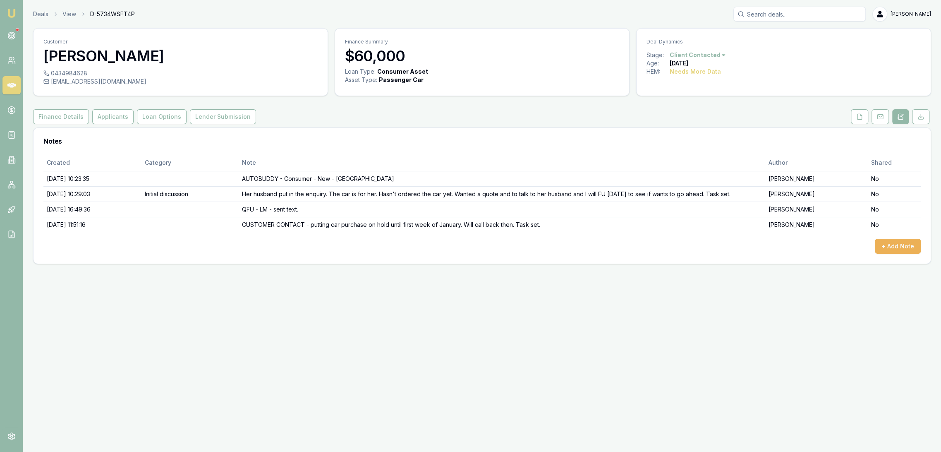
click at [696, 53] on html "Emu Broker Deals View D-5734WSFT4P Robyn Adams Toggle Menu Customer Jun Tijamo …" at bounding box center [470, 226] width 941 height 452
click at [696, 67] on div "Deal On Hold" at bounding box center [696, 69] width 49 height 13
click at [9, 13] on img at bounding box center [12, 13] width 10 height 10
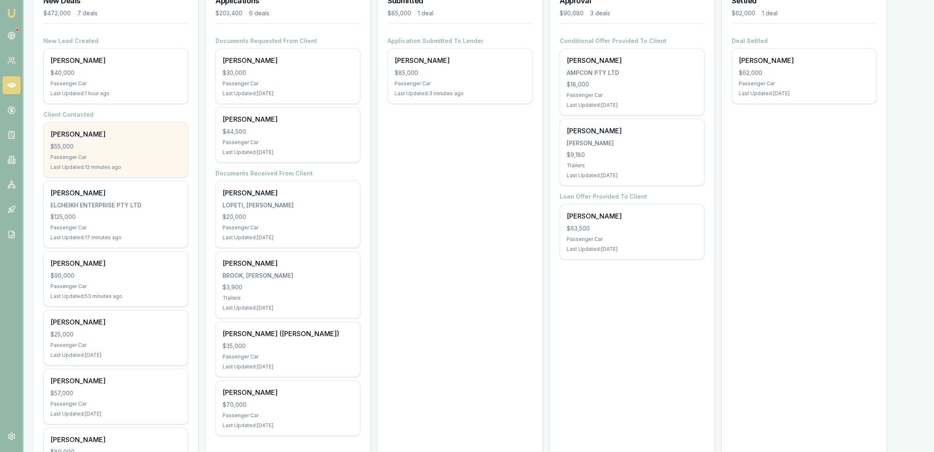
scroll to position [184, 0]
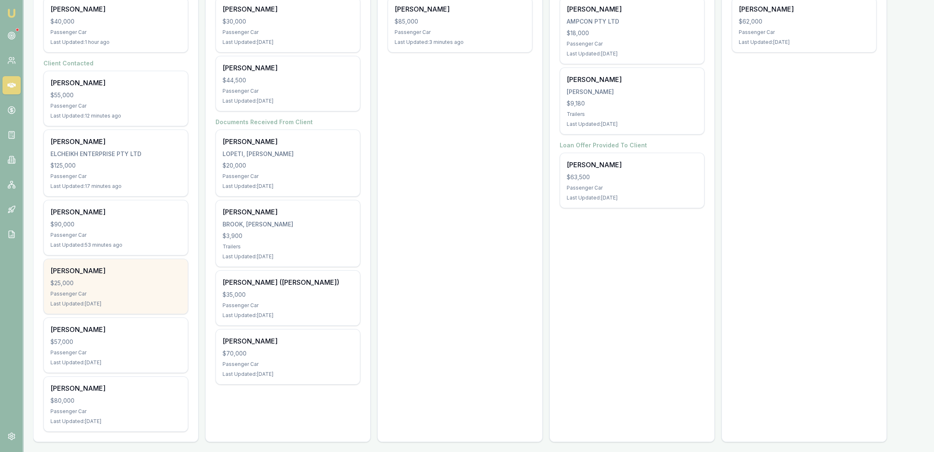
click at [105, 289] on div "[PERSON_NAME] $25,000 Passenger Car Last Updated: [DATE]" at bounding box center [116, 286] width 144 height 55
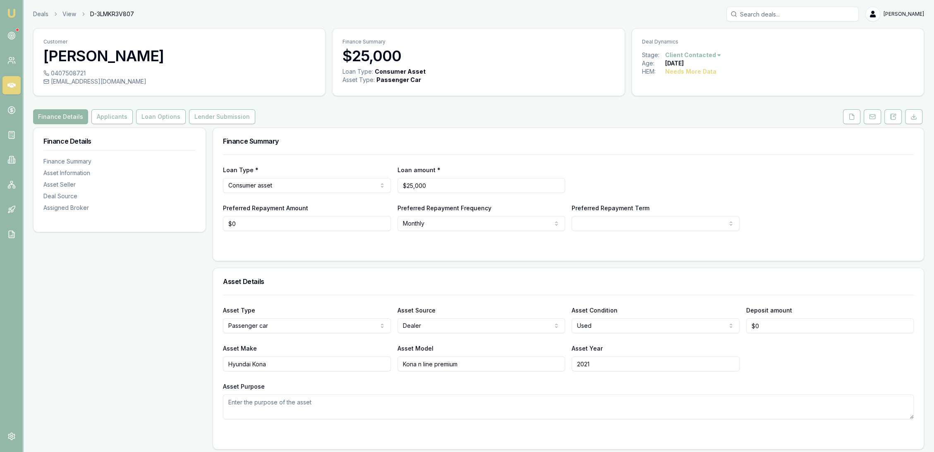
drag, startPoint x: 890, startPoint y: 113, endPoint x: 883, endPoint y: 120, distance: 9.9
click at [890, 113] on button at bounding box center [893, 116] width 17 height 15
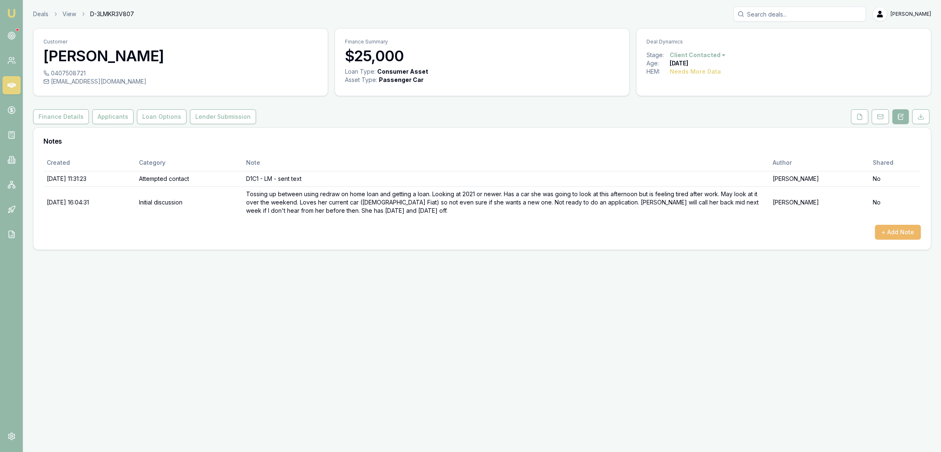
click at [903, 236] on button "+ Add Note" at bounding box center [898, 232] width 46 height 15
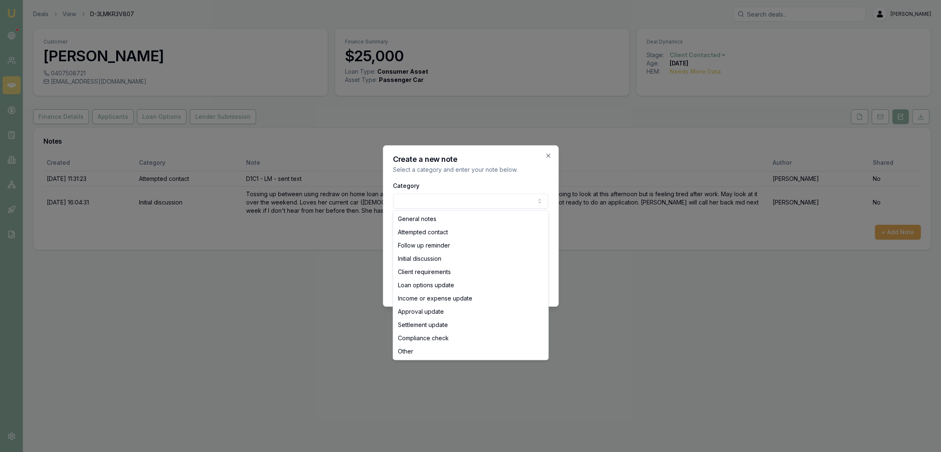
click at [427, 200] on body "Emu Broker Deals View D-3LMKR3V807 Robyn Adams Toggle Menu Customer Faye Kaffa …" at bounding box center [470, 226] width 941 height 452
select select "ATTEMPTED_CONTACT"
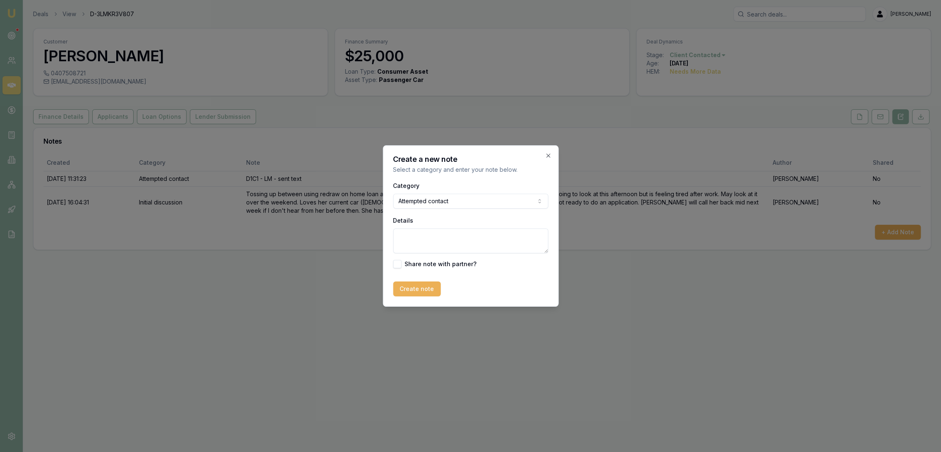
click at [420, 236] on textarea "Details" at bounding box center [470, 240] width 155 height 25
type textarea "f"
type textarea "FU D1 - LM - sent text."
click at [422, 285] on button "Create note" at bounding box center [417, 288] width 48 height 15
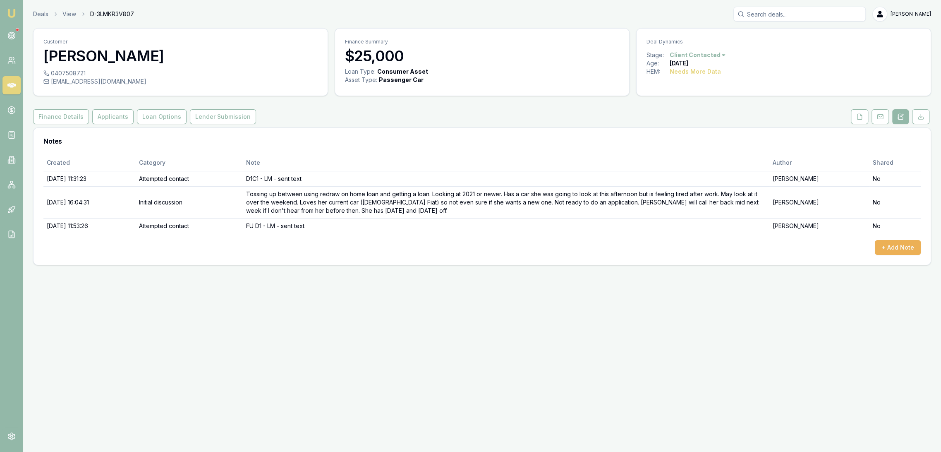
click at [13, 13] on img at bounding box center [12, 13] width 10 height 10
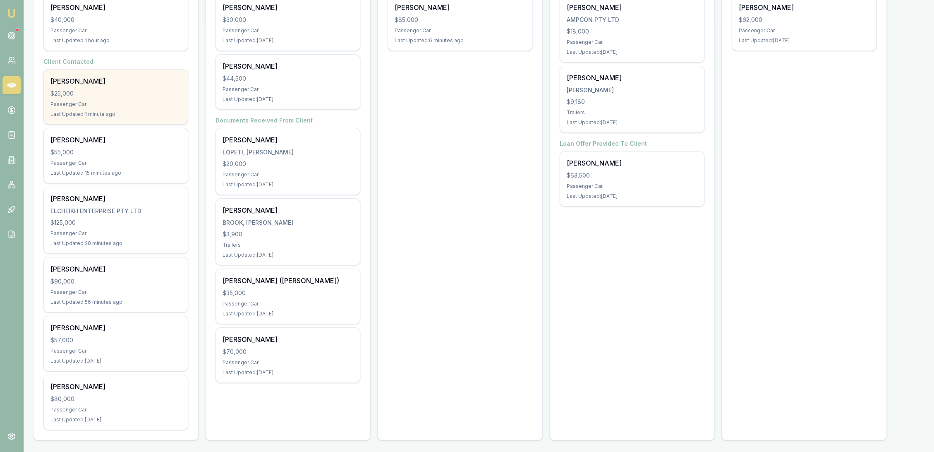
scroll to position [139, 0]
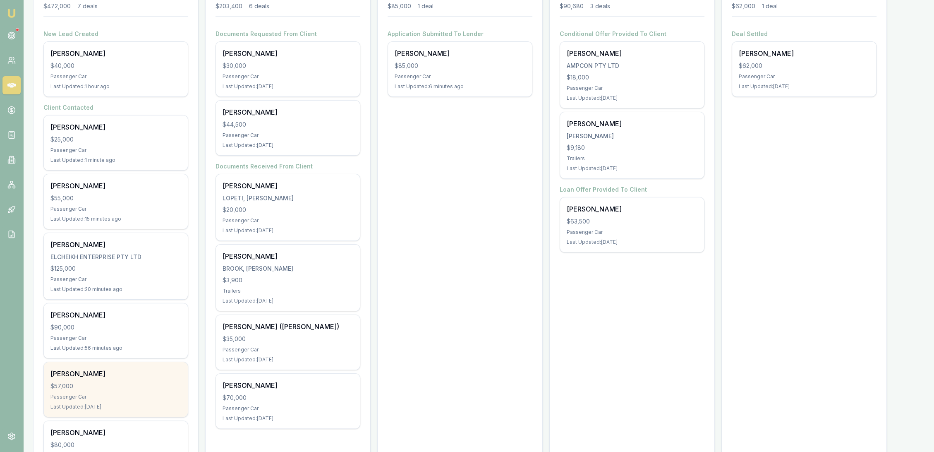
click at [74, 372] on div "[PERSON_NAME]" at bounding box center [115, 374] width 131 height 10
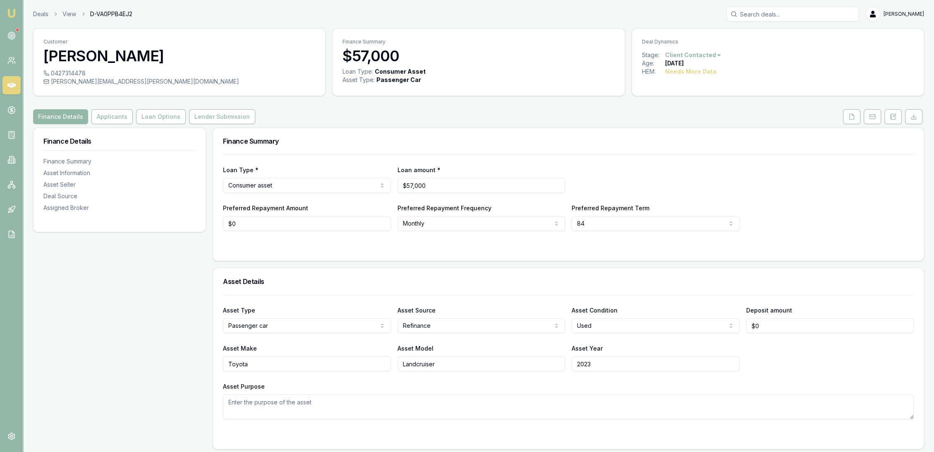
drag, startPoint x: 895, startPoint y: 114, endPoint x: 845, endPoint y: 139, distance: 55.9
click at [896, 114] on icon at bounding box center [894, 115] width 2 height 2
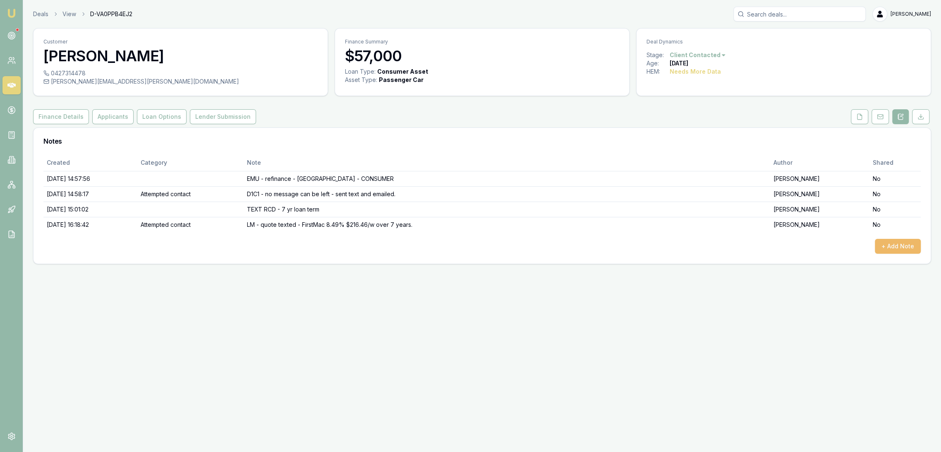
click at [907, 247] on button "+ Add Note" at bounding box center [898, 246] width 46 height 15
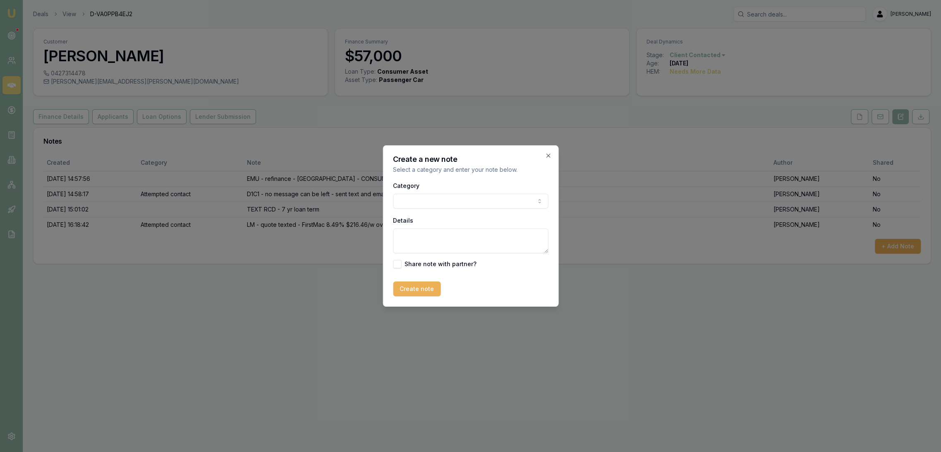
click at [430, 236] on textarea "Details" at bounding box center [470, 240] width 155 height 25
type textarea "QFU D1 -"
click at [545, 157] on icon "button" at bounding box center [548, 155] width 7 height 7
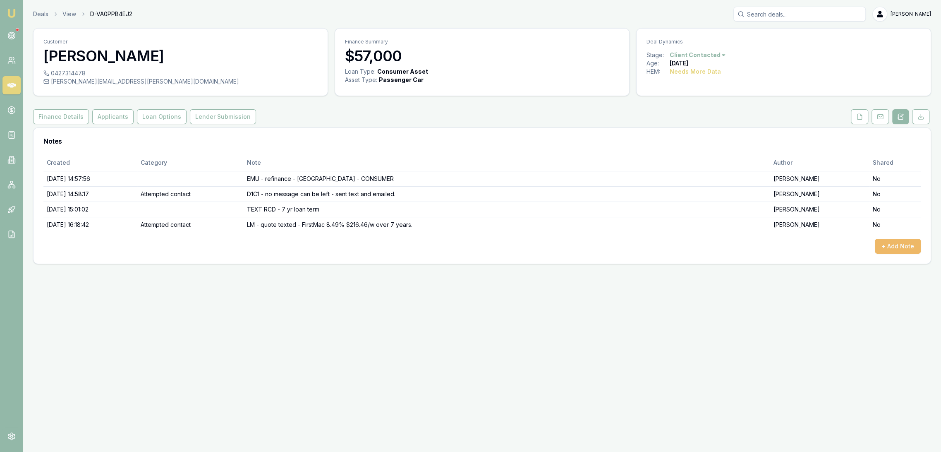
click at [900, 245] on button "+ Add Note" at bounding box center [898, 246] width 46 height 15
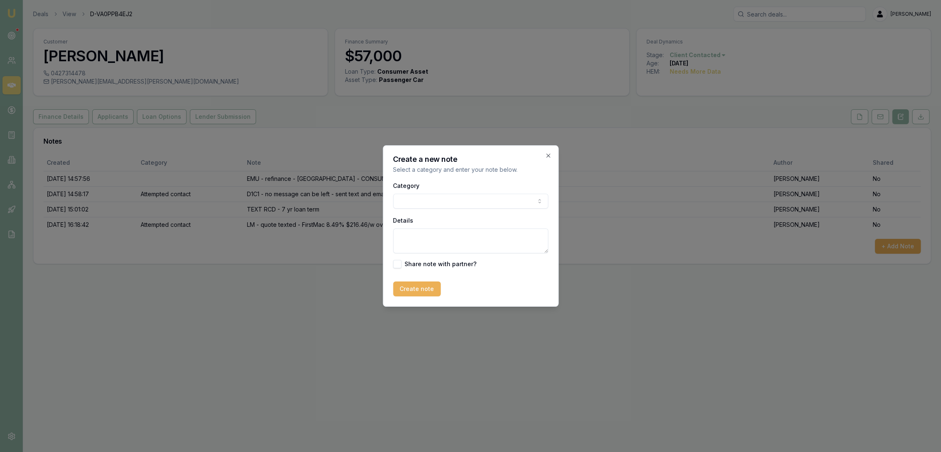
click at [428, 197] on body "Emu Broker Deals View D-VA0PPB4EJ2 [PERSON_NAME] Toggle Menu Customer [PERSON_N…" at bounding box center [470, 226] width 941 height 452
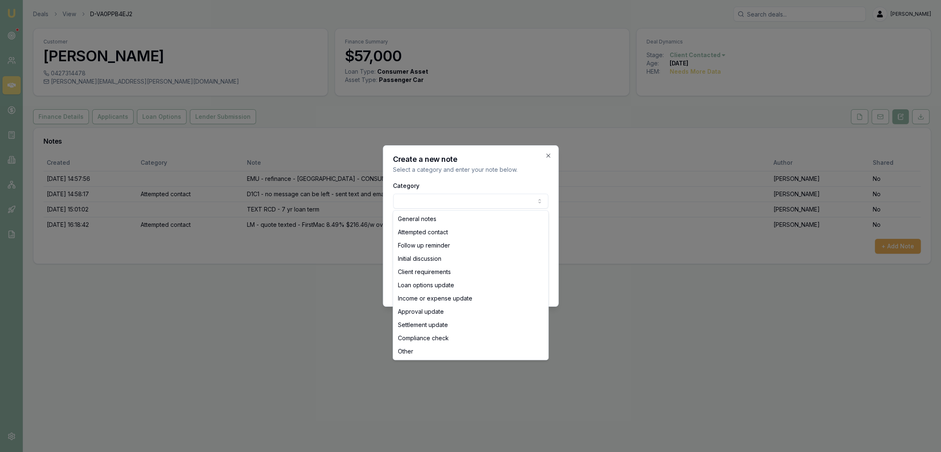
select select "ATTEMPTED_CONTACT"
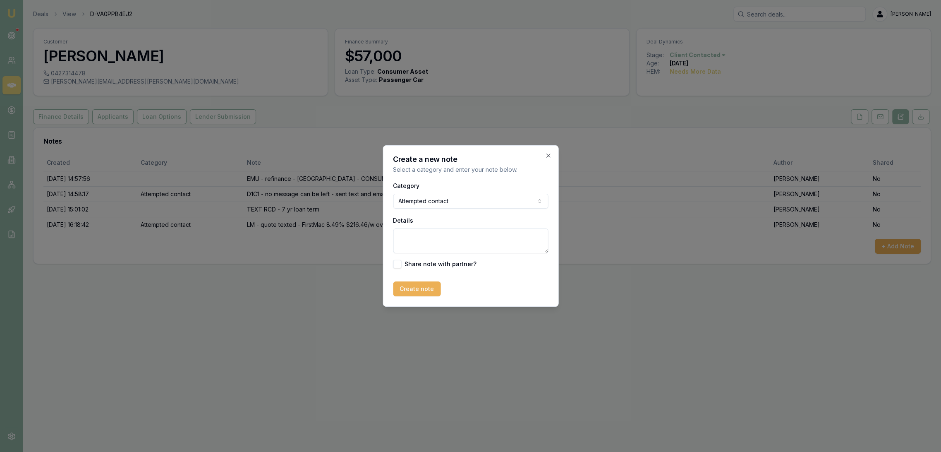
click at [415, 241] on textarea "Details" at bounding box center [470, 240] width 155 height 25
type button "on"
click at [415, 237] on textarea "Details" at bounding box center [470, 240] width 155 height 25
type textarea "QFU D1 - LM - sent text."
click at [416, 283] on button "Create note" at bounding box center [417, 288] width 48 height 15
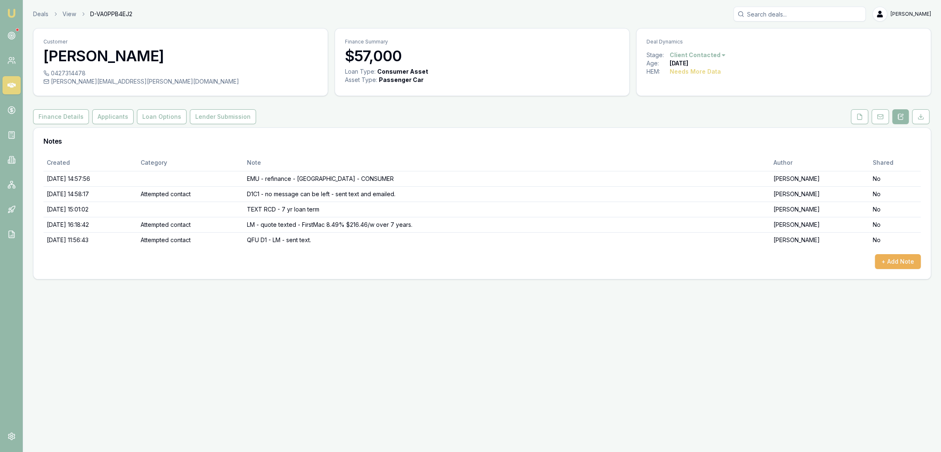
click at [15, 14] on img at bounding box center [12, 13] width 10 height 10
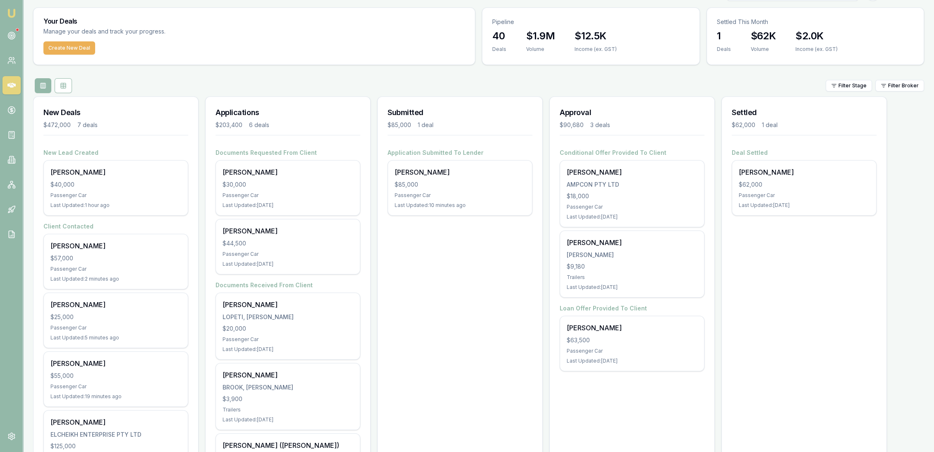
scroll to position [2, 0]
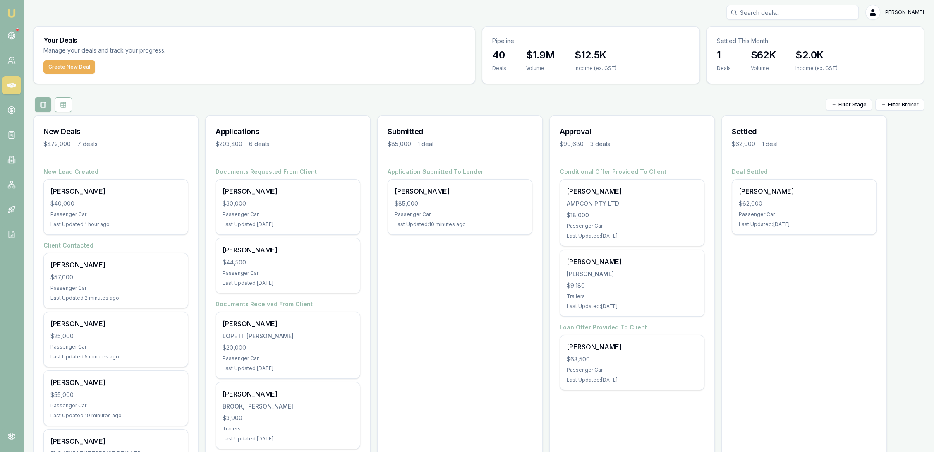
click at [780, 10] on input "Search deals" at bounding box center [793, 12] width 132 height 15
type input "[PERSON_NAME]"
click at [765, 55] on div "Select deal for Edmund Renew" at bounding box center [792, 56] width 125 height 3
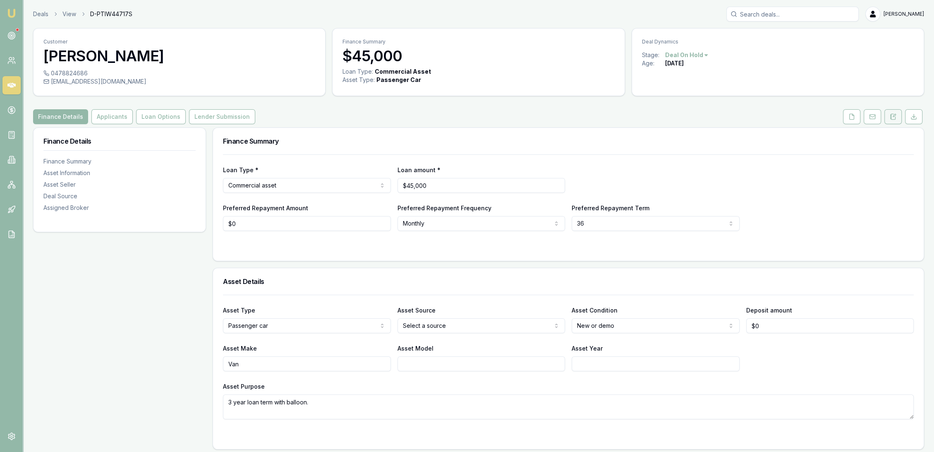
click at [897, 115] on button at bounding box center [893, 116] width 17 height 15
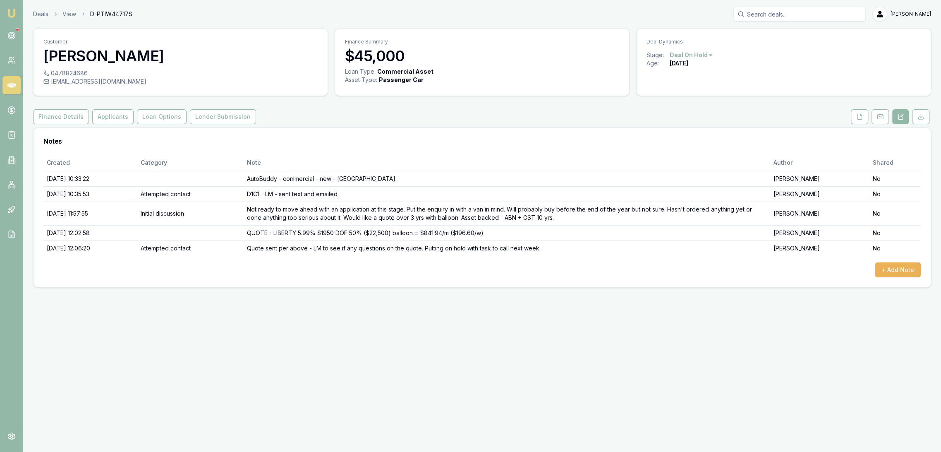
click at [14, 14] on img at bounding box center [12, 13] width 10 height 10
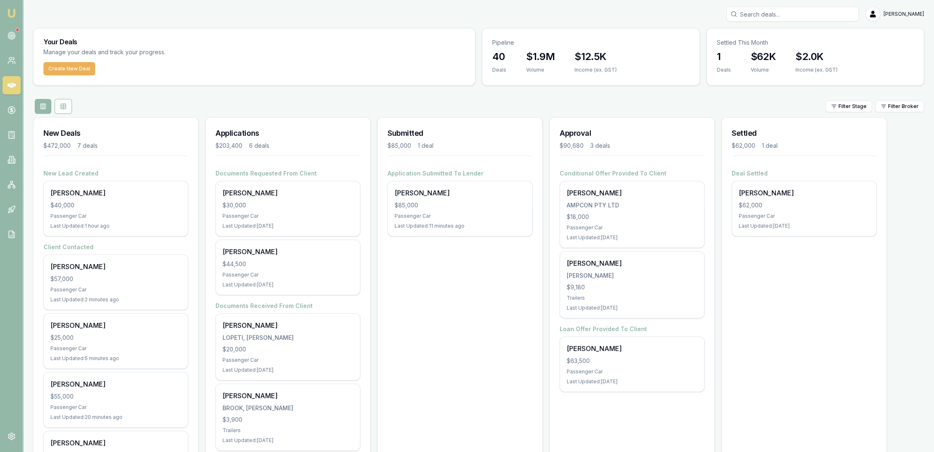
click at [761, 15] on input "Search deals" at bounding box center [793, 14] width 132 height 15
type input "[PERSON_NAME]"
click at [761, 39] on p "[PERSON_NAME]" at bounding box center [792, 36] width 125 height 8
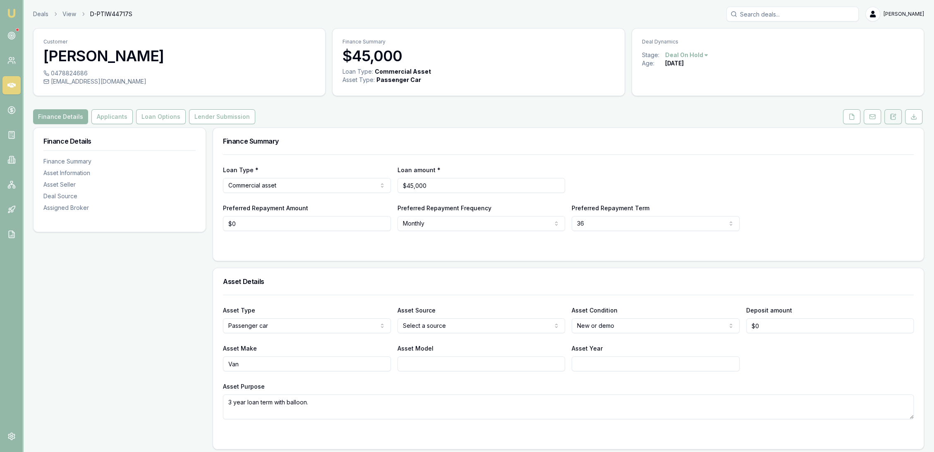
click at [897, 115] on button at bounding box center [893, 116] width 17 height 15
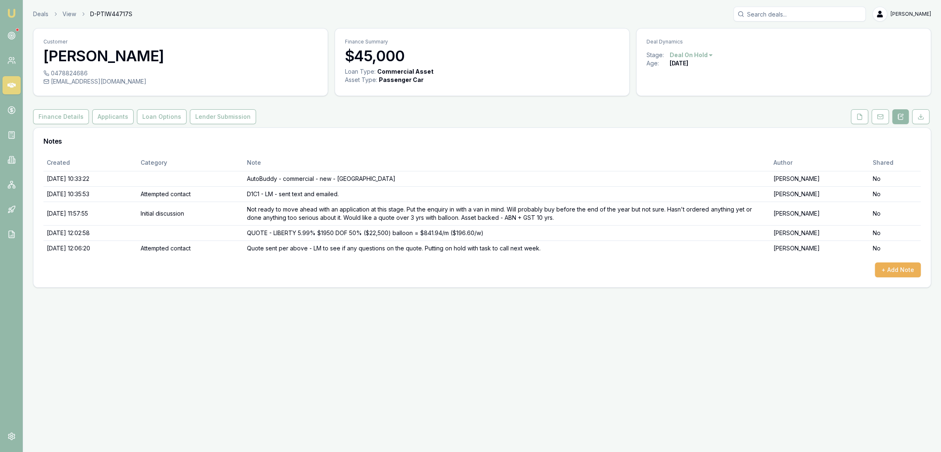
click at [12, 11] on img at bounding box center [12, 13] width 10 height 10
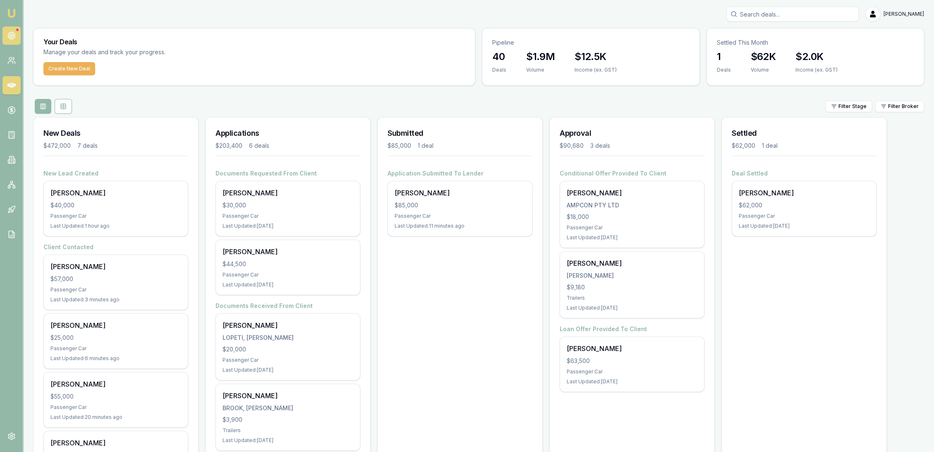
click at [15, 36] on circle at bounding box center [11, 35] width 7 height 7
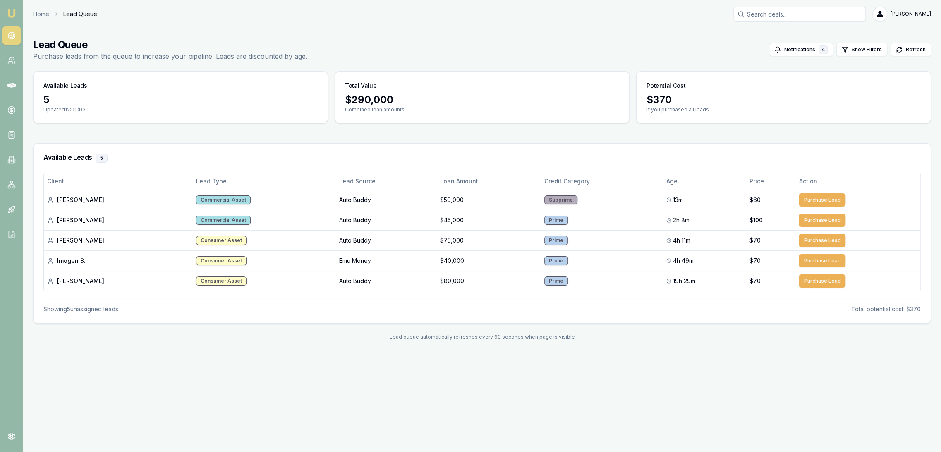
click at [13, 7] on link "Emu Broker" at bounding box center [11, 13] width 13 height 13
